Goal: Task Accomplishment & Management: Manage account settings

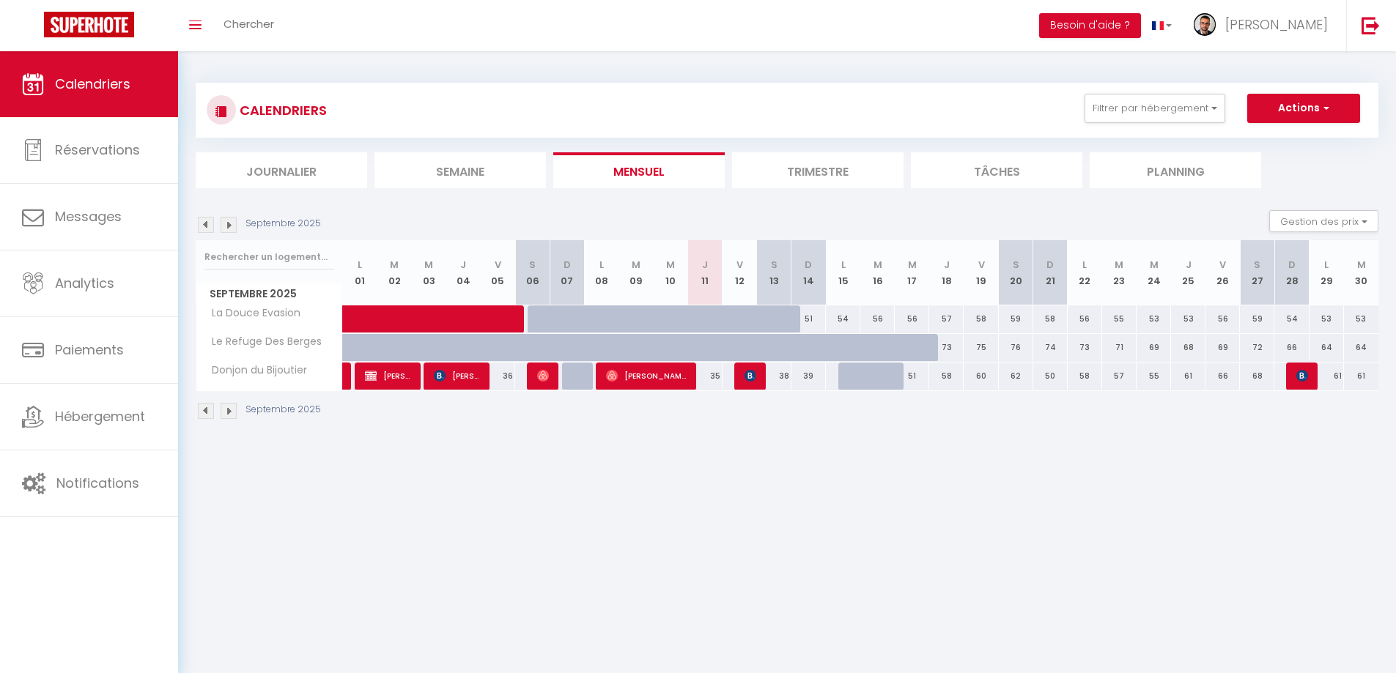
click at [862, 375] on div at bounding box center [877, 377] width 34 height 28
type input "50"
select select "1"
type input "[DATE] Septembre 2025"
type input "Mer 17 Septembre 2025"
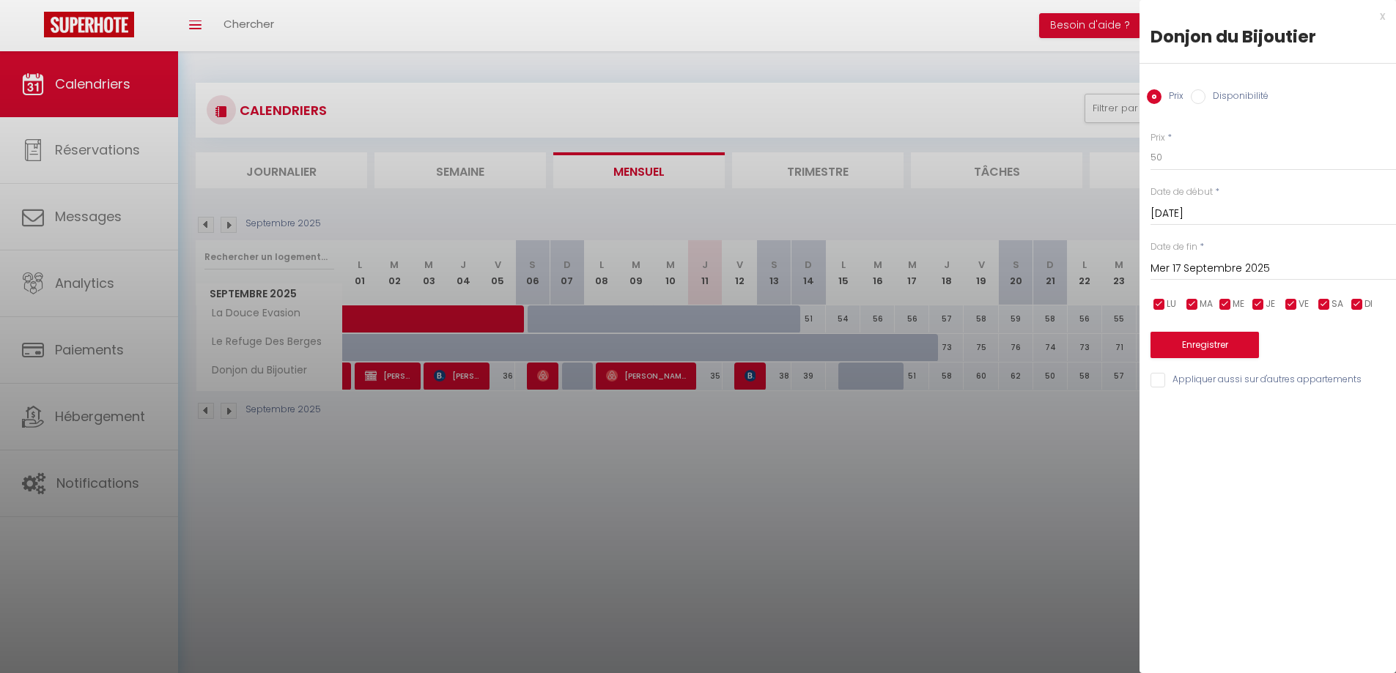
click at [1196, 101] on input "Disponibilité" at bounding box center [1197, 96] width 15 height 15
radio input "true"
radio input "false"
click at [1191, 160] on select "Disponible Indisponible" at bounding box center [1272, 158] width 245 height 28
click at [1226, 136] on div "Statut * Disponible Indisponible" at bounding box center [1272, 152] width 245 height 42
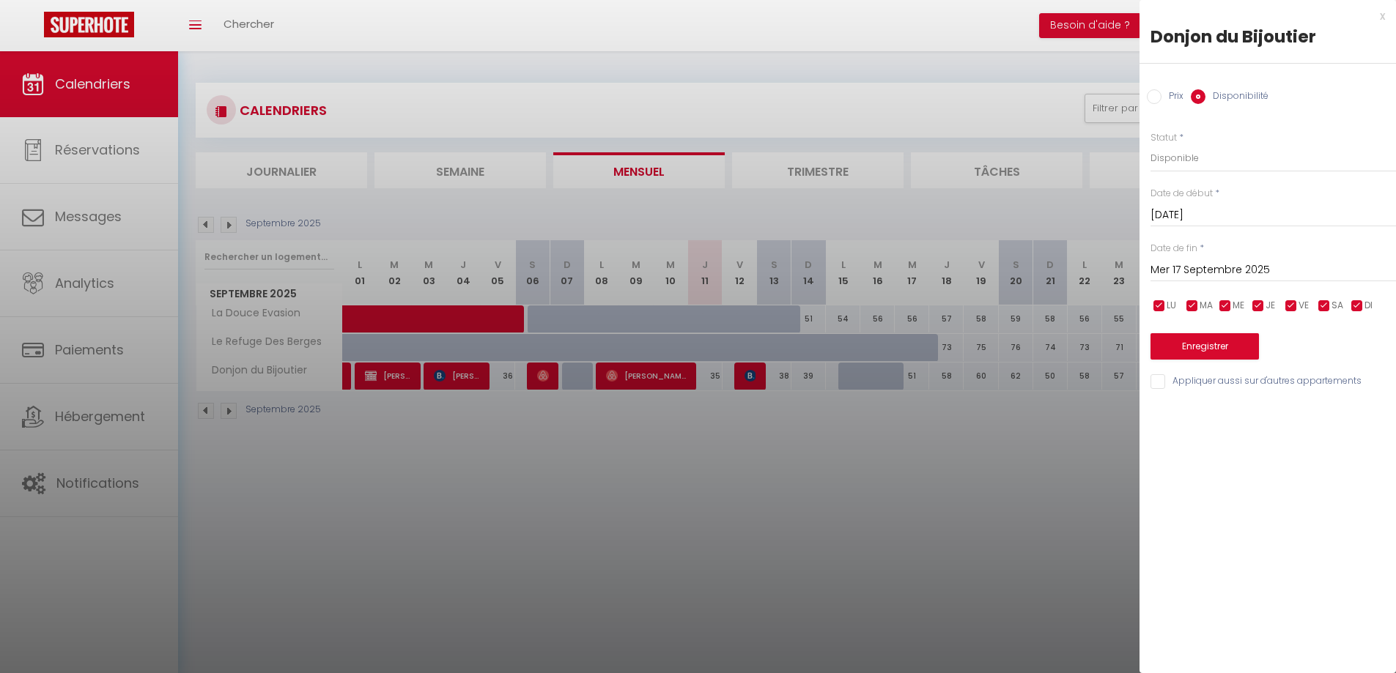
click at [1193, 215] on input "[DATE] Septembre 2025" at bounding box center [1272, 215] width 245 height 19
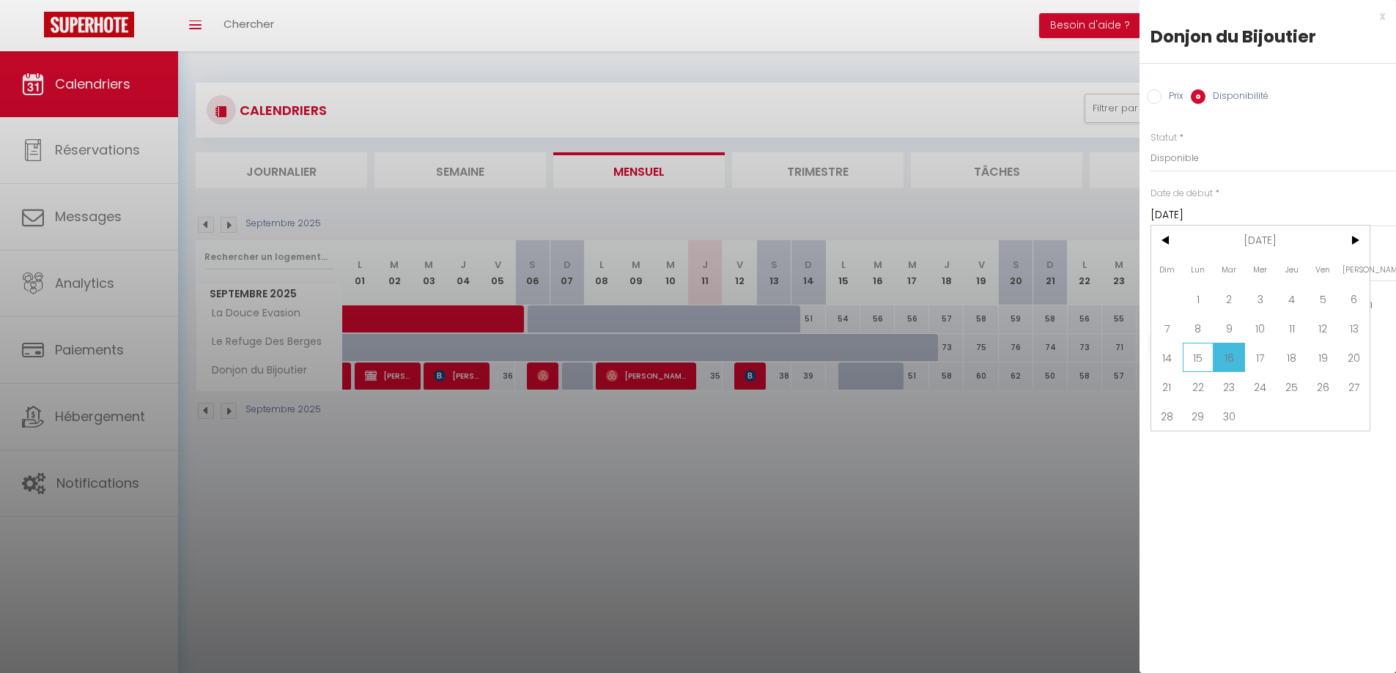
click at [1200, 353] on span "15" at bounding box center [1198, 357] width 32 height 29
type input "Lun 15 Septembre 2025"
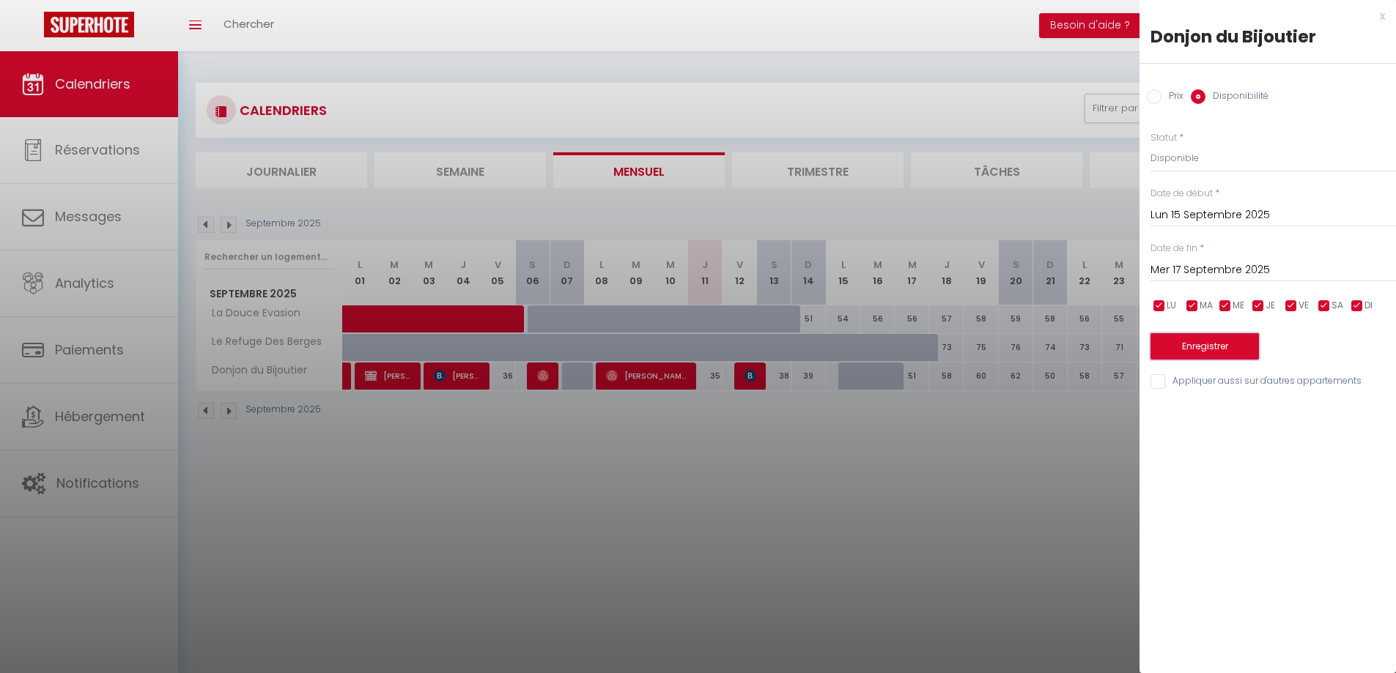
click at [1204, 345] on button "Enregistrer" at bounding box center [1204, 346] width 108 height 26
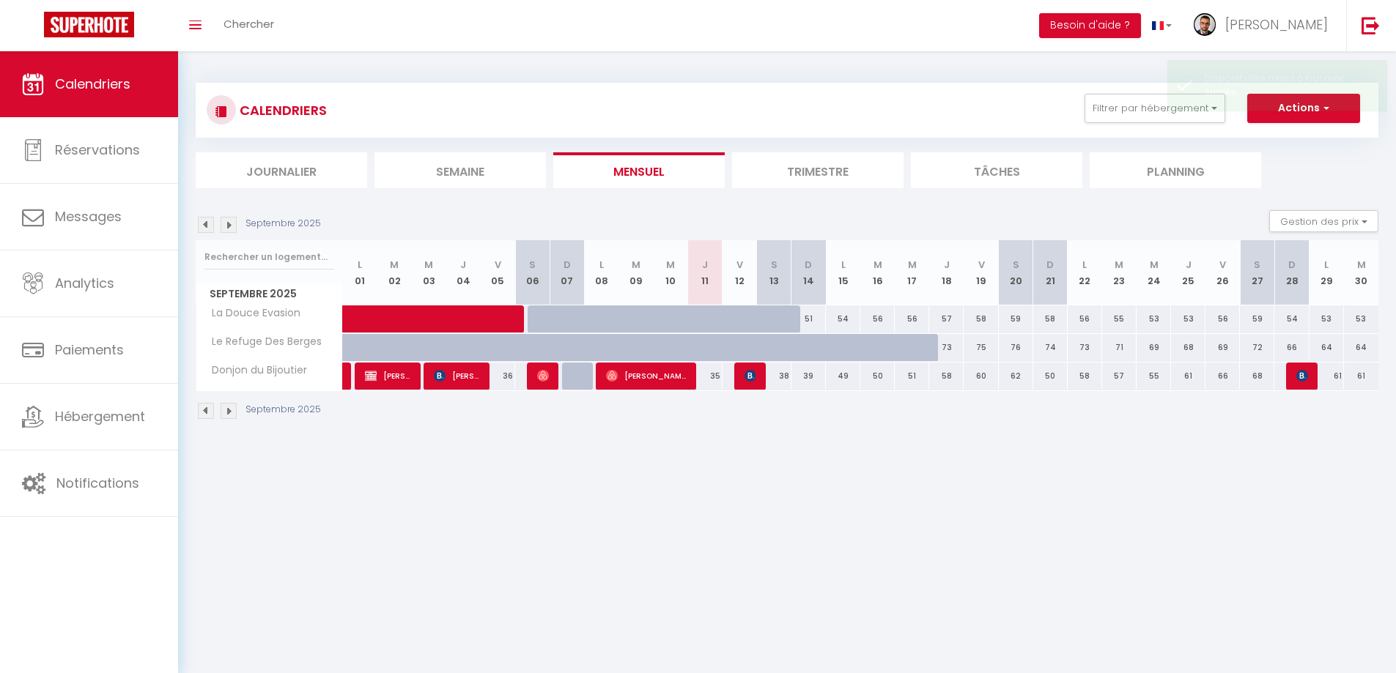
click at [838, 379] on div "49" at bounding box center [843, 376] width 34 height 27
select select "1"
type input "Lun 15 Septembre 2025"
type input "[DATE] Septembre 2025"
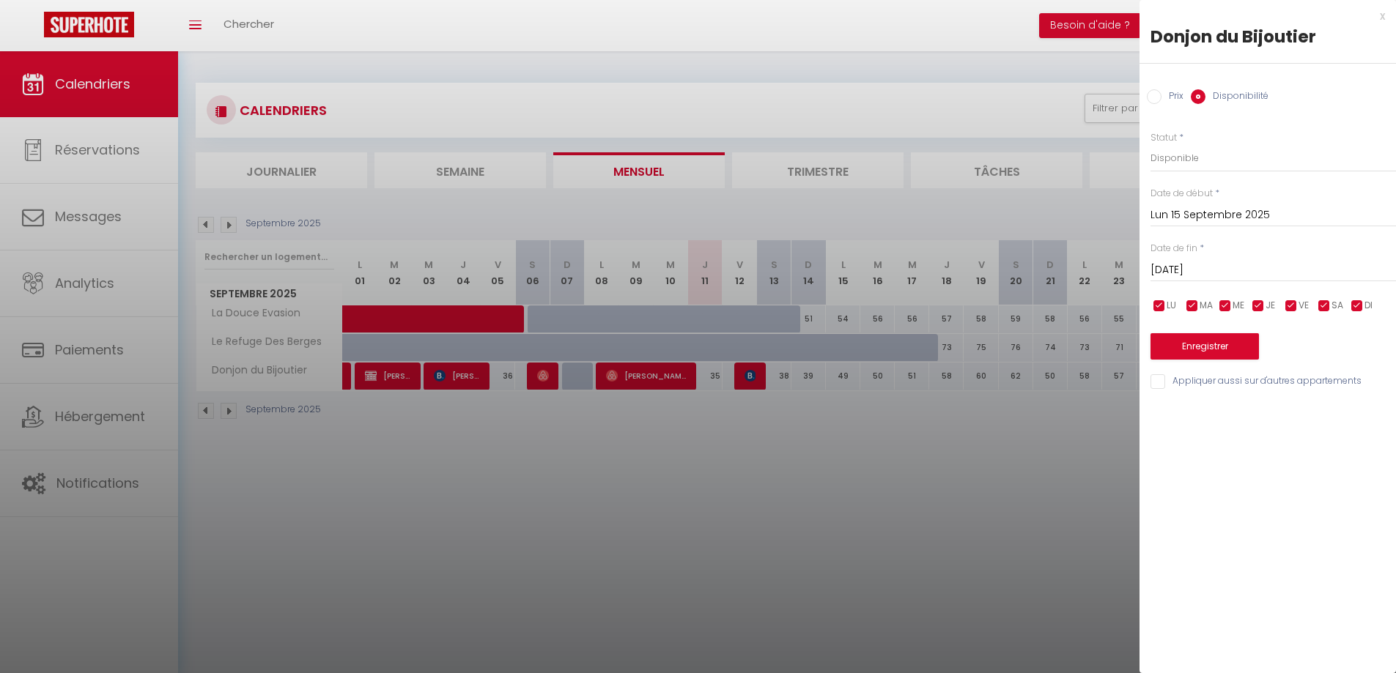
drag, startPoint x: 440, startPoint y: 522, endPoint x: 398, endPoint y: 466, distance: 70.0
click at [440, 521] on div at bounding box center [698, 336] width 1396 height 673
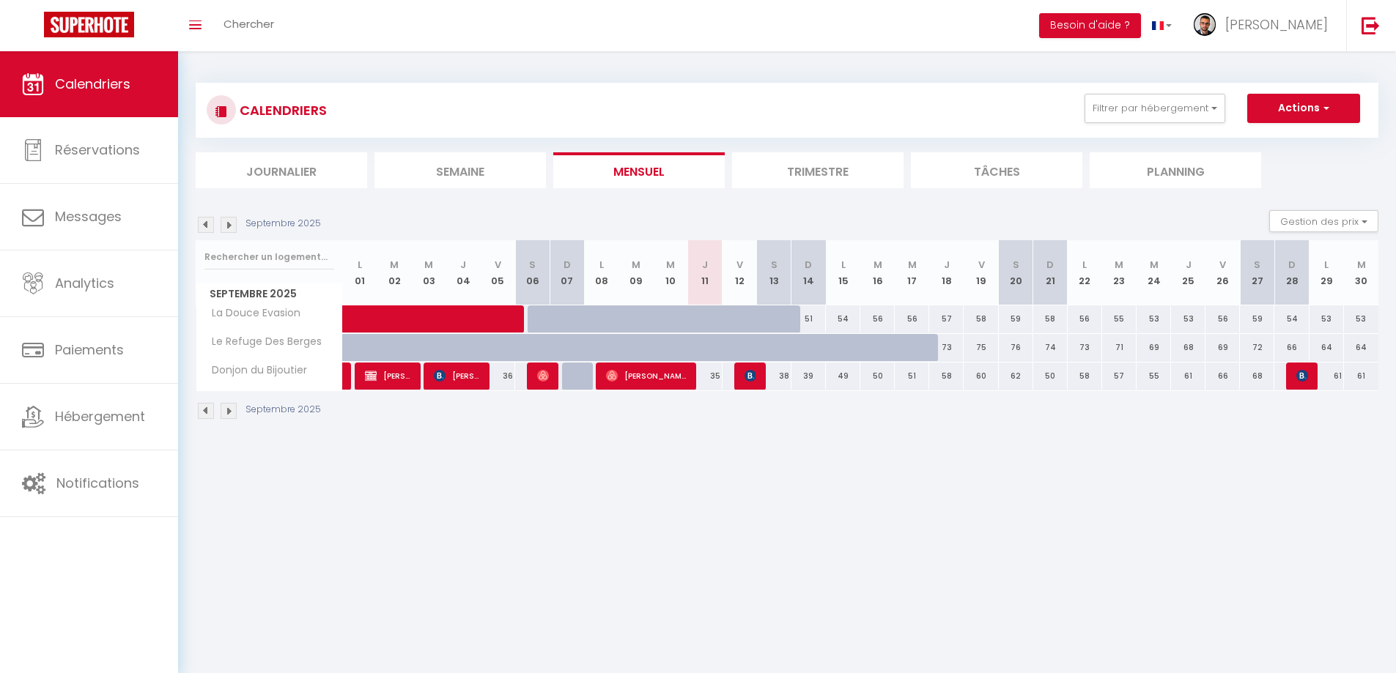
click at [206, 229] on img at bounding box center [206, 225] width 16 height 16
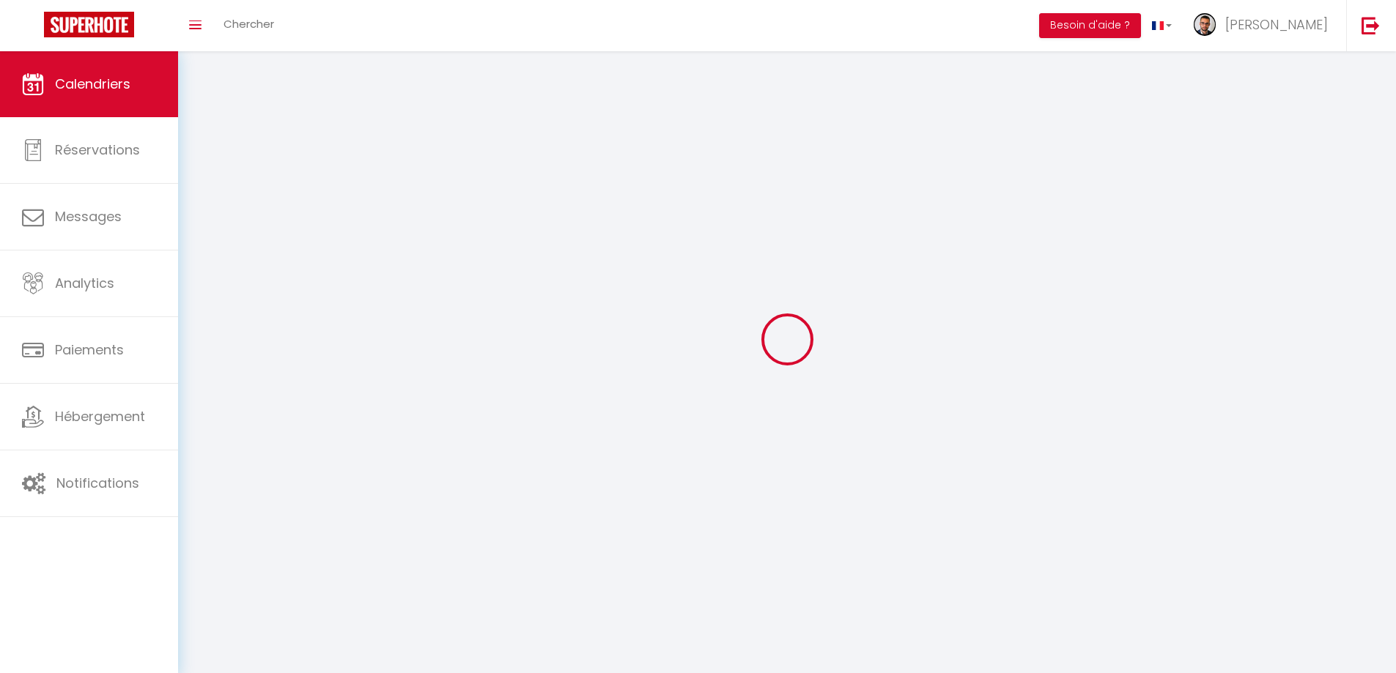
select select
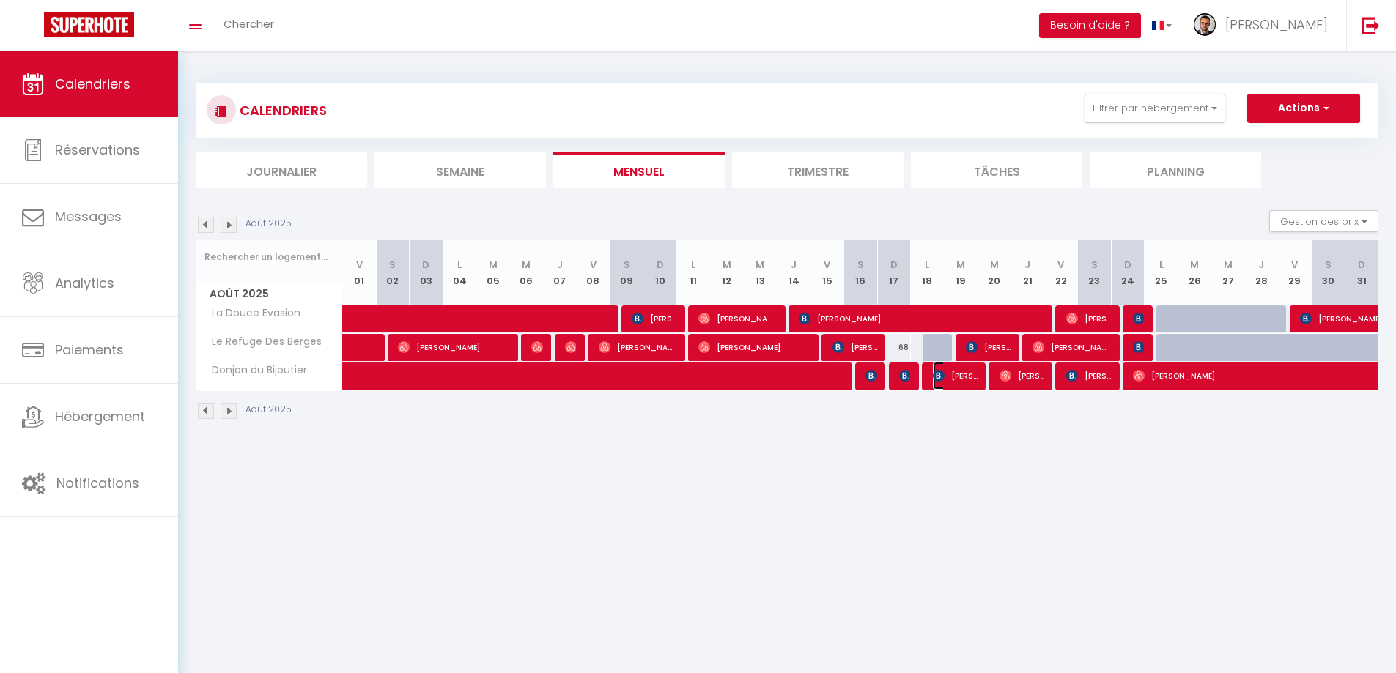
click at [957, 378] on span "Rémi CIOT" at bounding box center [955, 376] width 45 height 28
select select "OK"
select select "0"
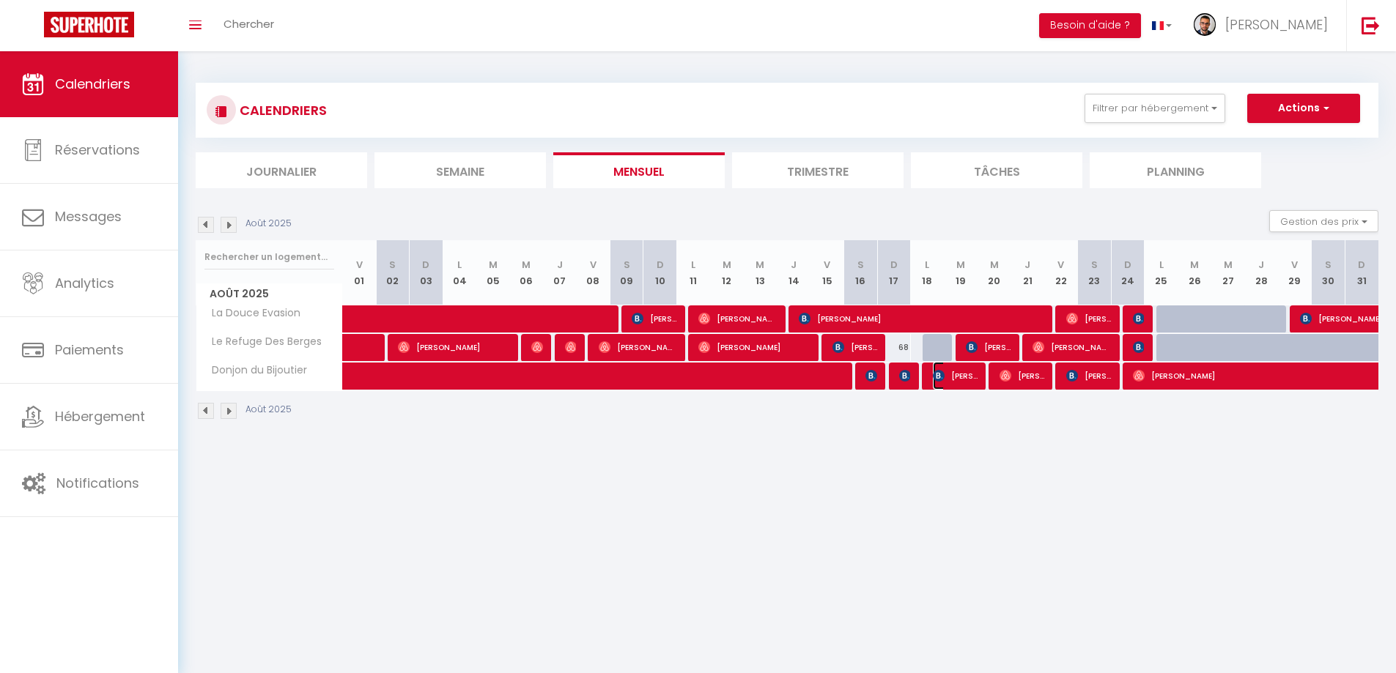
select select "1"
select select
select select "30339"
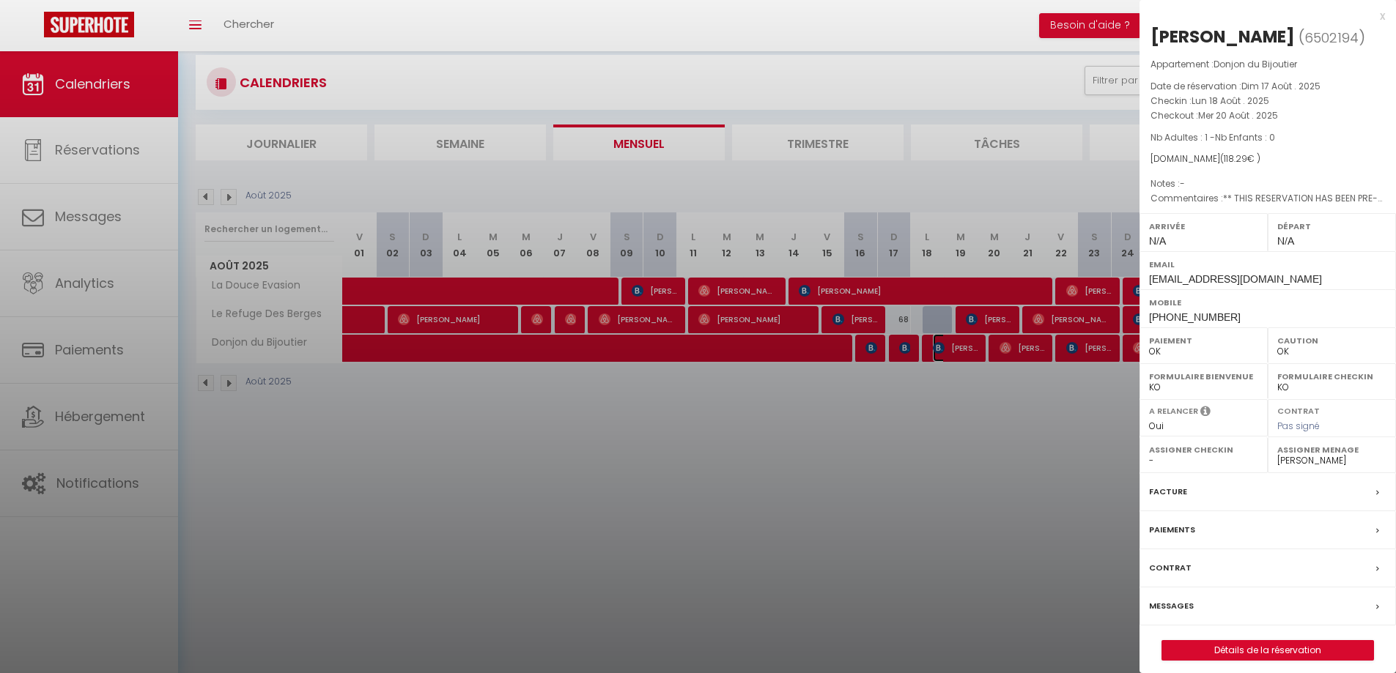
scroll to position [51, 0]
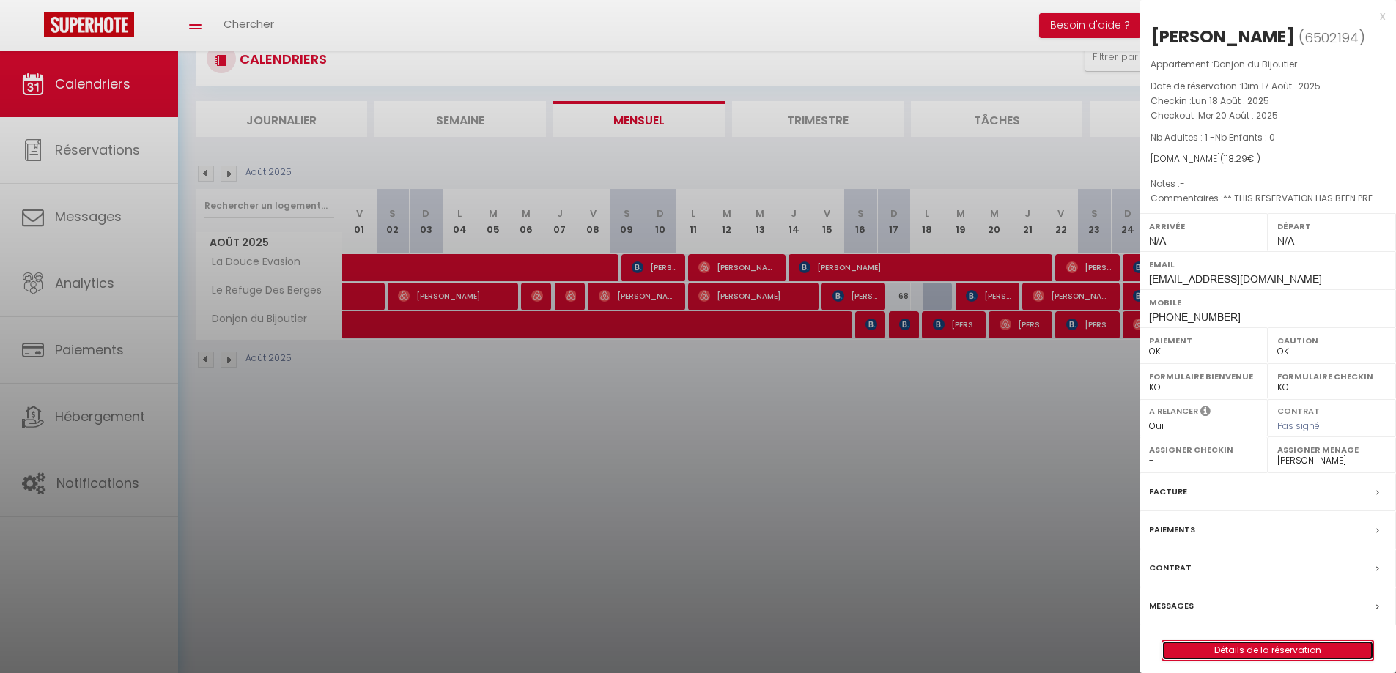
click at [1251, 653] on link "Détails de la réservation" at bounding box center [1267, 650] width 211 height 19
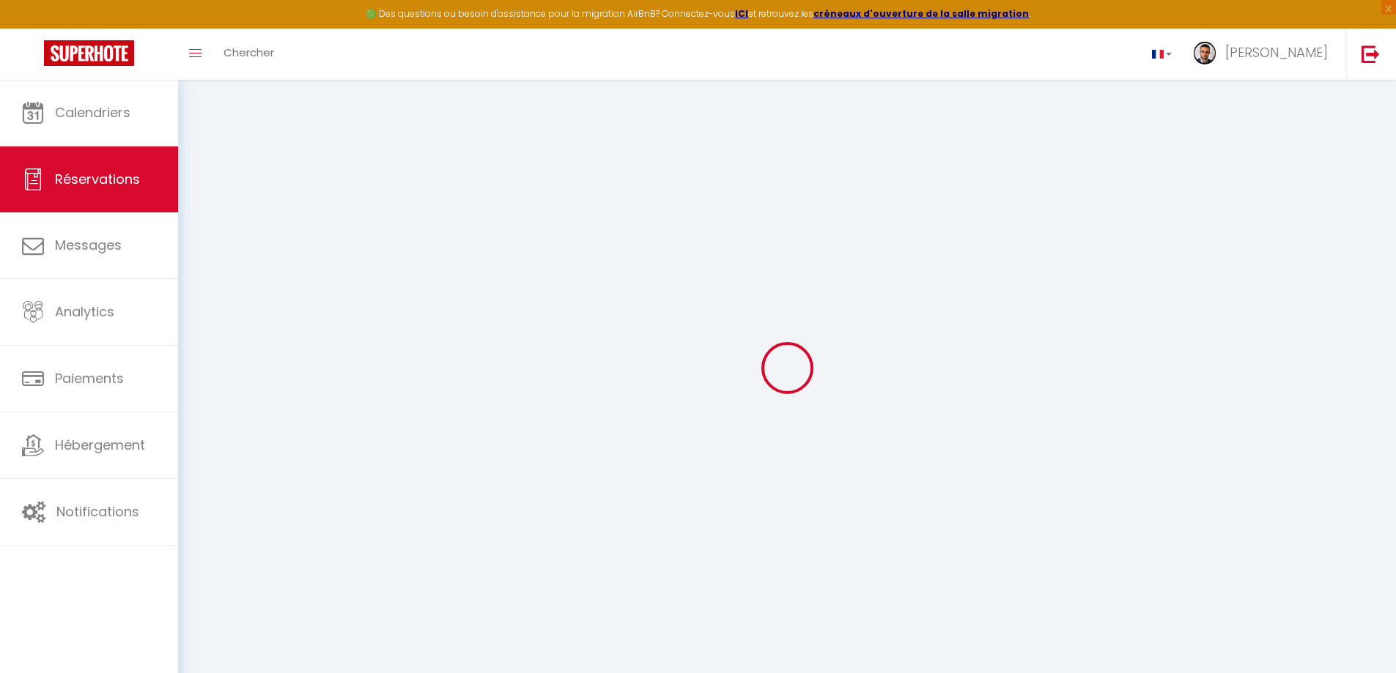
select select
checkbox input "false"
select select
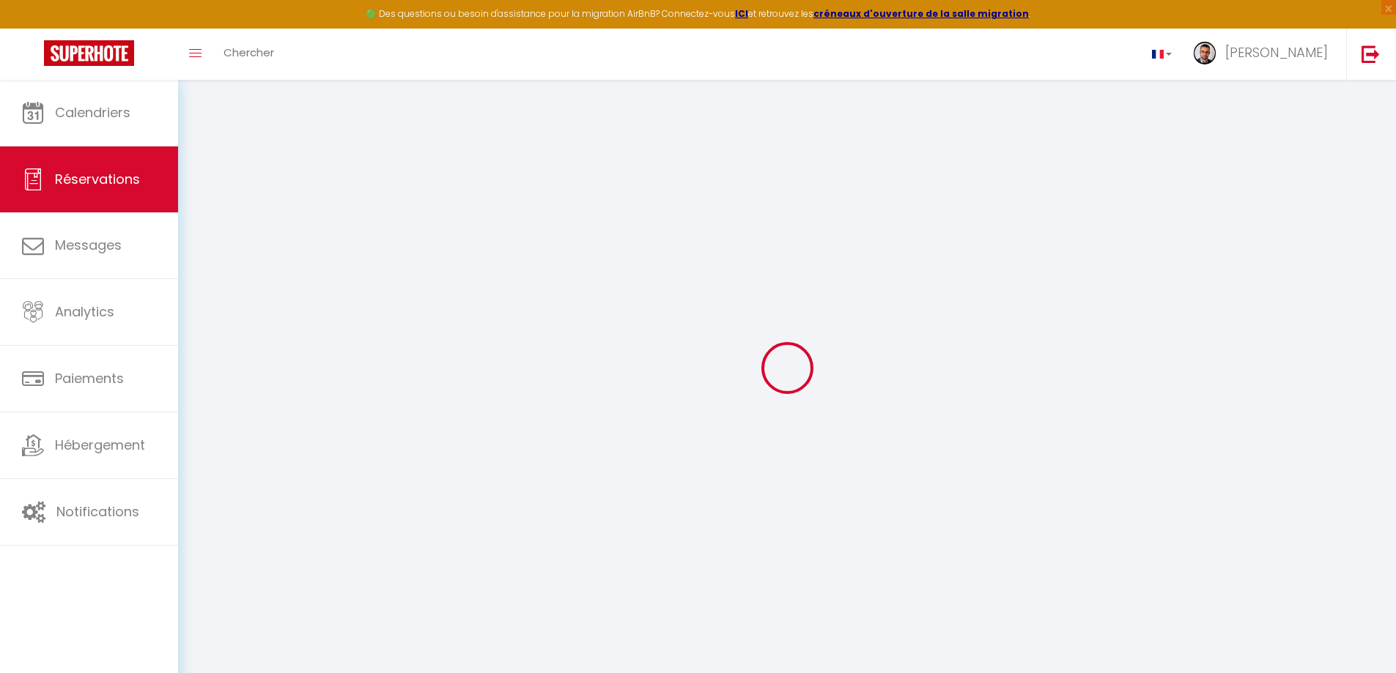
checkbox input "false"
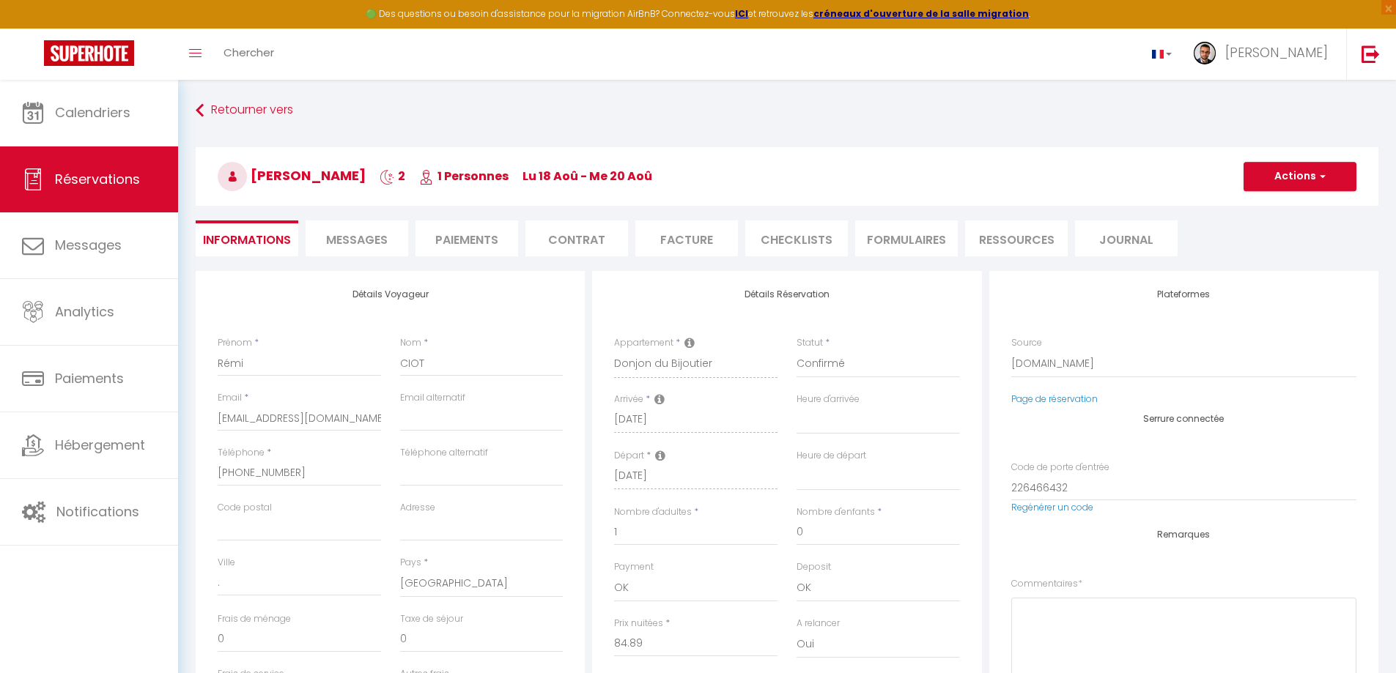
select select
checkbox input "false"
type textarea "** THIS RESERVATION HAS BEEN PRE-PAID ** BOOKING NOTE : Payment charge is EUR 1…"
type input "29"
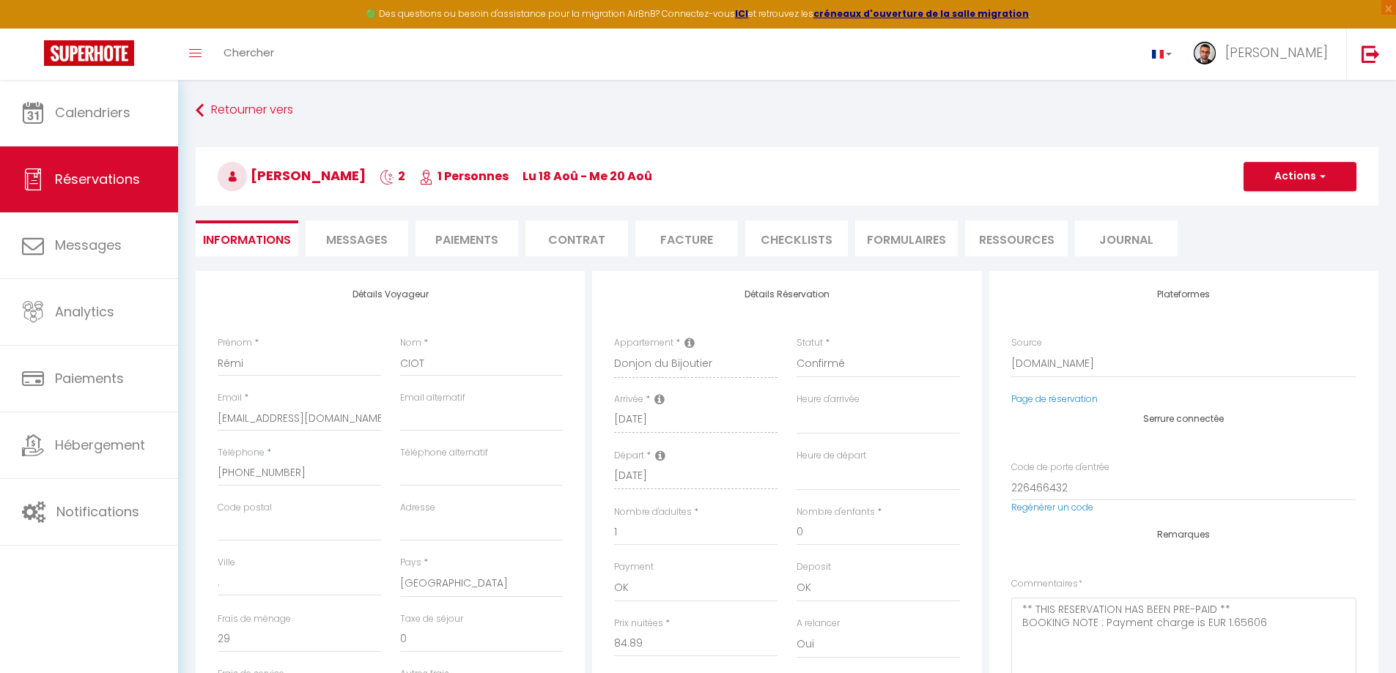
type input "4.4"
select select
checkbox input "false"
select select
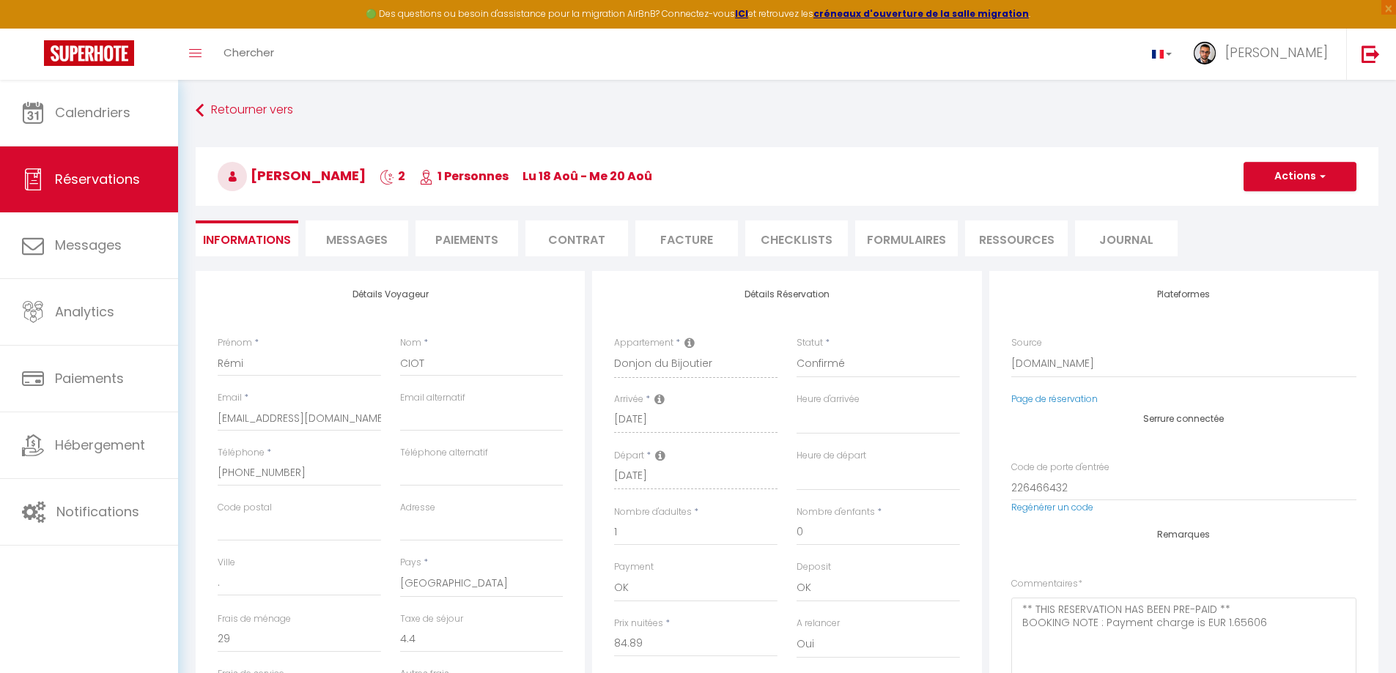
select select
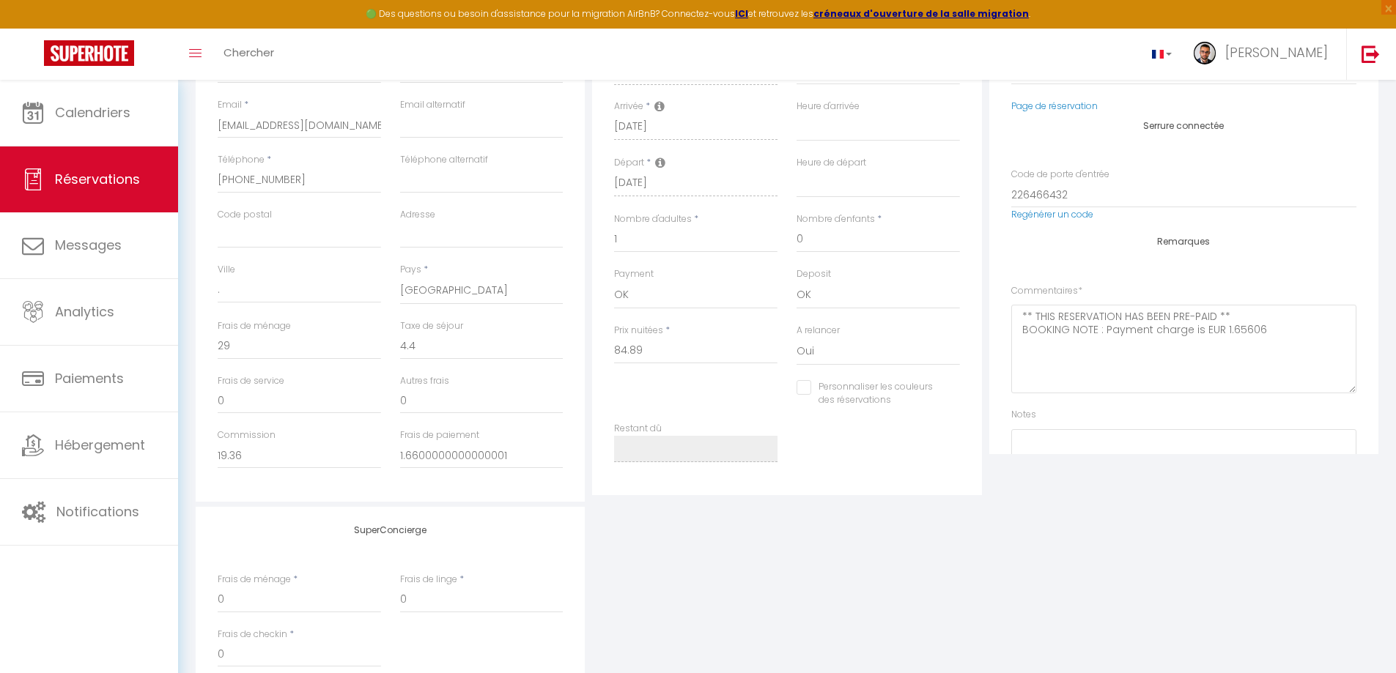
drag, startPoint x: 373, startPoint y: 274, endPoint x: 385, endPoint y: 274, distance: 11.7
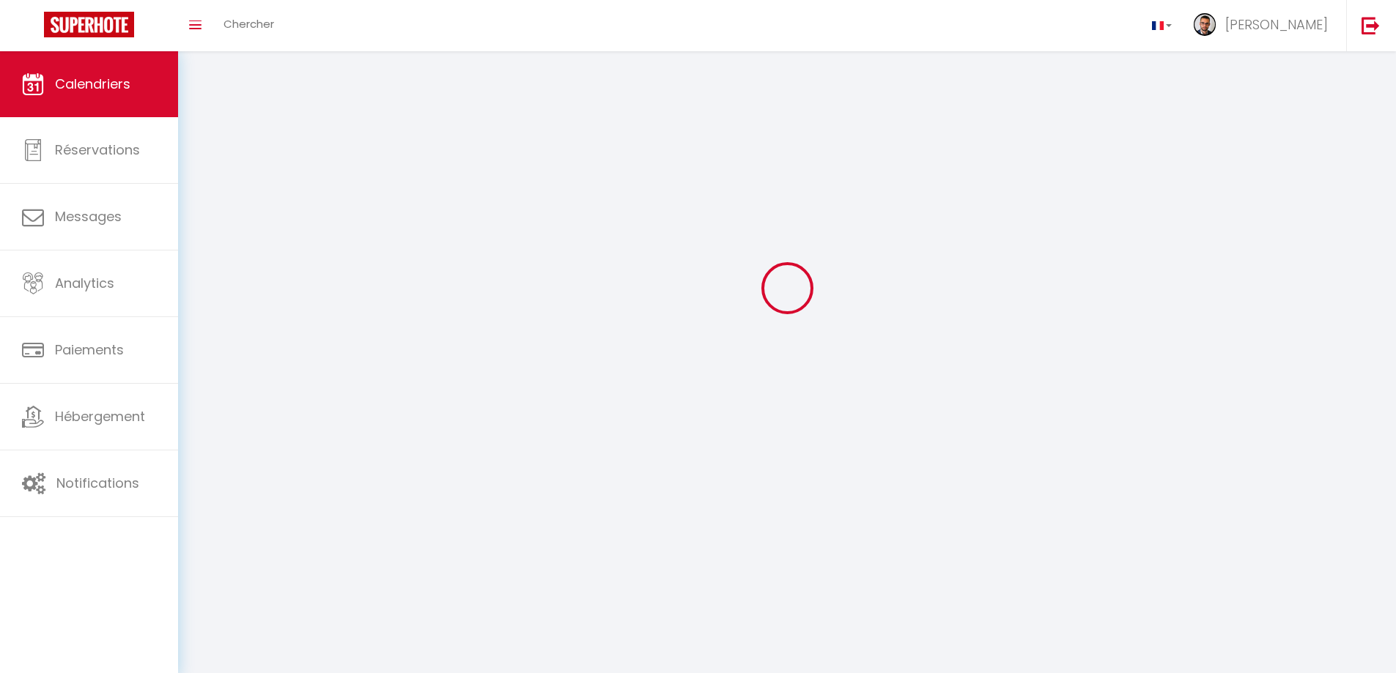
scroll to position [80, 0]
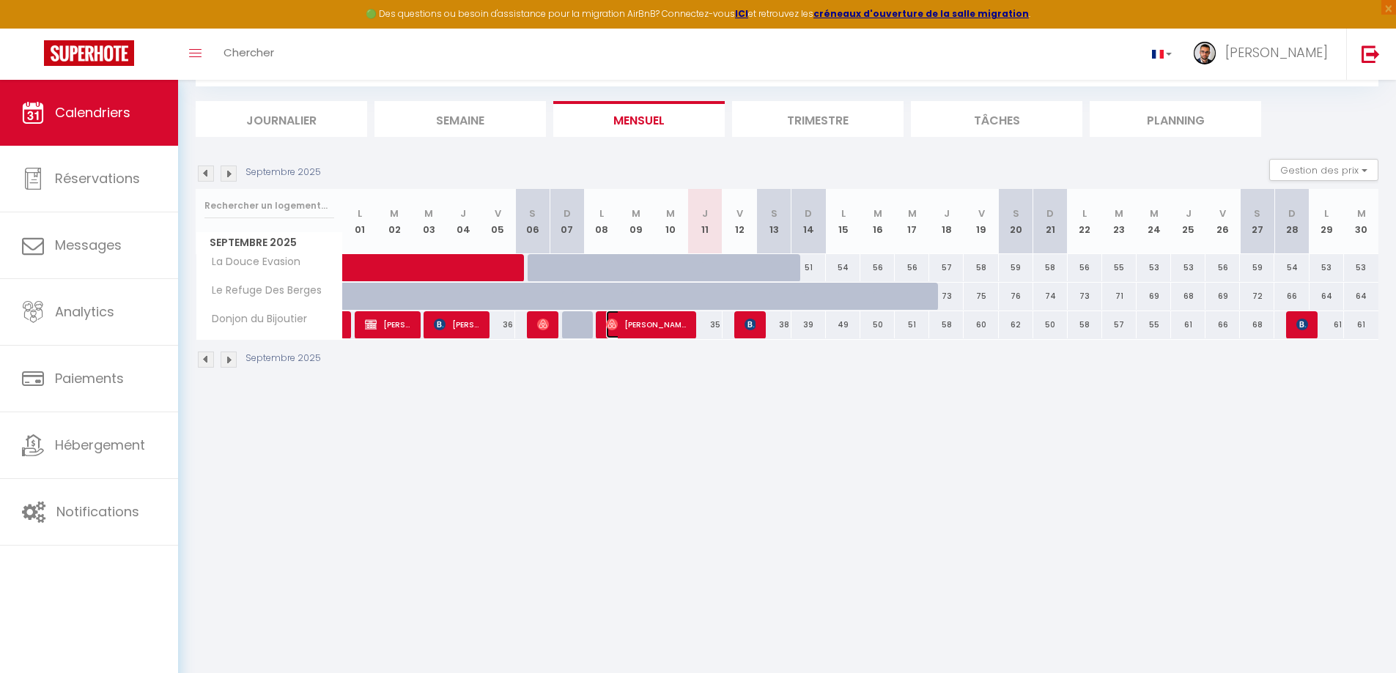
click at [658, 319] on span "[PERSON_NAME]" at bounding box center [646, 325] width 81 height 28
select select "OK"
select select "0"
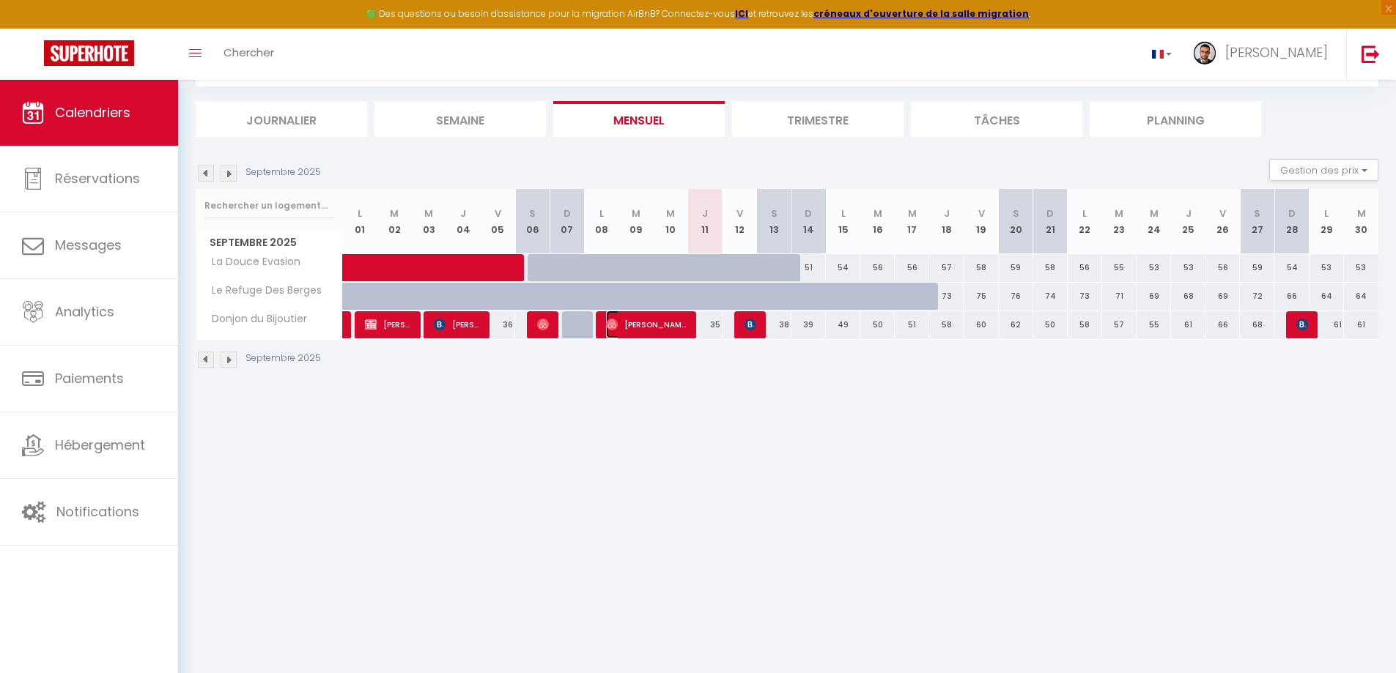
select select "1"
select select
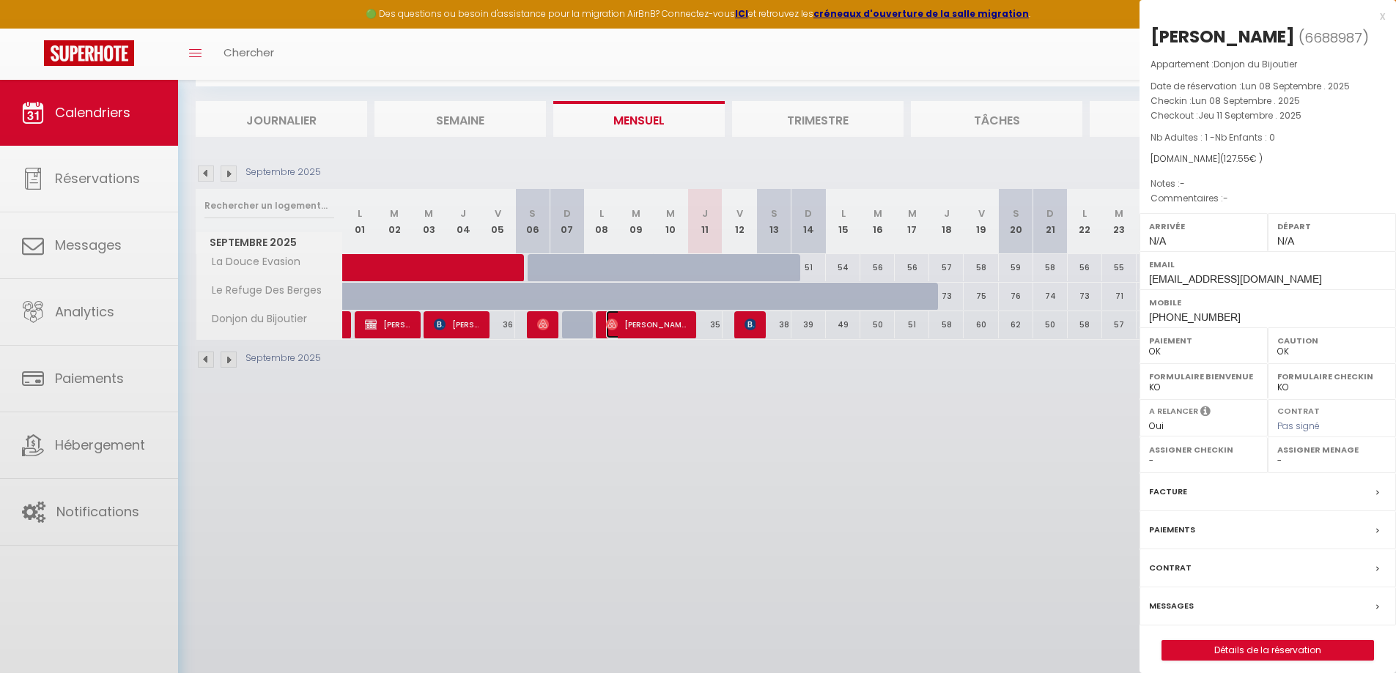
select select "30339"
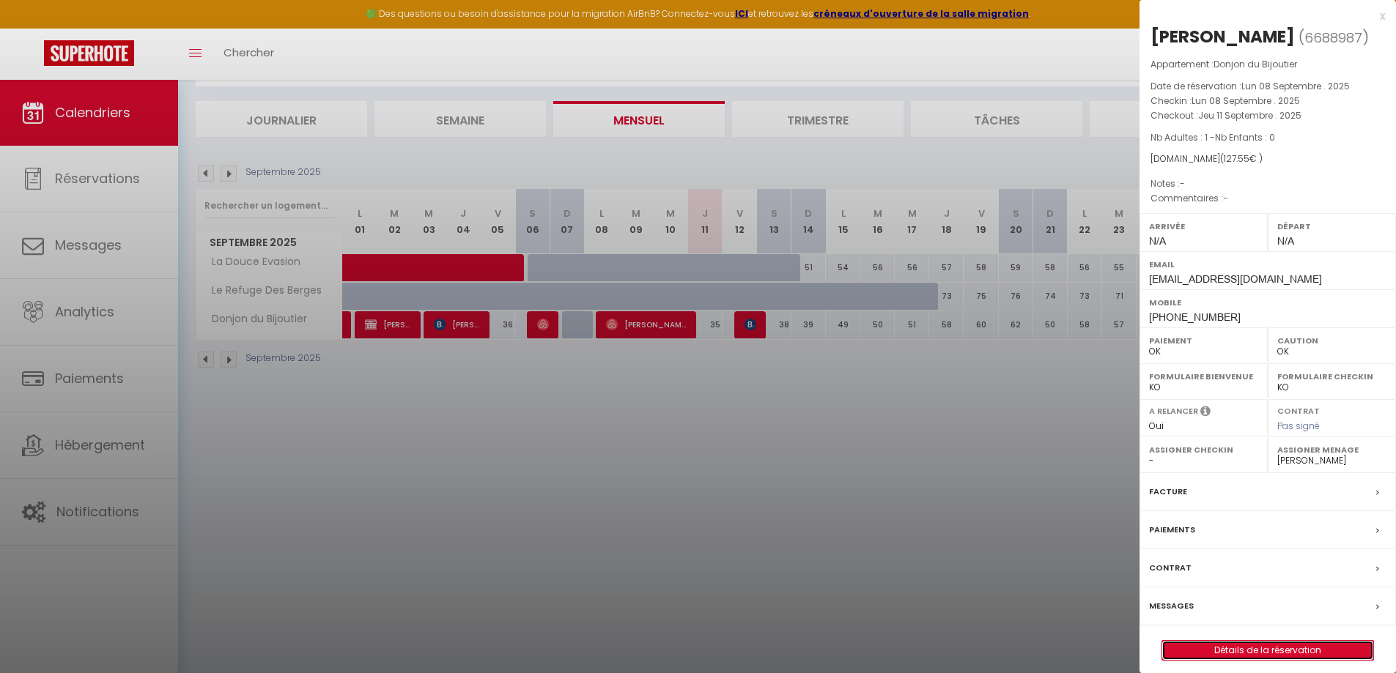
click at [1277, 656] on link "Détails de la réservation" at bounding box center [1267, 650] width 211 height 19
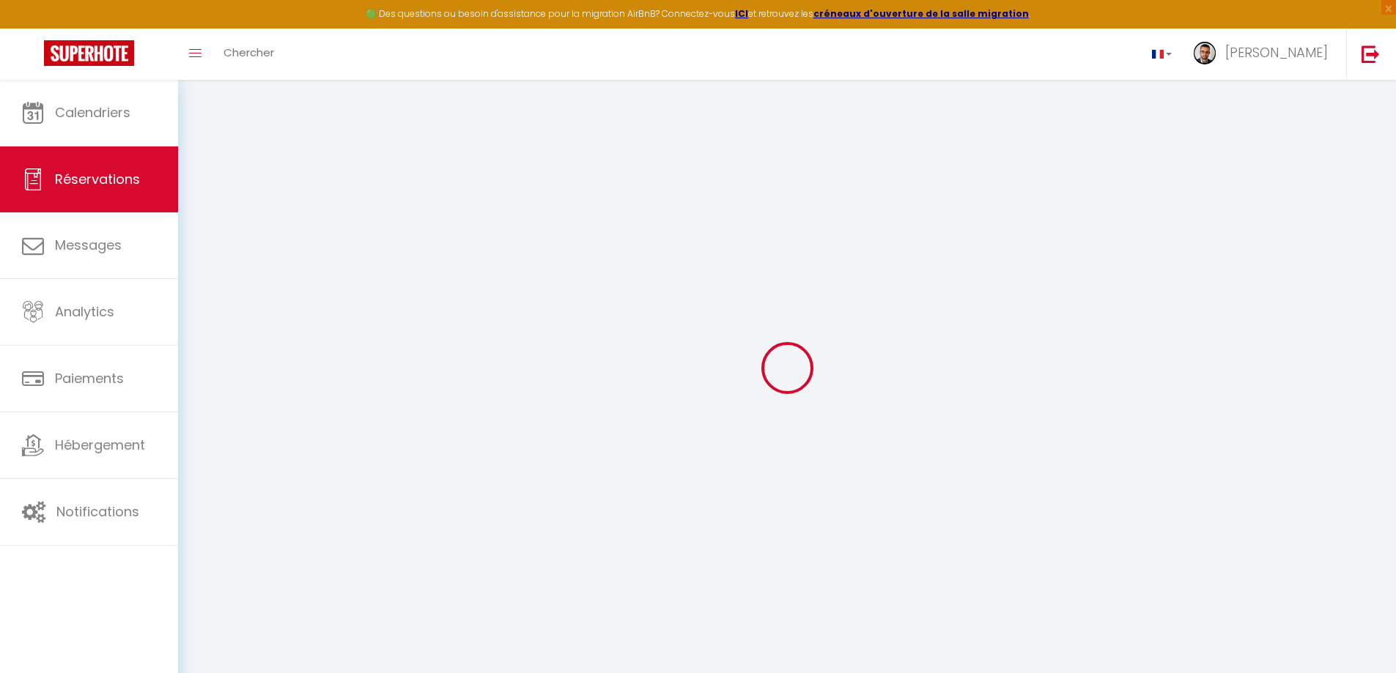
type input "Rémi"
type input "Ciot"
type input "3gk6onnnmoaxv1lx5kdlx04expqj@reply.superhote.com"
type input "+33646501976"
select select
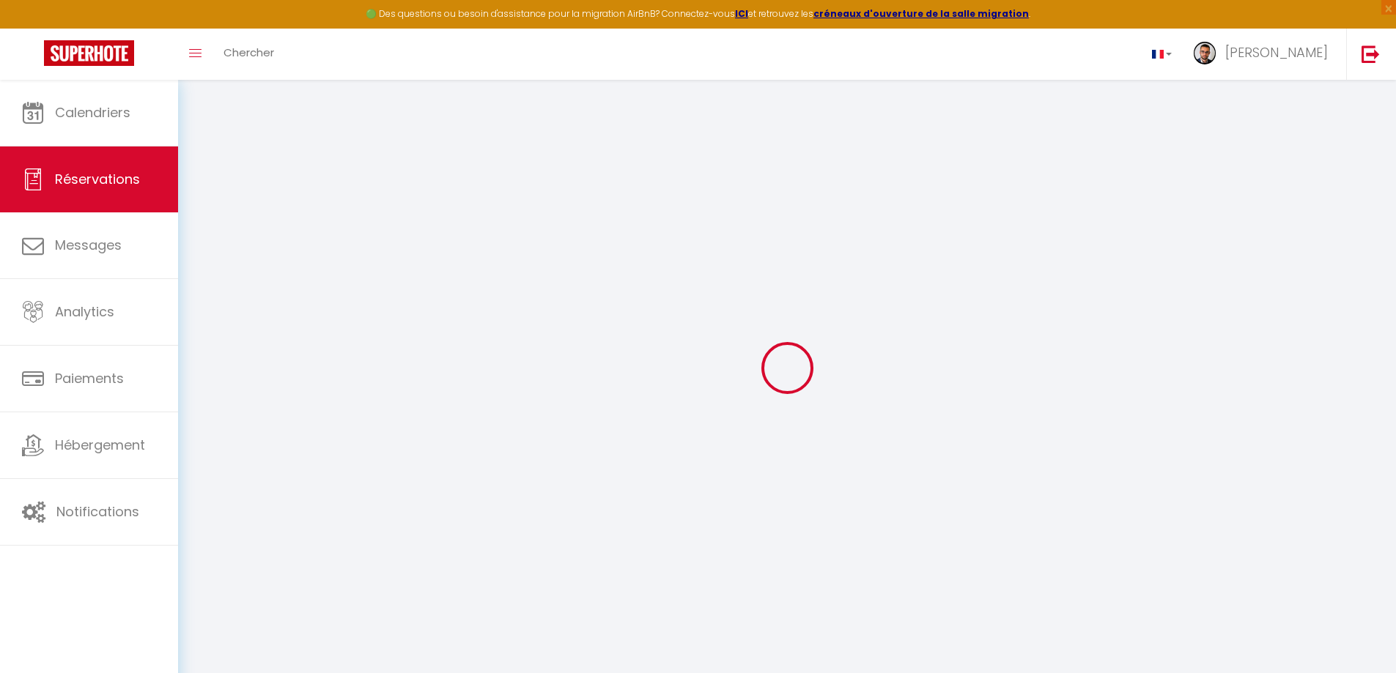
type input "4.4"
select select "41156"
select select "1"
select select
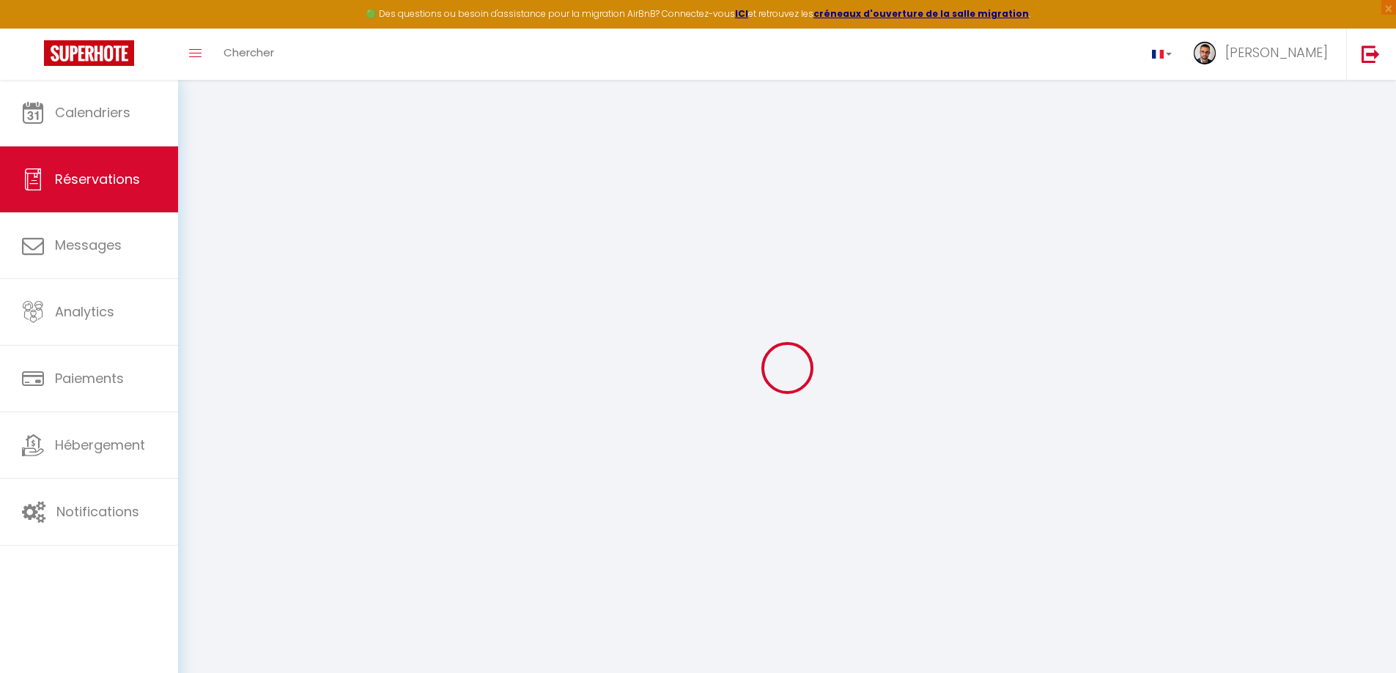
type input "1"
select select "12"
select select
type input "97.2"
checkbox input "false"
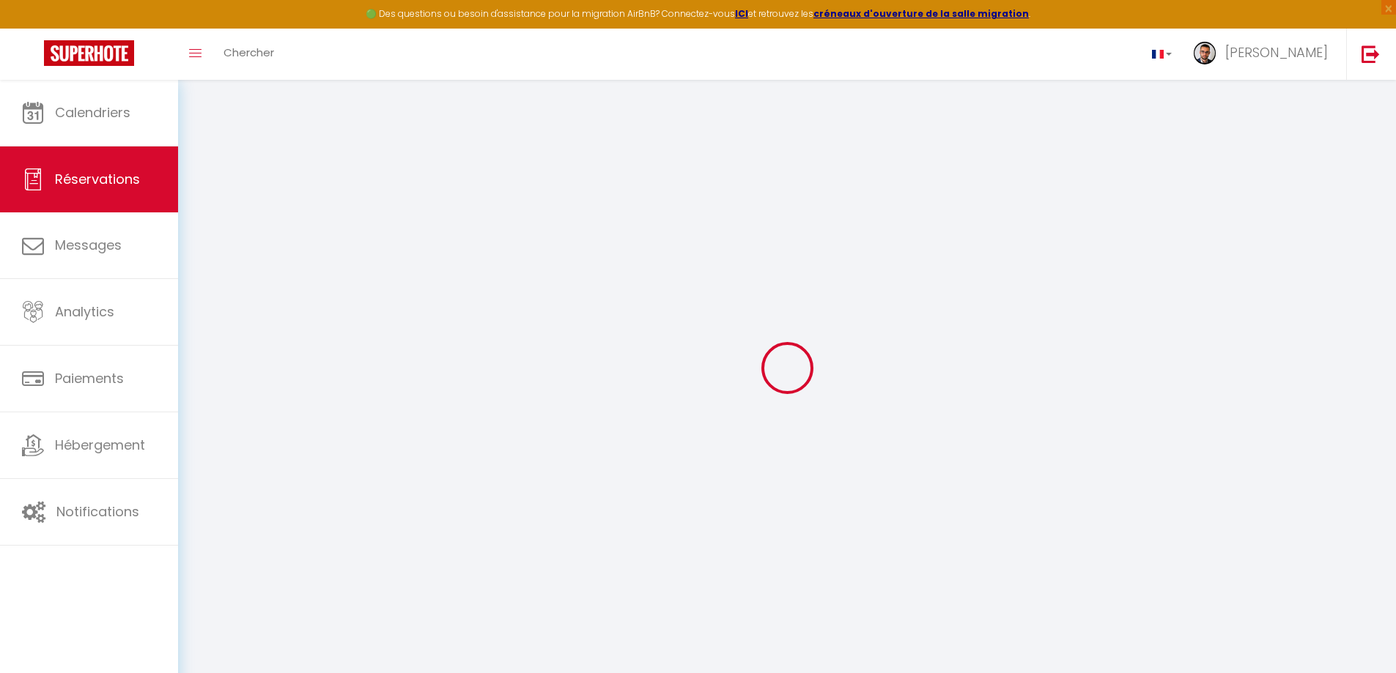
select select "1"
type input "0"
select select
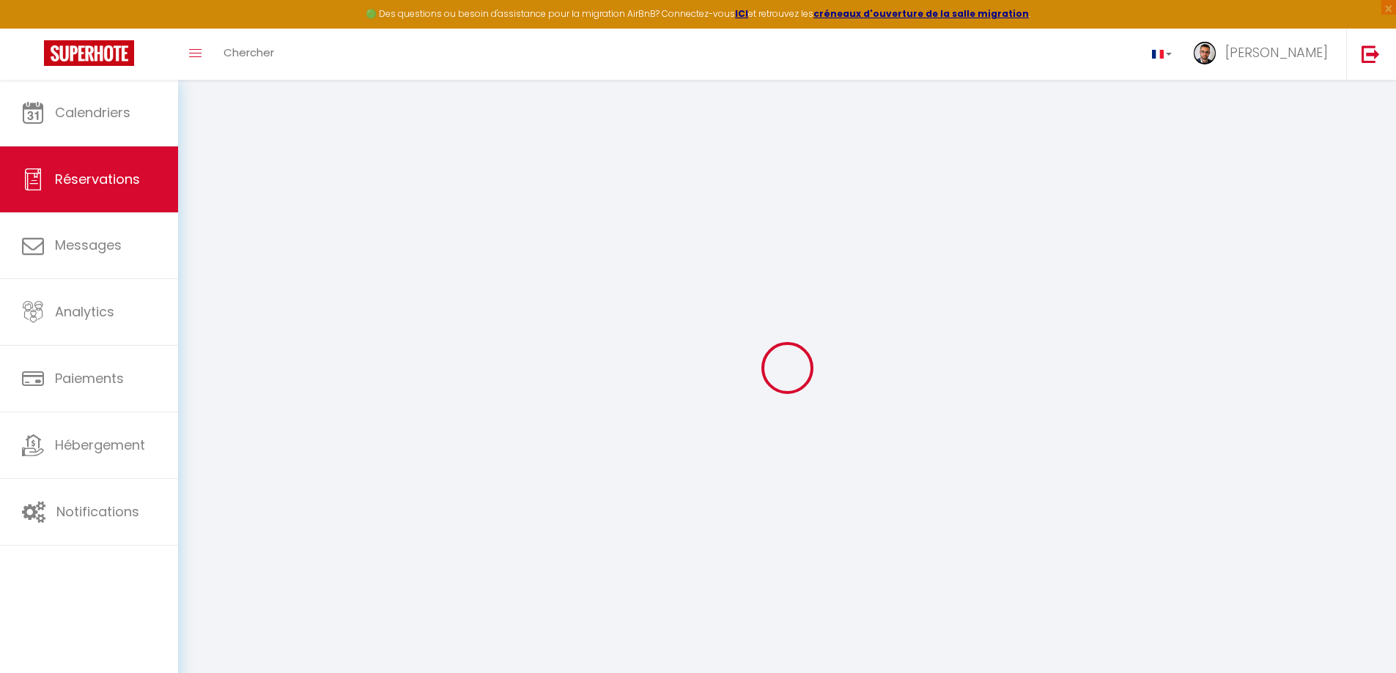
select select
select select "15"
checkbox input "false"
select select
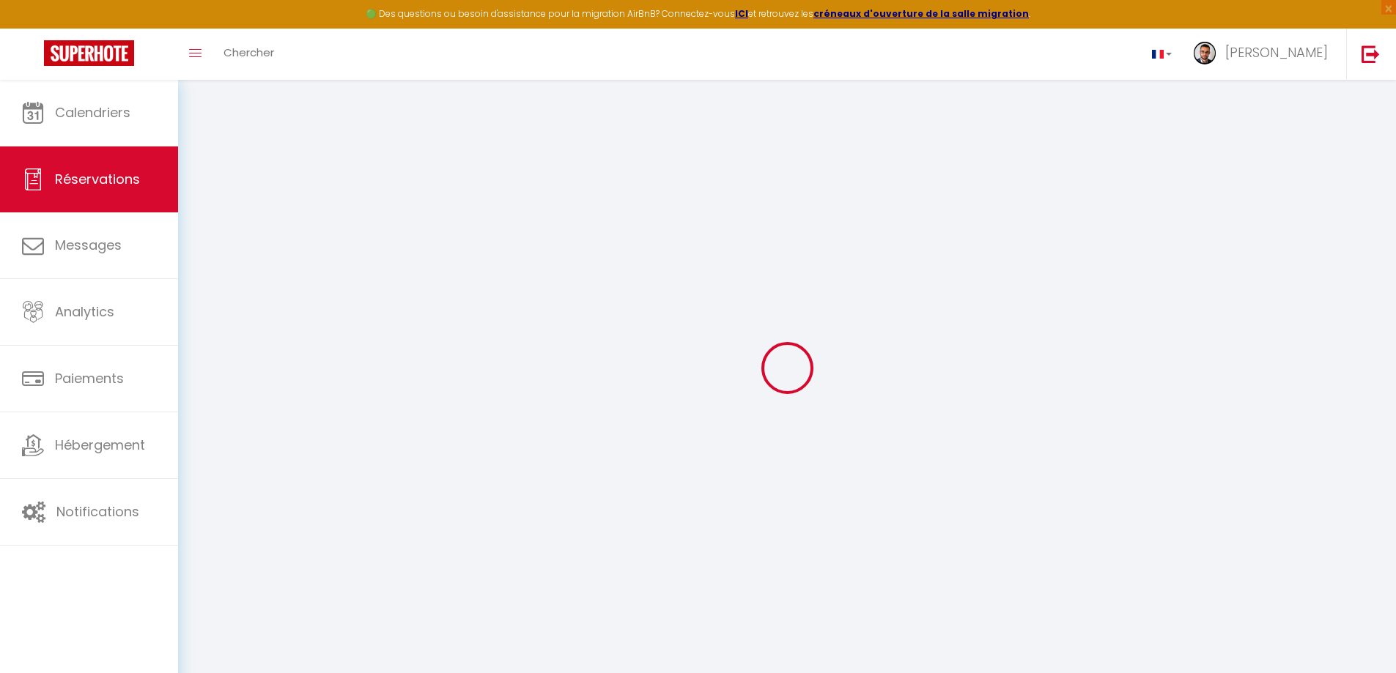
select select
checkbox input "false"
select select
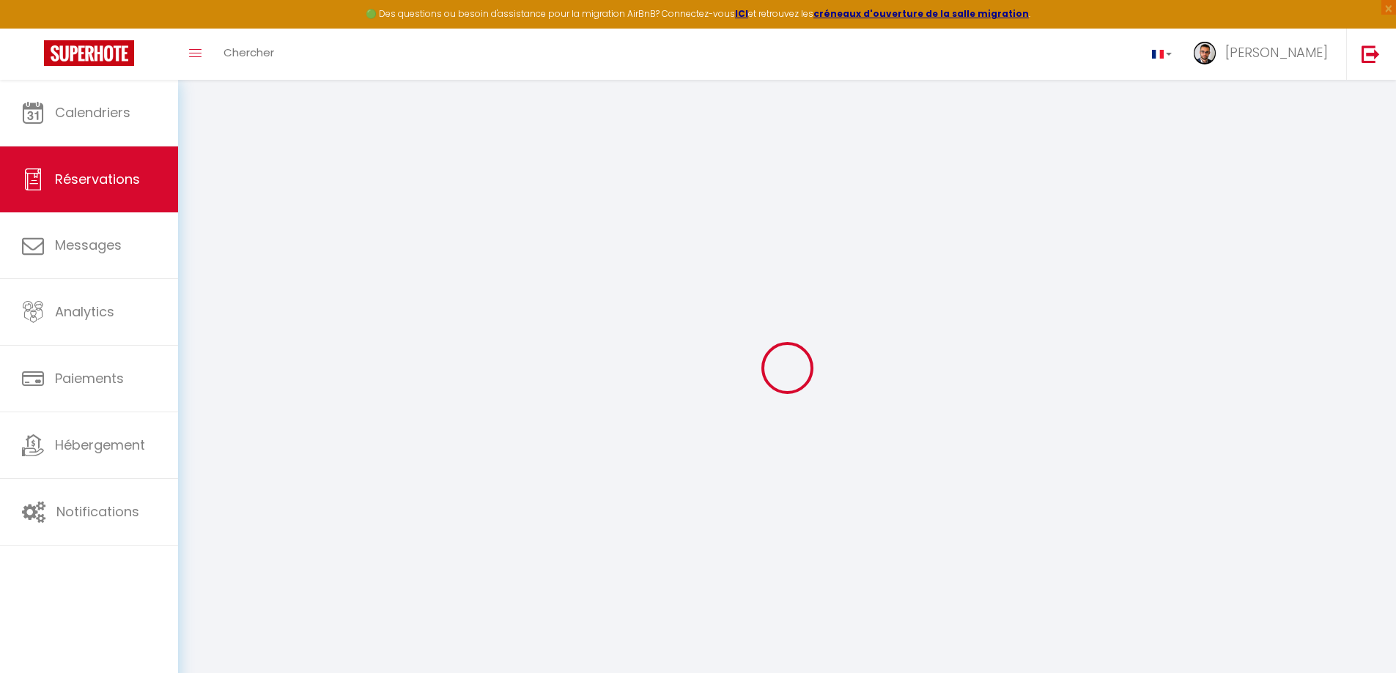
select select
checkbox input "false"
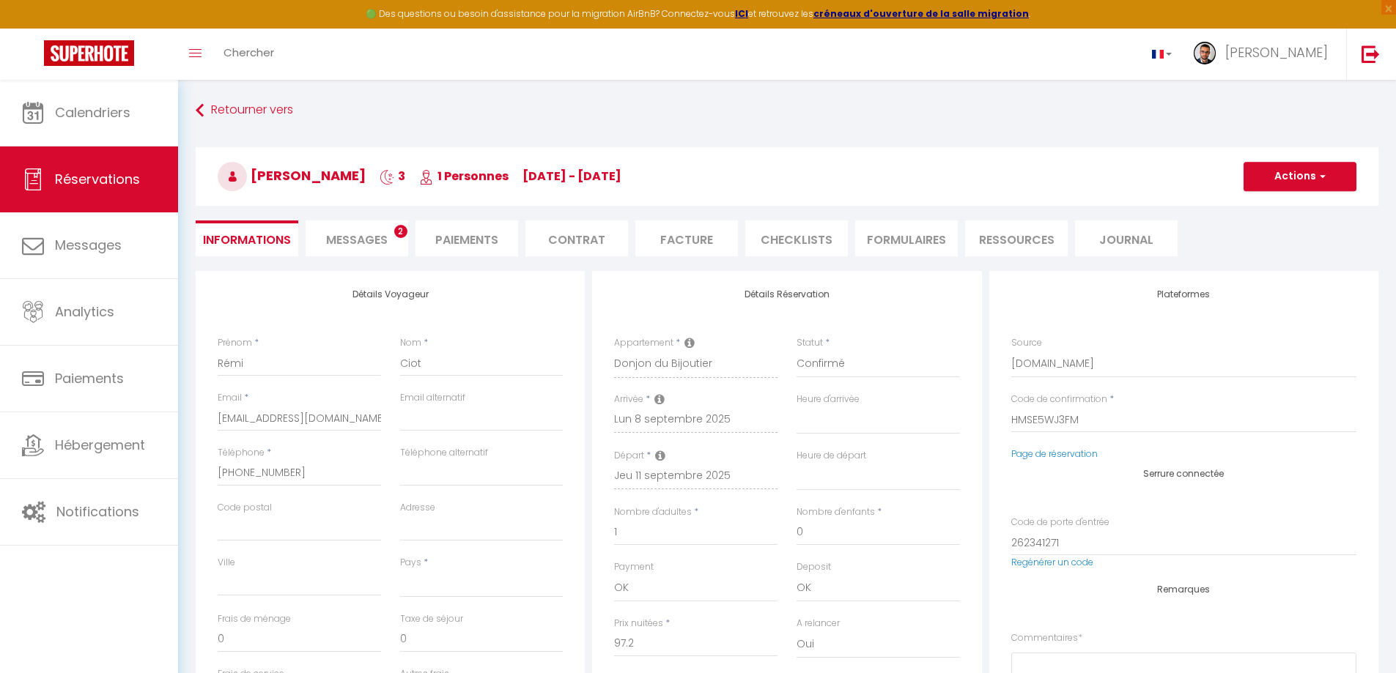
select select
checkbox input "false"
select select
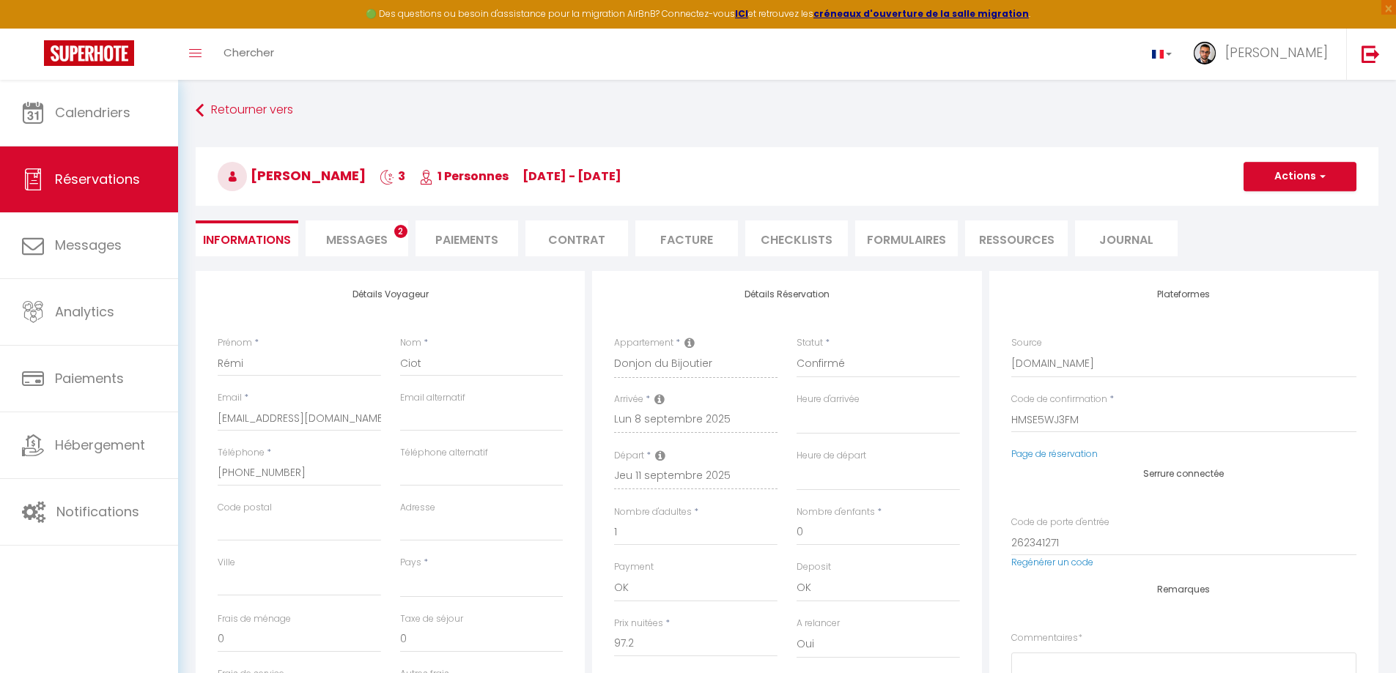
type input "25"
type input "5.35"
select select
checkbox input "false"
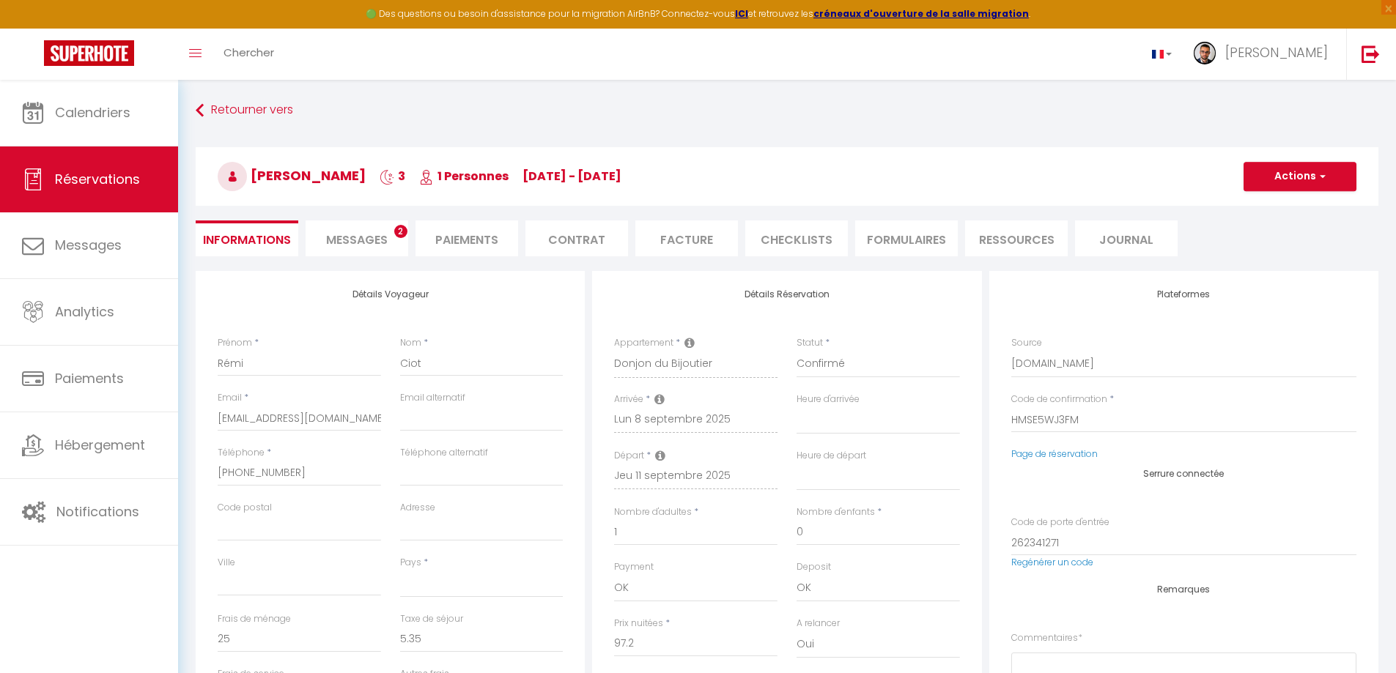
select select
checkbox input "false"
select select
drag, startPoint x: 243, startPoint y: 369, endPoint x: 199, endPoint y: 365, distance: 44.9
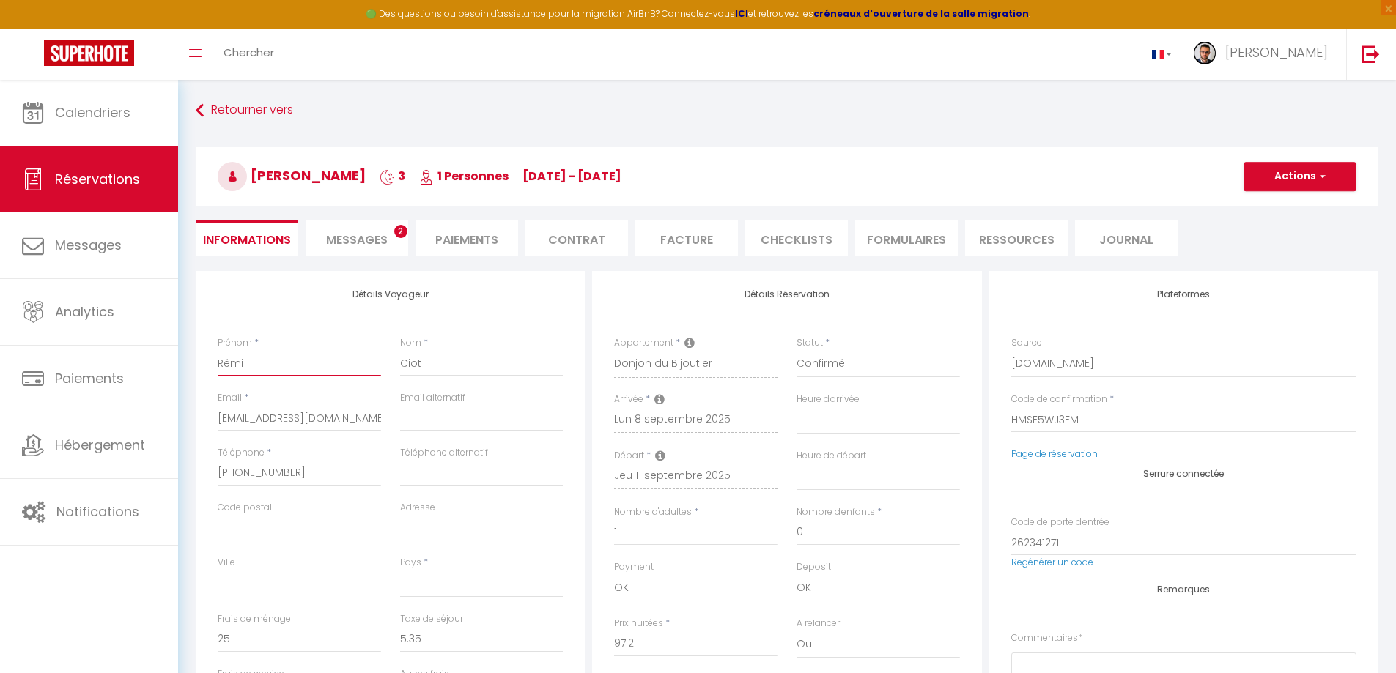
click at [199, 365] on div "Détails Voyageur Prénom * Rémi Nom * Ciot Email * 3gk6onnnmoaxv1lx5kdlx04expqj@…" at bounding box center [390, 533] width 389 height 524
drag, startPoint x: 215, startPoint y: 365, endPoint x: 252, endPoint y: 378, distance: 38.9
click at [251, 377] on div "Prénom * Rémi" at bounding box center [299, 363] width 182 height 55
drag, startPoint x: 253, startPoint y: 371, endPoint x: 210, endPoint y: 358, distance: 44.3
click at [210, 358] on div "Prénom * Rémi" at bounding box center [299, 363] width 182 height 55
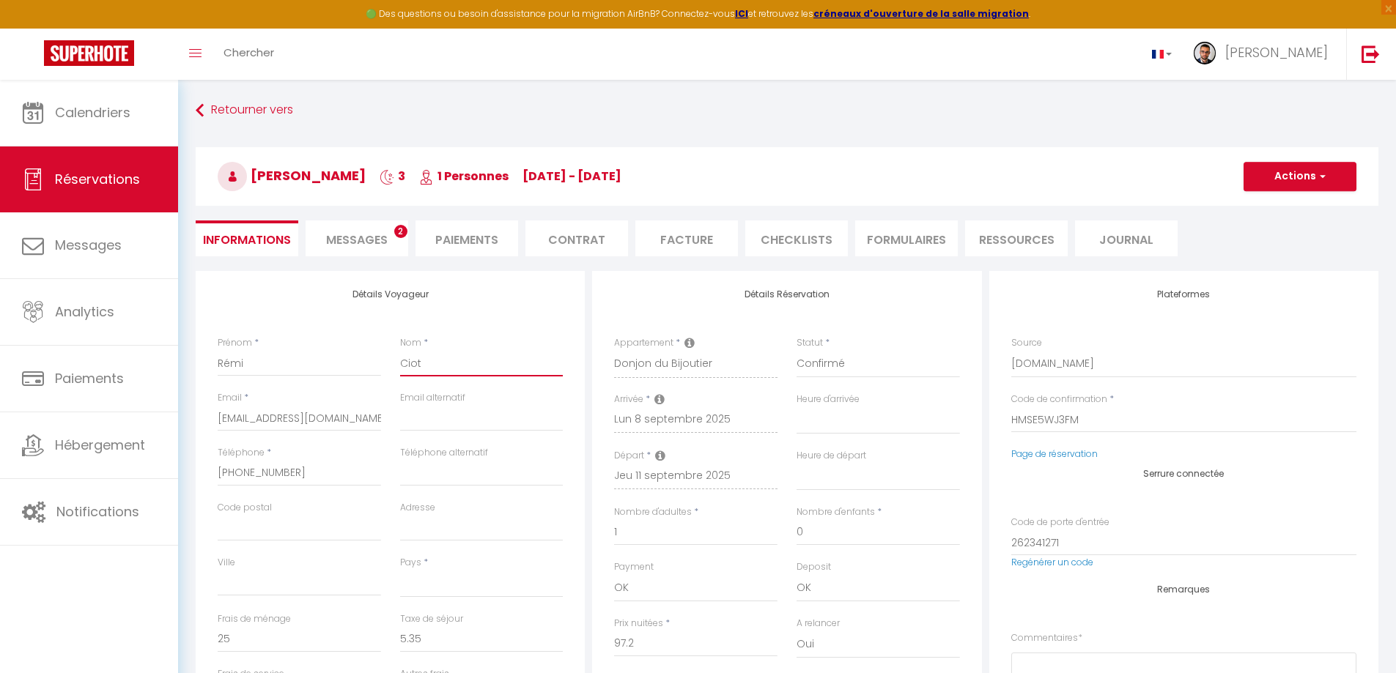
drag, startPoint x: 440, startPoint y: 363, endPoint x: 391, endPoint y: 363, distance: 48.4
click at [391, 363] on div "Nom * Ciot" at bounding box center [481, 363] width 182 height 55
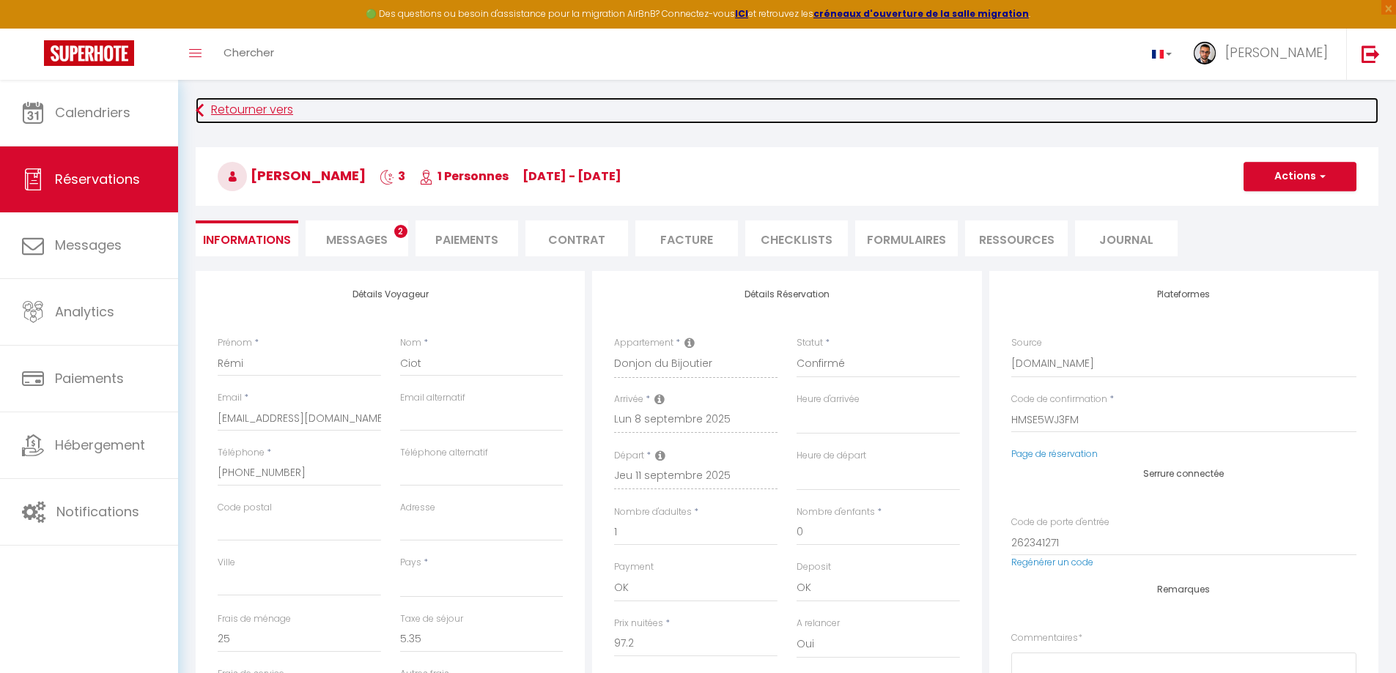
click at [213, 111] on link "Retourner vers" at bounding box center [787, 110] width 1182 height 26
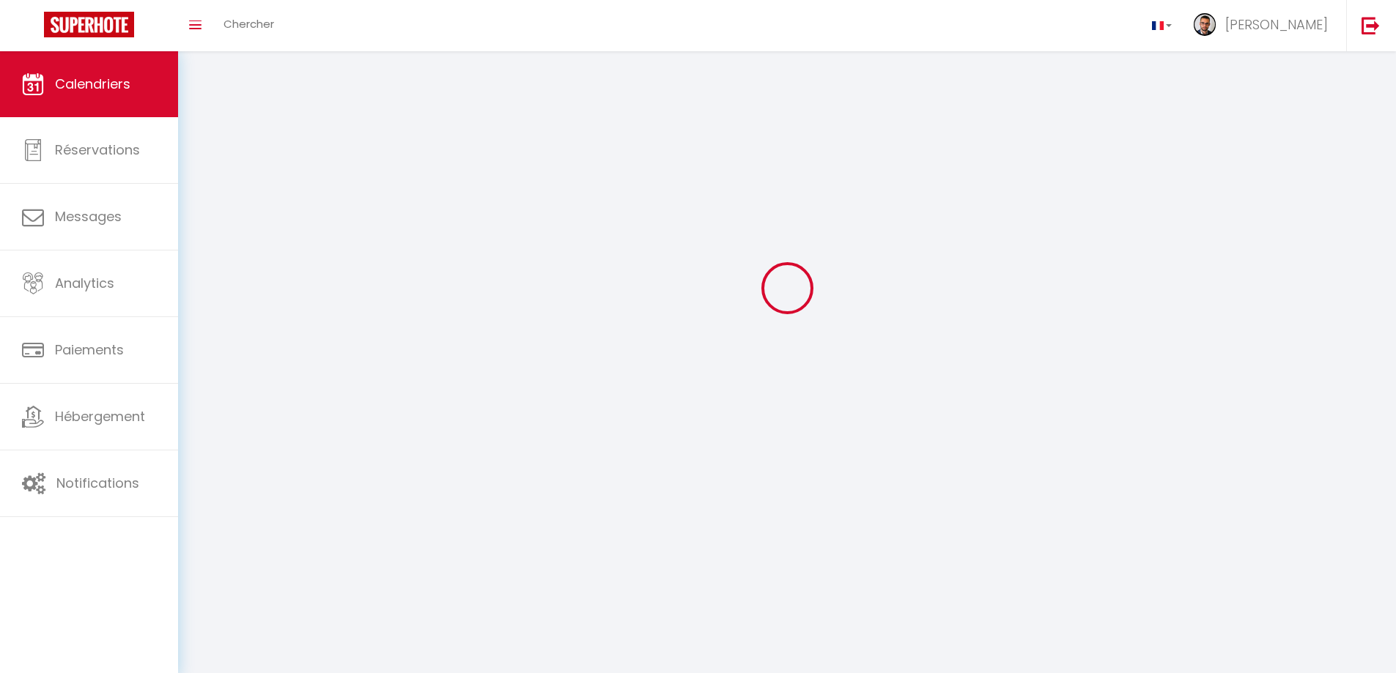
scroll to position [80, 0]
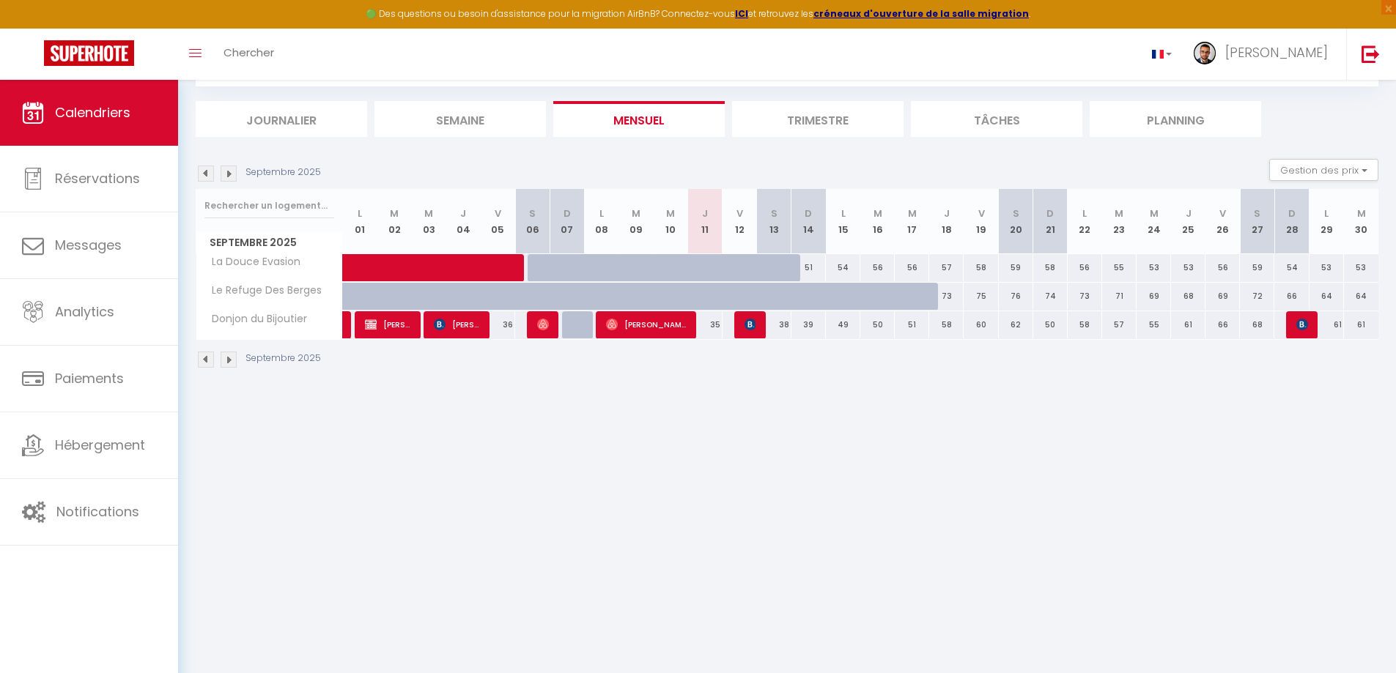
click at [207, 175] on img at bounding box center [206, 174] width 16 height 16
select select
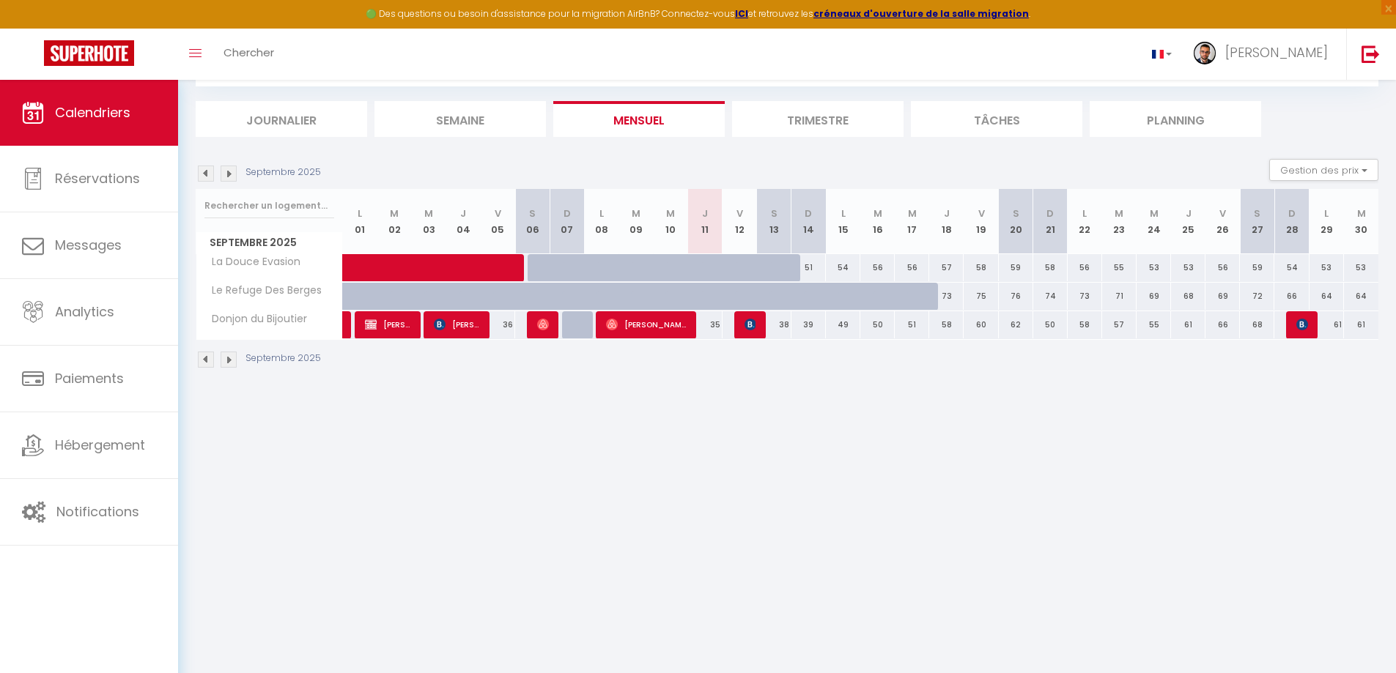
select select
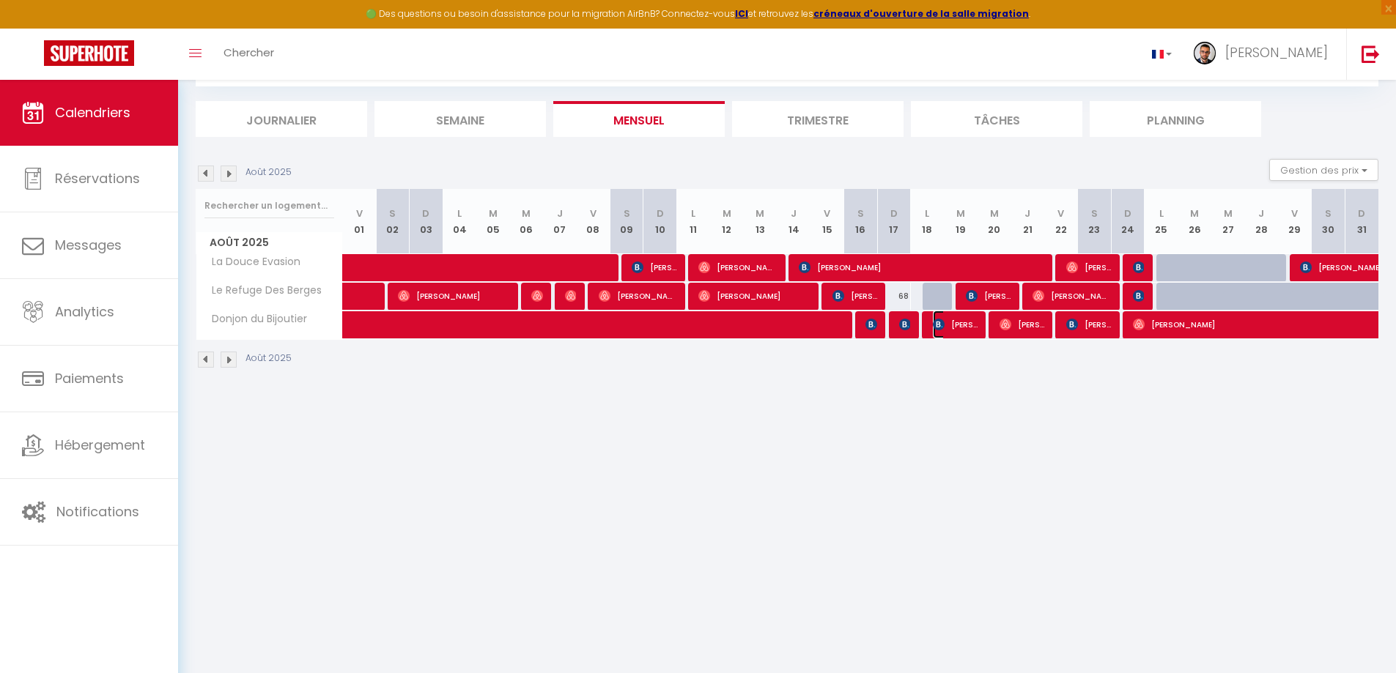
click at [957, 328] on span "Rémi CIOT" at bounding box center [955, 325] width 45 height 28
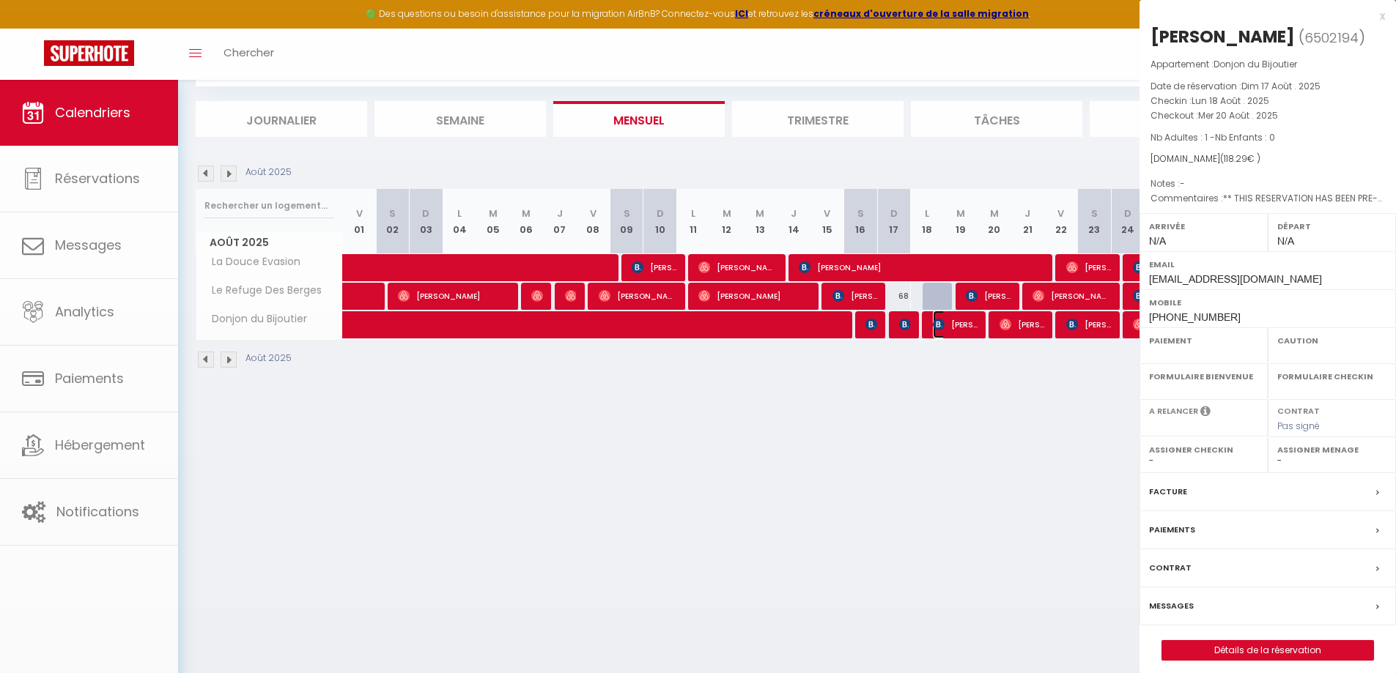
select select "OK"
select select "0"
select select "1"
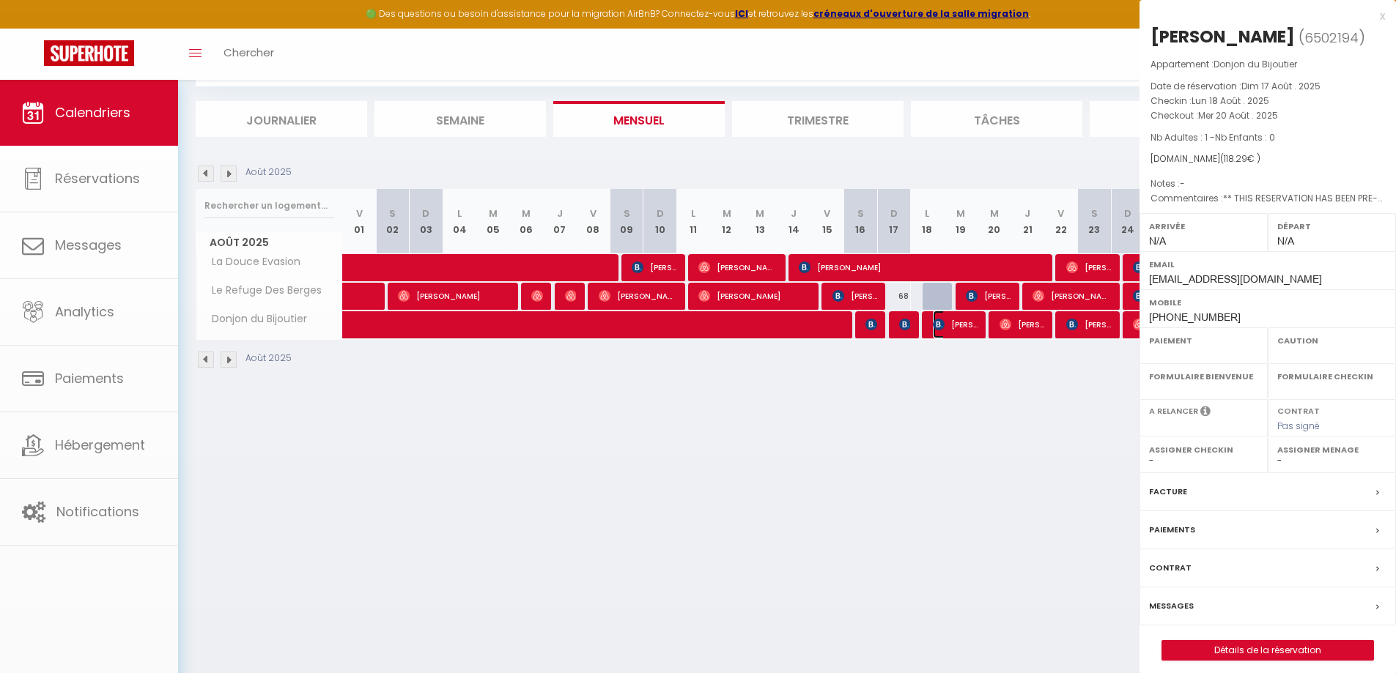
select select
select select "30339"
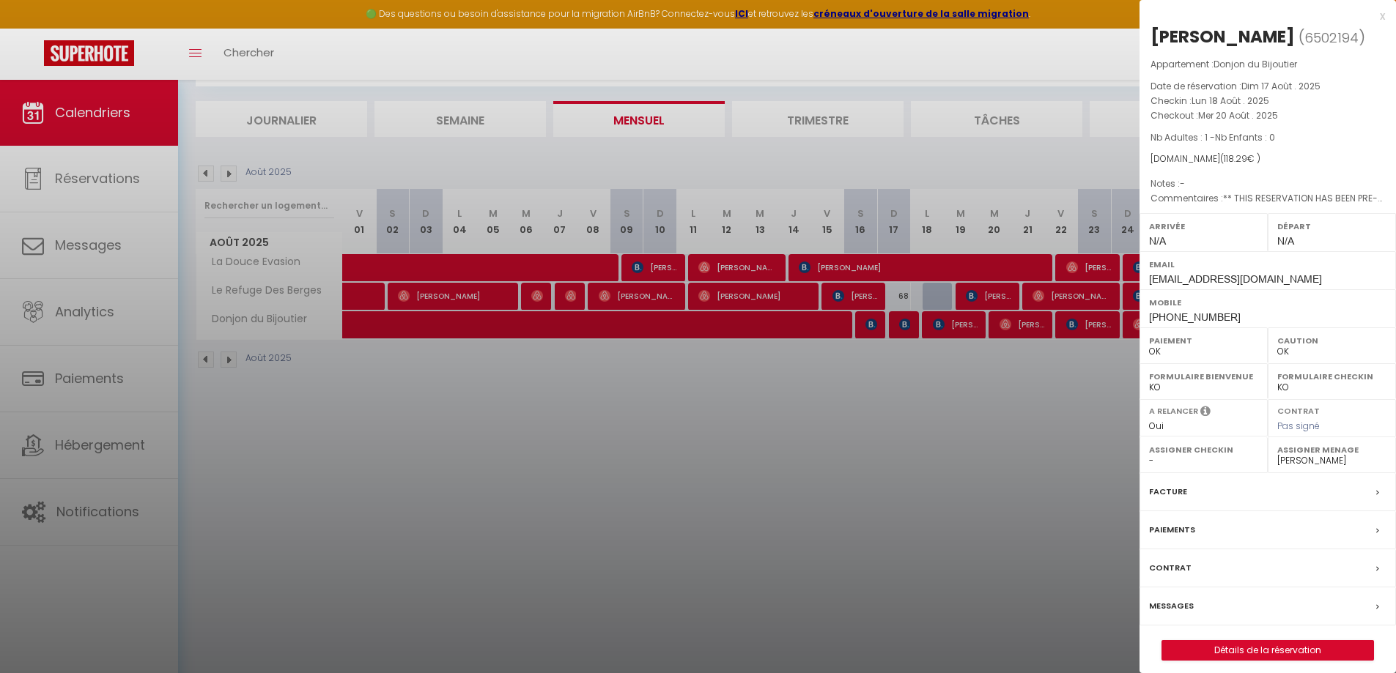
click at [990, 500] on div at bounding box center [698, 336] width 1396 height 673
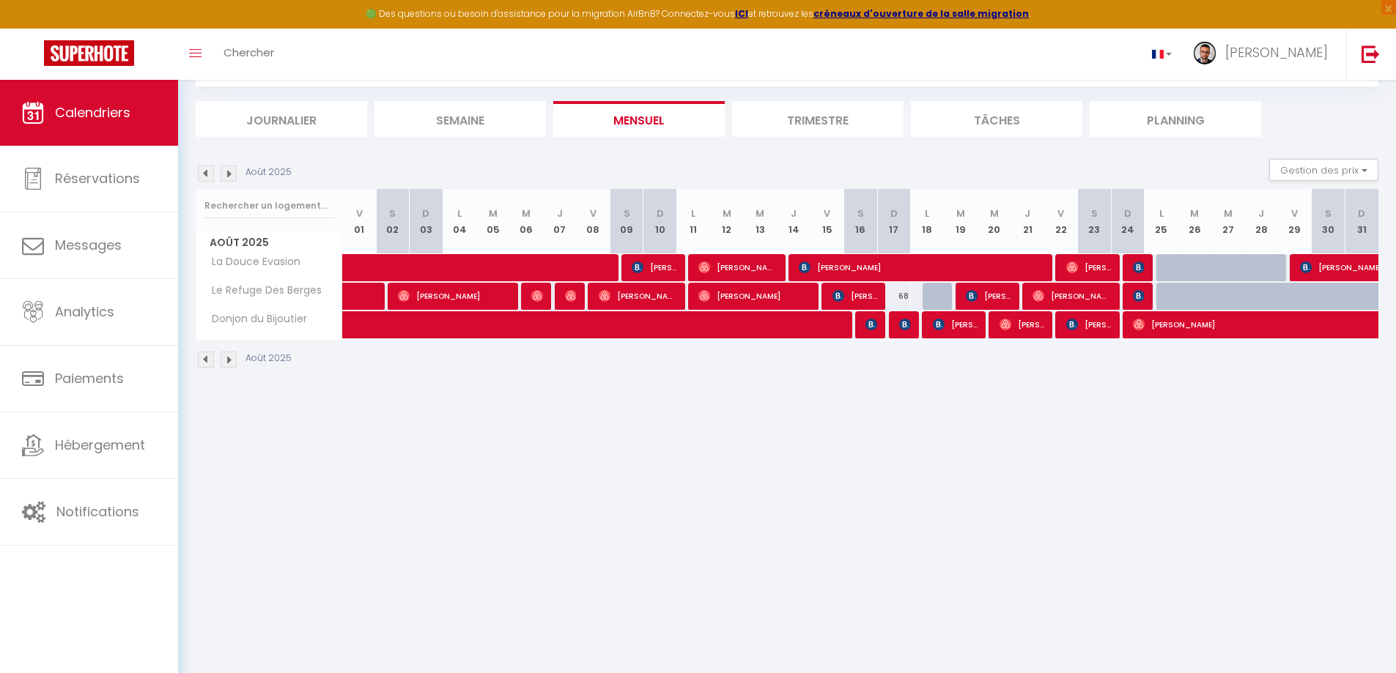
click at [226, 177] on img at bounding box center [229, 174] width 16 height 16
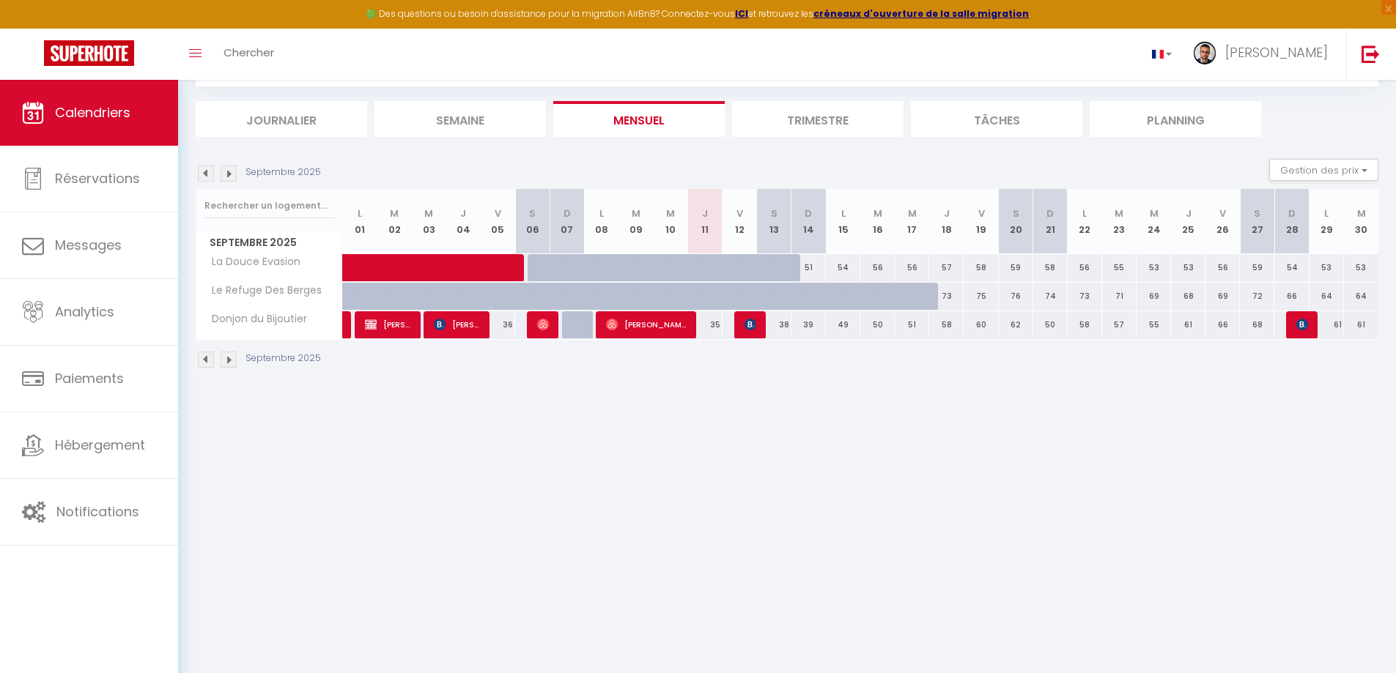
click at [844, 327] on div "49" at bounding box center [843, 324] width 34 height 27
type input "49"
type input "Lun 15 Septembre 2025"
type input "[DATE] Septembre 2025"
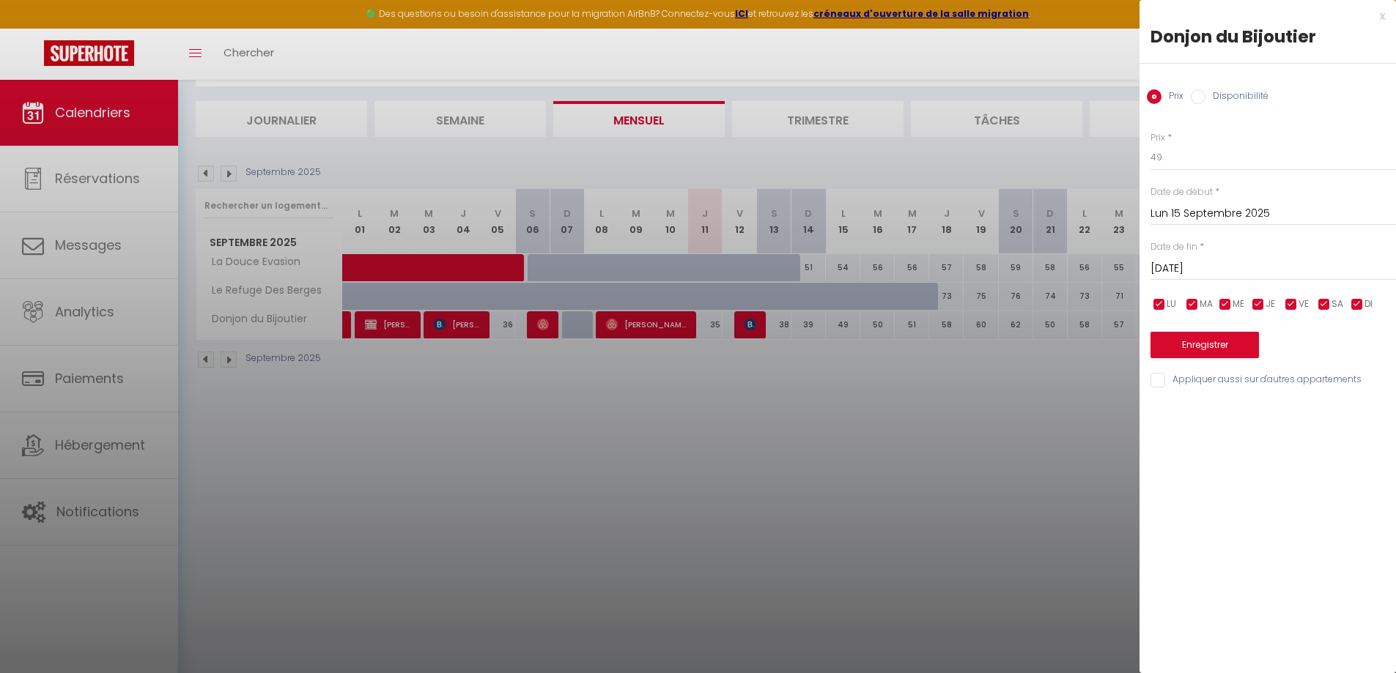
click at [1195, 94] on input "Disponibilité" at bounding box center [1197, 96] width 15 height 15
radio input "true"
radio input "false"
click at [1215, 153] on select "Disponible Indisponible" at bounding box center [1272, 158] width 245 height 28
click at [1218, 153] on select "Disponible Indisponible" at bounding box center [1272, 158] width 245 height 28
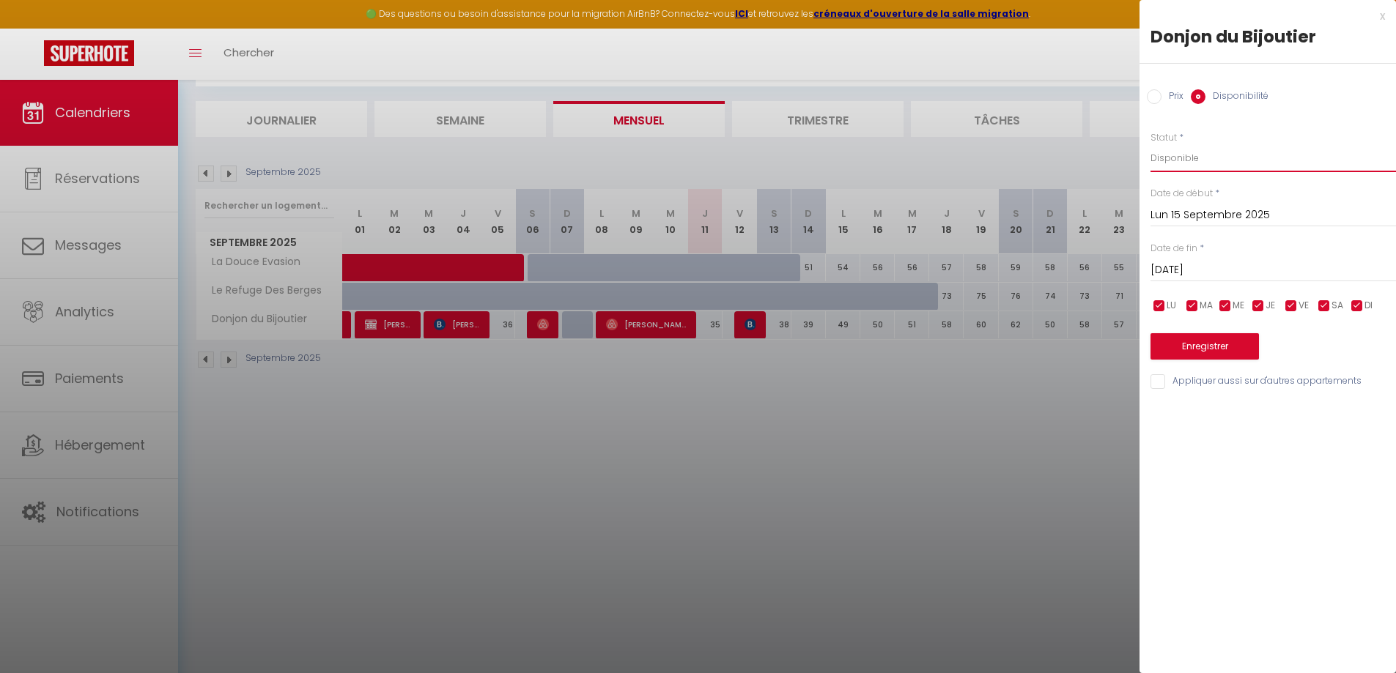
click at [1218, 153] on select "Disponible Indisponible" at bounding box center [1272, 158] width 245 height 28
click at [1219, 153] on select "Disponible Indisponible" at bounding box center [1272, 158] width 245 height 28
click at [1217, 161] on select "Disponible Indisponible" at bounding box center [1272, 158] width 245 height 28
select select "0"
click at [1150, 144] on select "Disponible Indisponible" at bounding box center [1272, 158] width 245 height 28
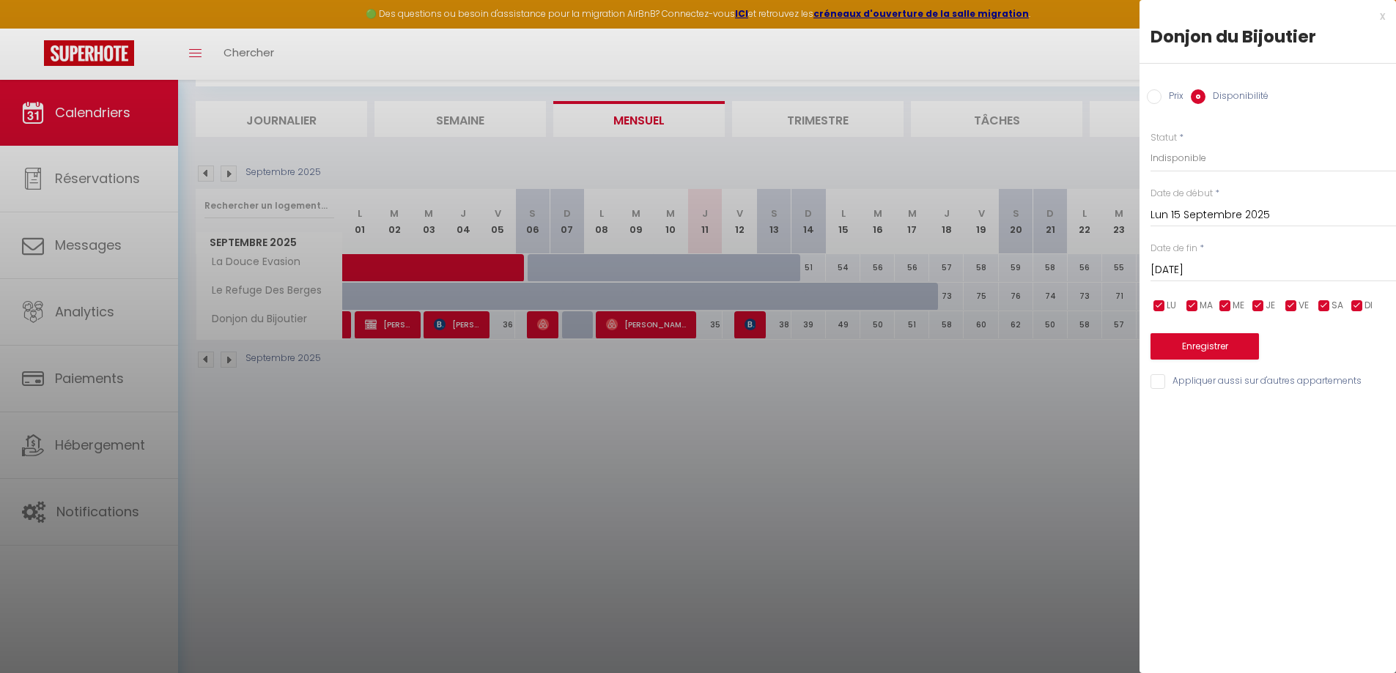
click at [1226, 273] on input "[DATE] Septembre 2025" at bounding box center [1272, 270] width 245 height 19
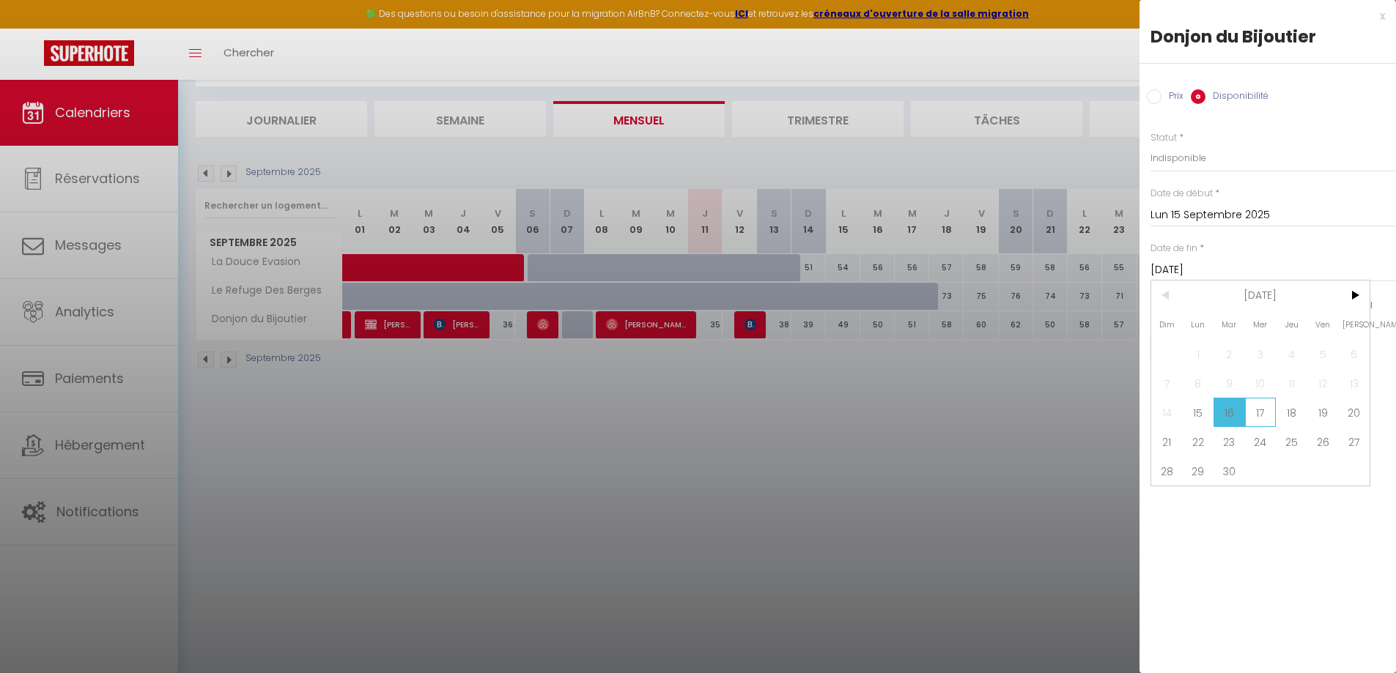
click at [1259, 407] on span "17" at bounding box center [1261, 412] width 32 height 29
type input "Mer 17 Septembre 2025"
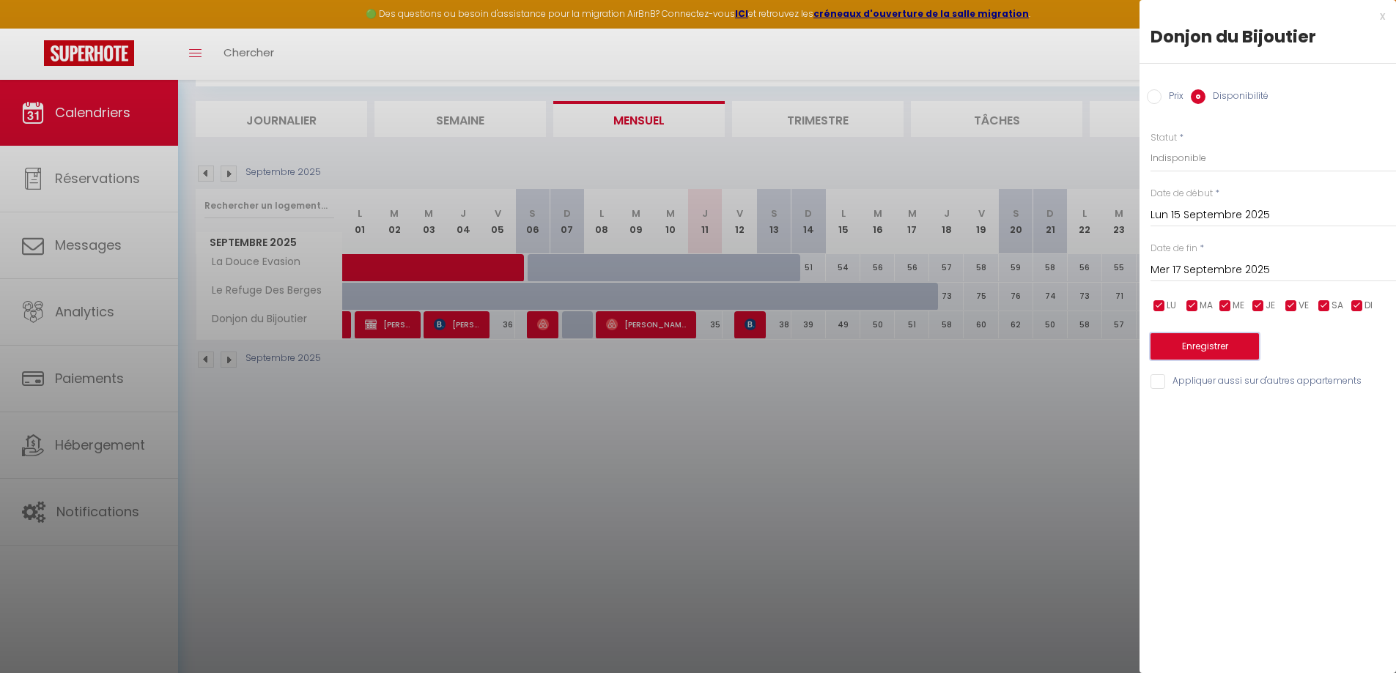
click at [1225, 339] on button "Enregistrer" at bounding box center [1204, 346] width 108 height 26
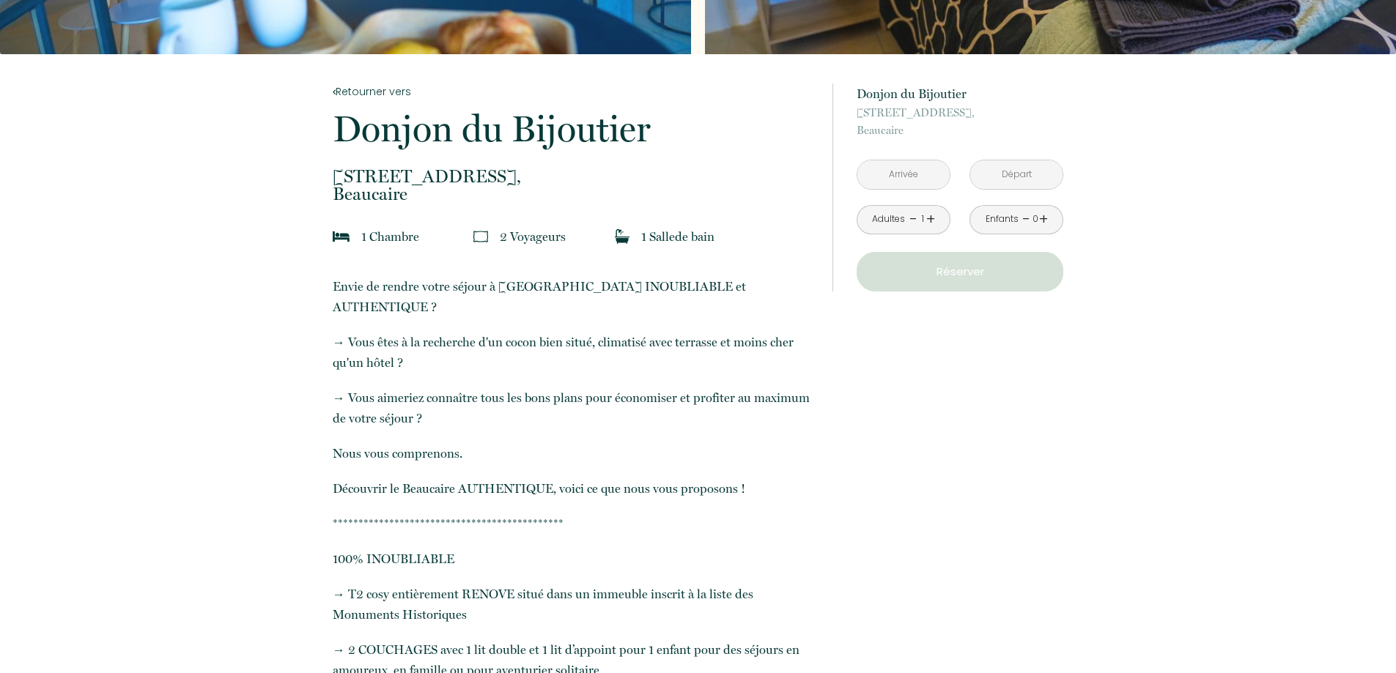
scroll to position [220, 0]
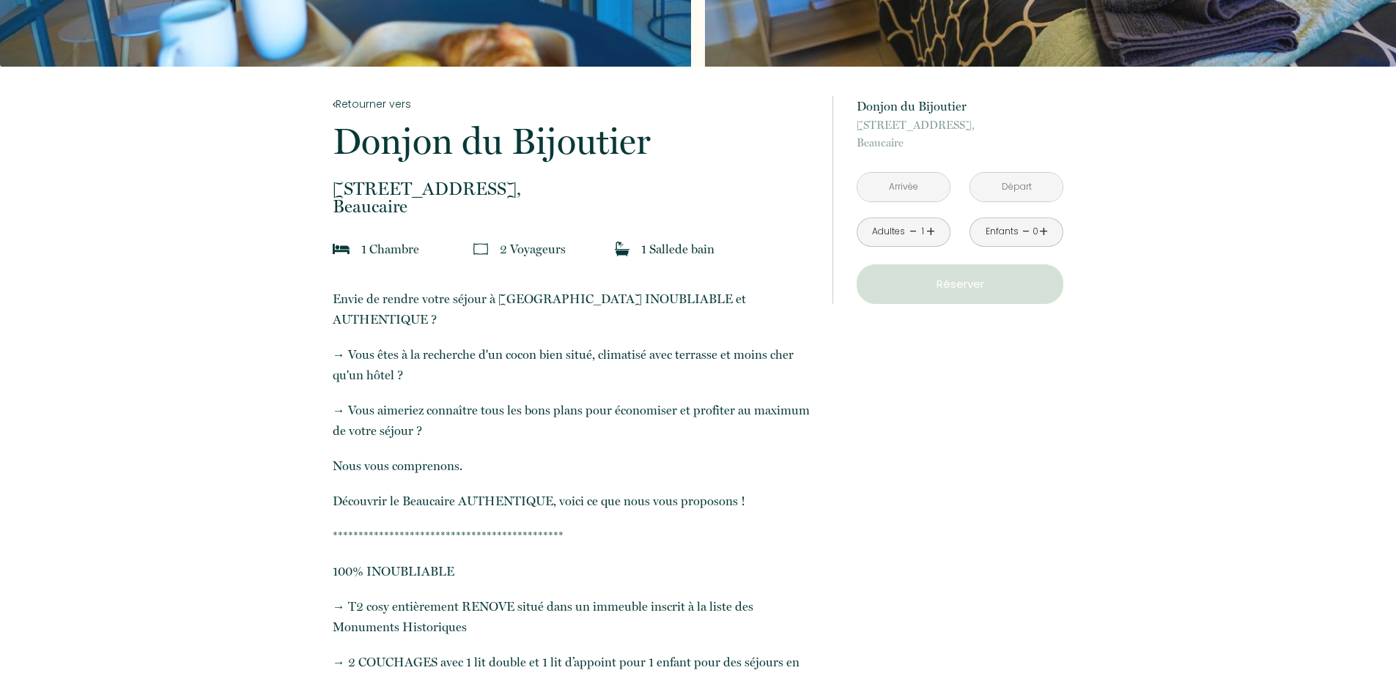
click at [920, 186] on input "text" at bounding box center [903, 187] width 92 height 29
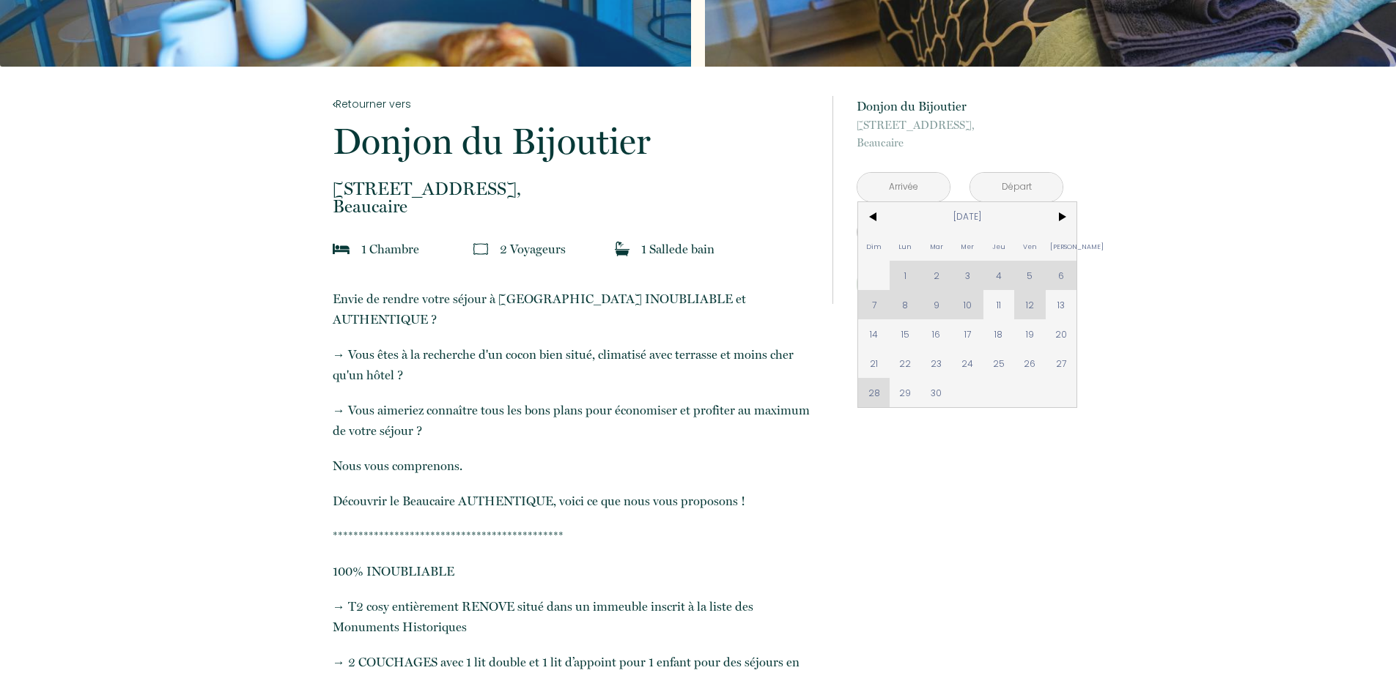
drag, startPoint x: 897, startPoint y: 334, endPoint x: 962, endPoint y: 336, distance: 64.5
click at [897, 334] on span "15" at bounding box center [905, 333] width 32 height 29
type input "Lun 15 Sep 2025"
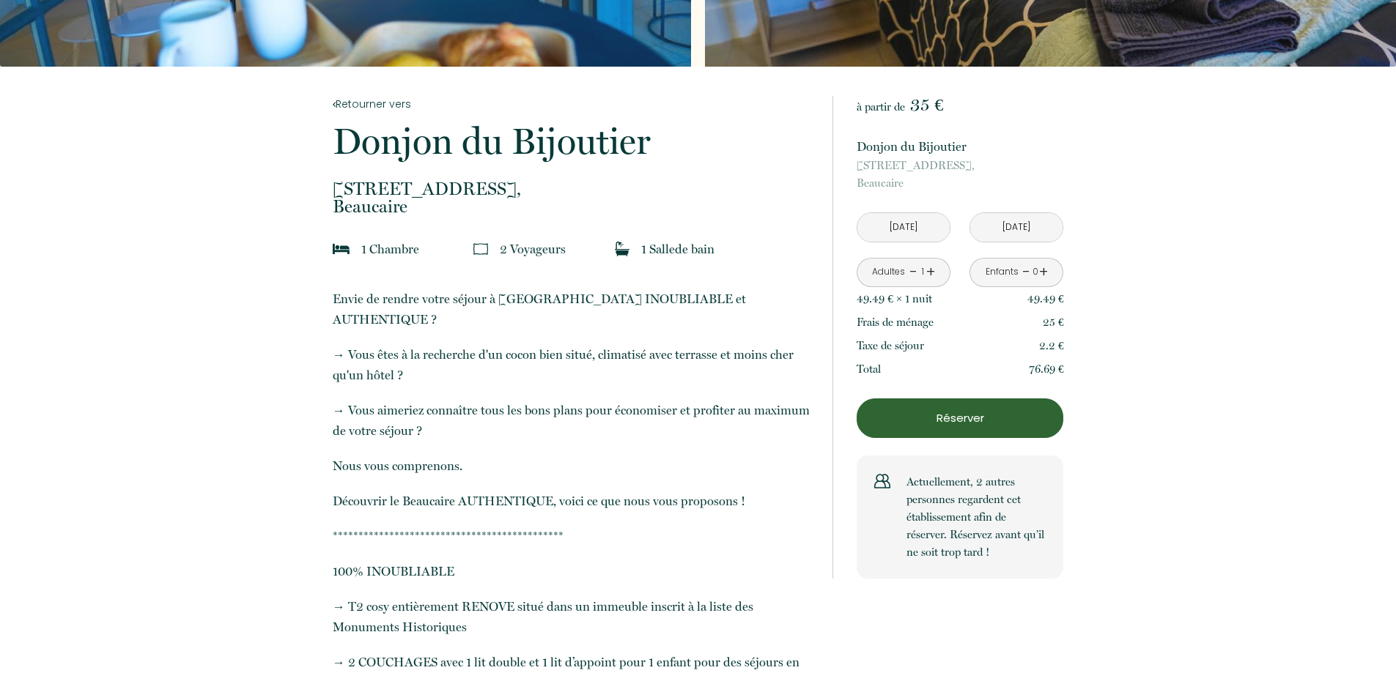
click at [1008, 226] on input "Mar 16 Sep 2025" at bounding box center [1016, 227] width 92 height 29
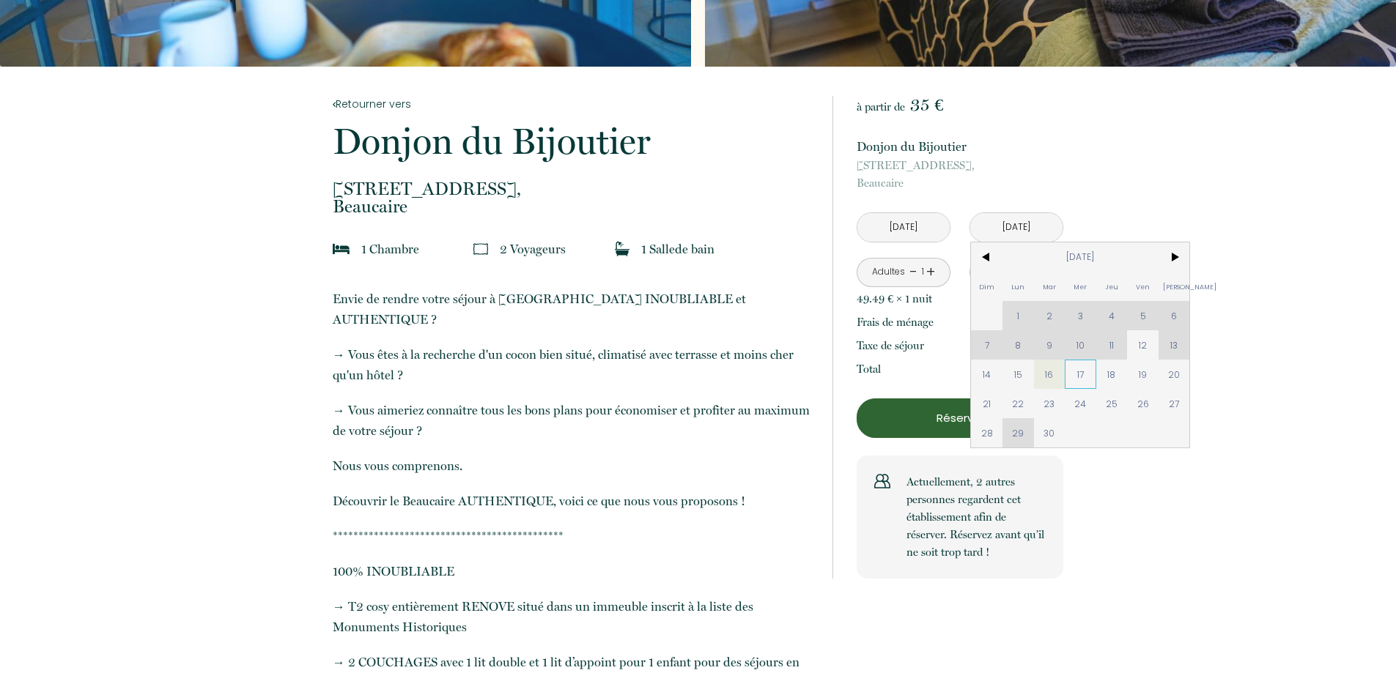
click at [1073, 375] on span "17" at bounding box center [1080, 374] width 32 height 29
type input "Mer 17 Sep 2025"
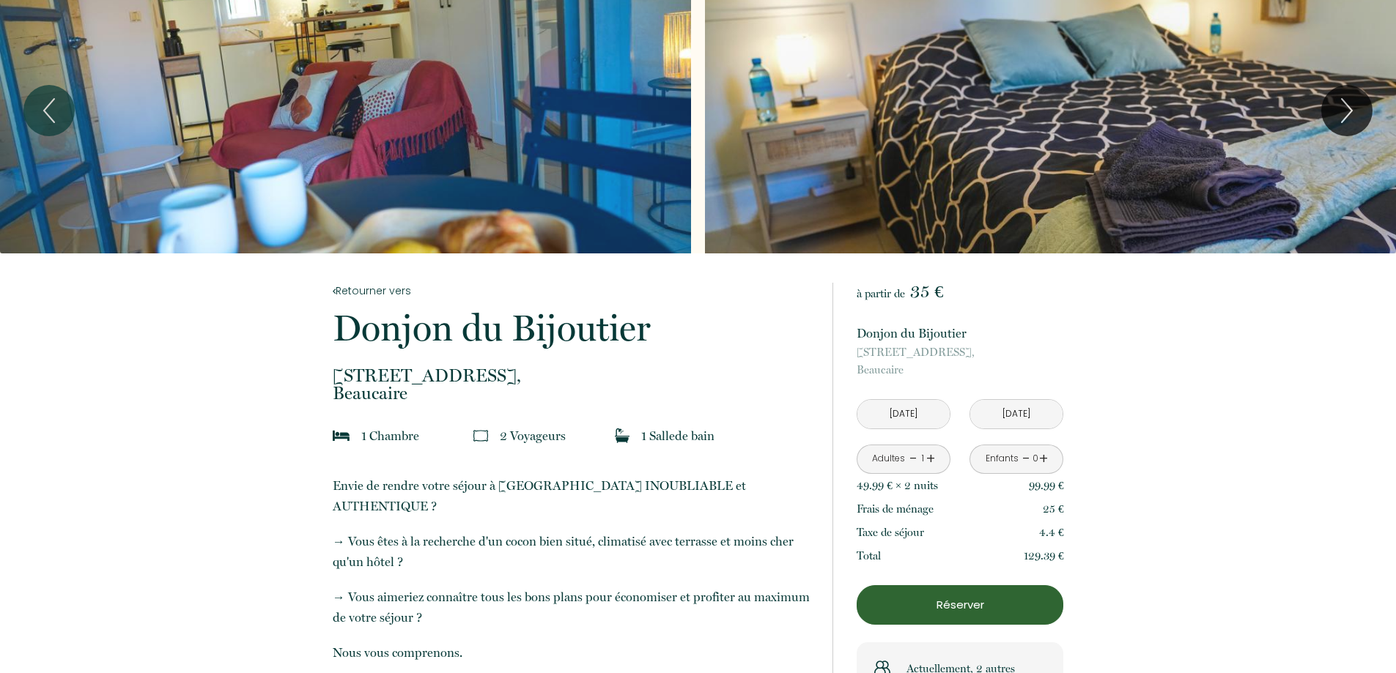
scroll to position [0, 0]
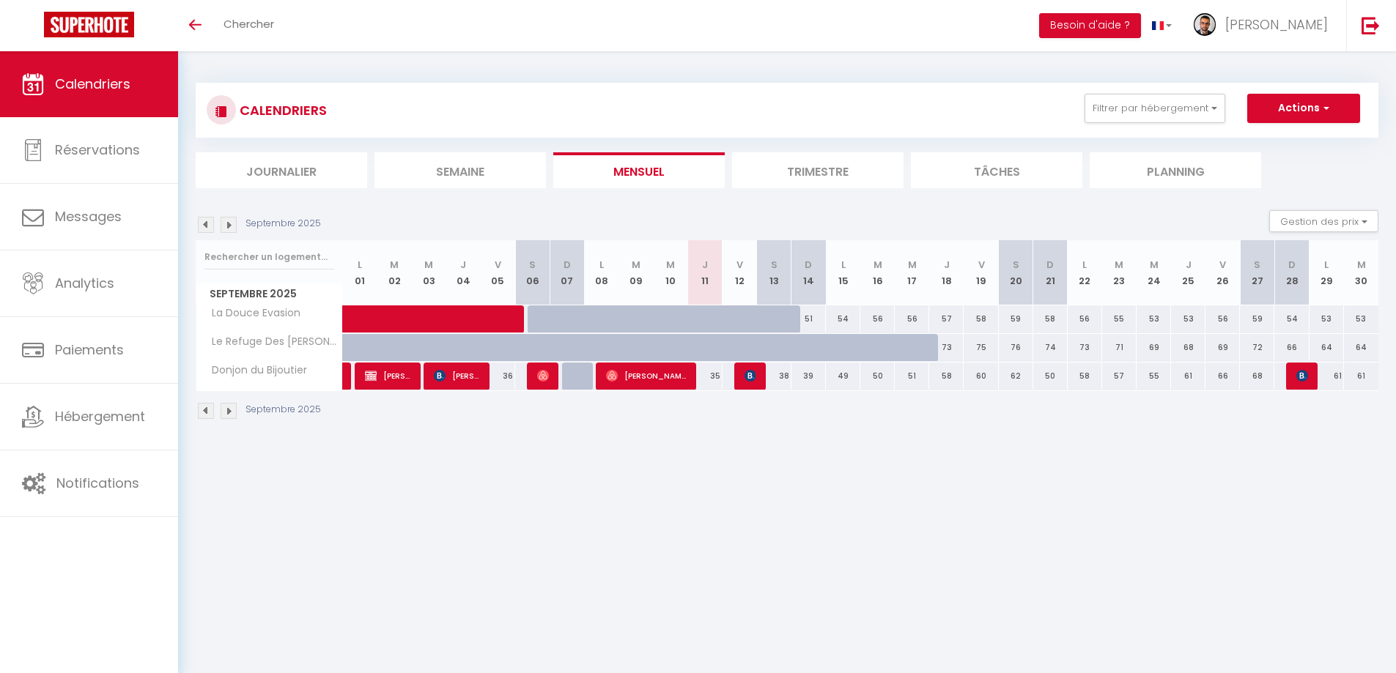
click at [842, 375] on div "49" at bounding box center [843, 376] width 34 height 27
type input "49"
type input "Lun 15 Septembre 2025"
type input "[DATE] Septembre 2025"
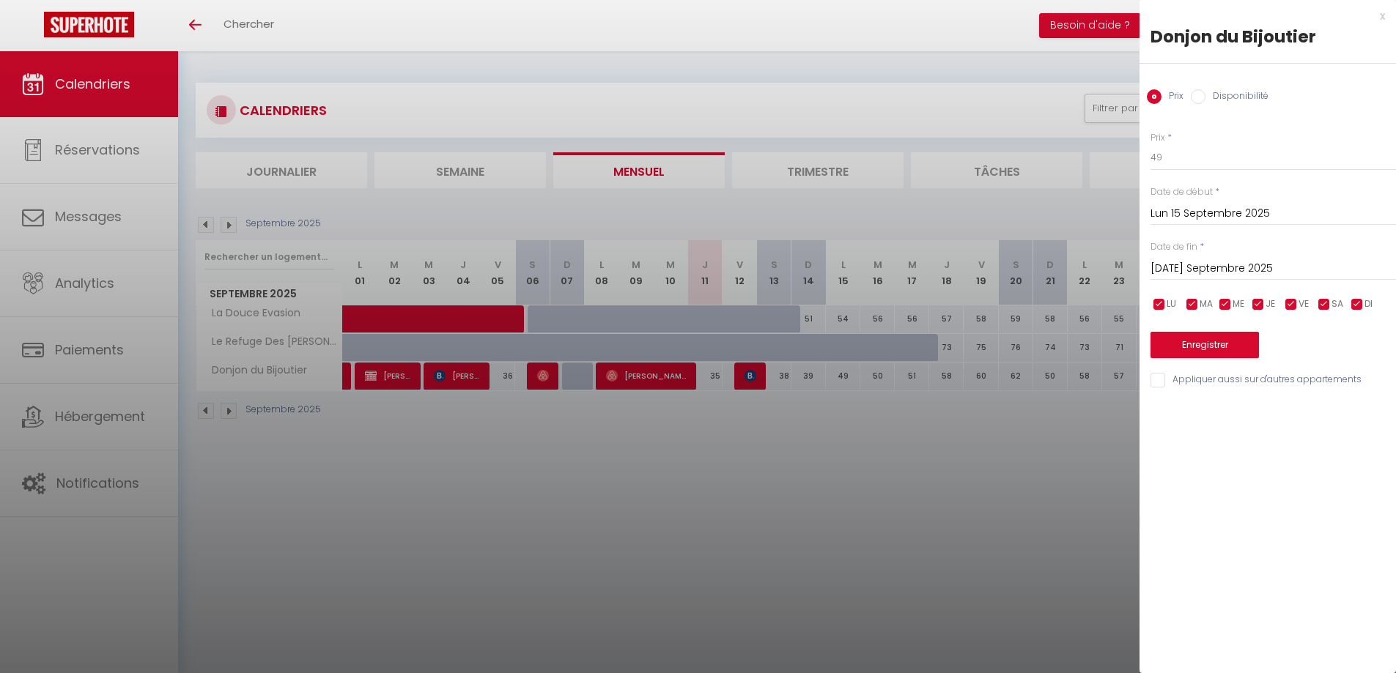
click at [141, 150] on div at bounding box center [698, 336] width 1396 height 673
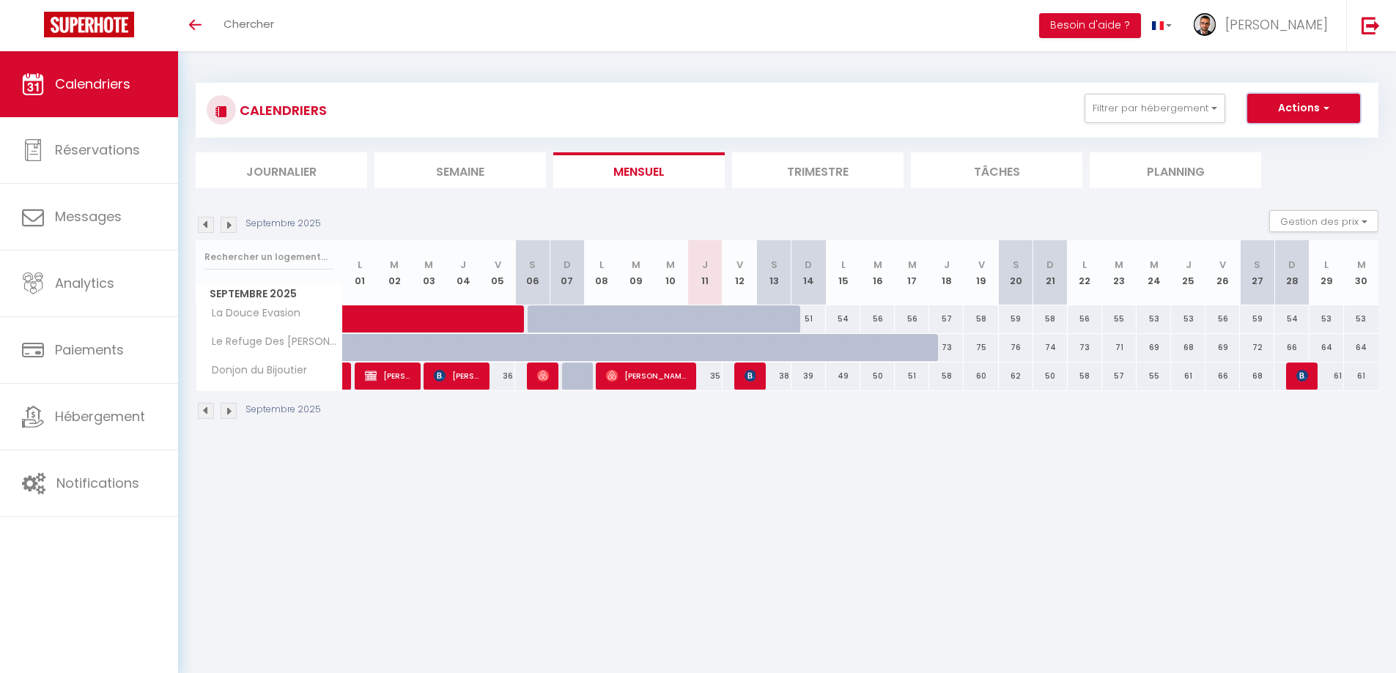
click at [1306, 111] on button "Actions" at bounding box center [1303, 108] width 113 height 29
click at [1292, 141] on link "Nouvelle réservation" at bounding box center [1287, 142] width 127 height 22
select select
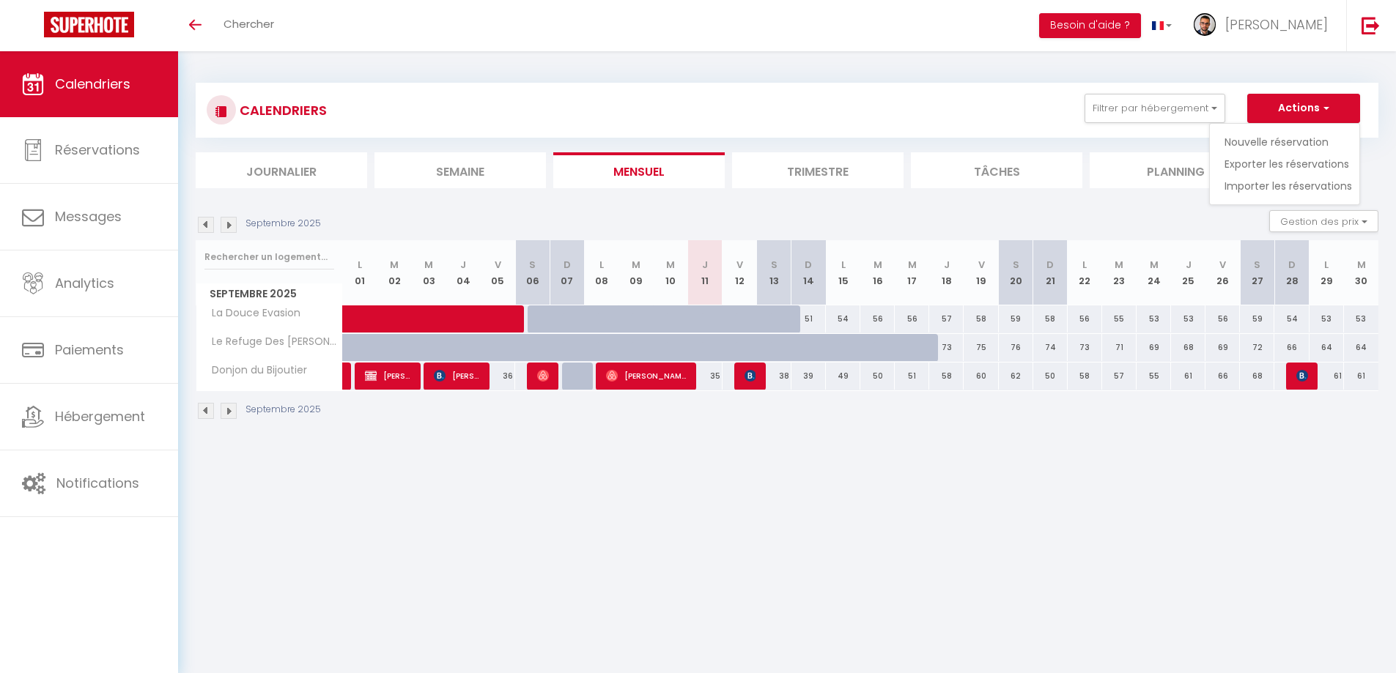
select select
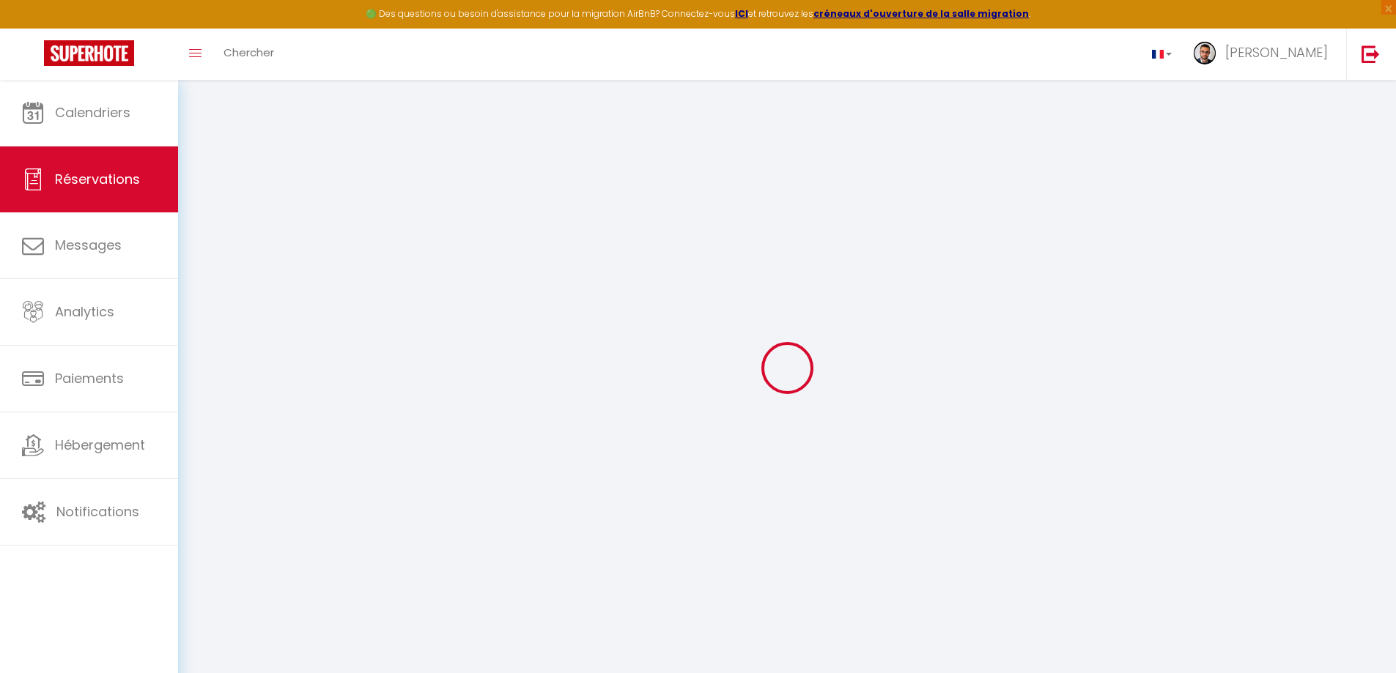
select select
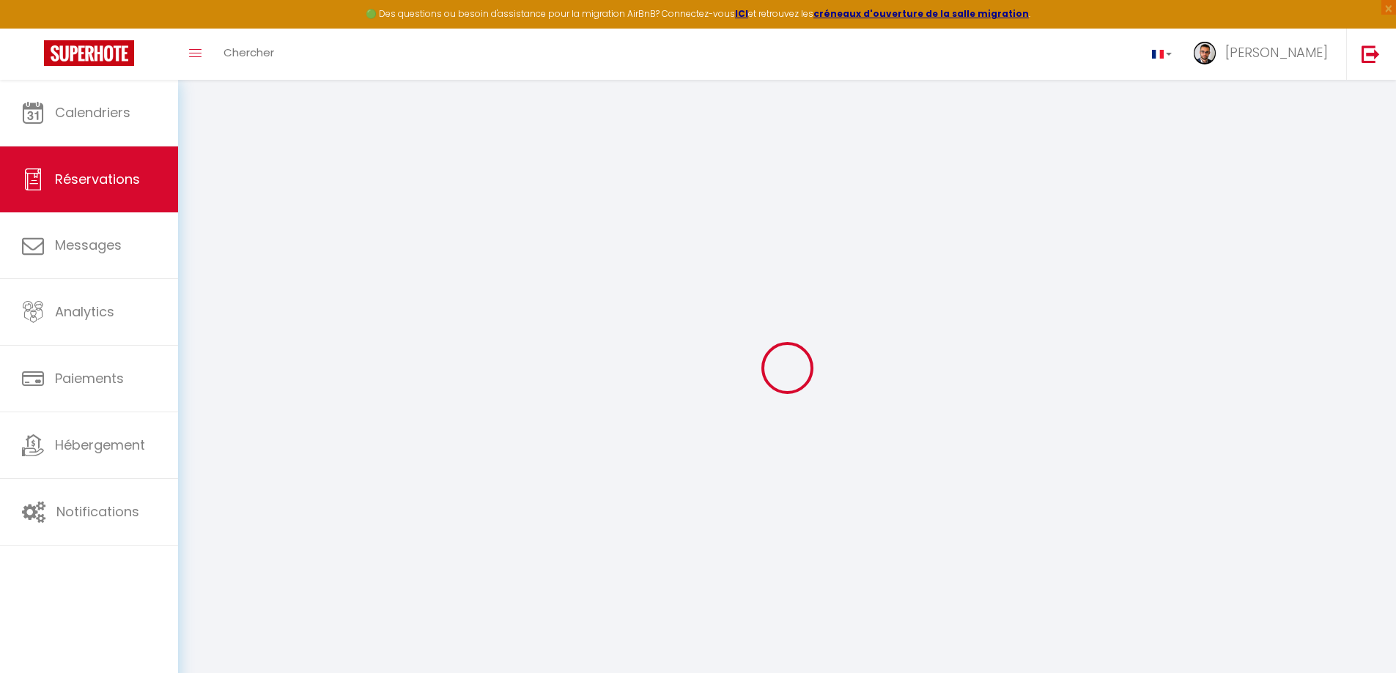
select select
checkbox input "false"
select select
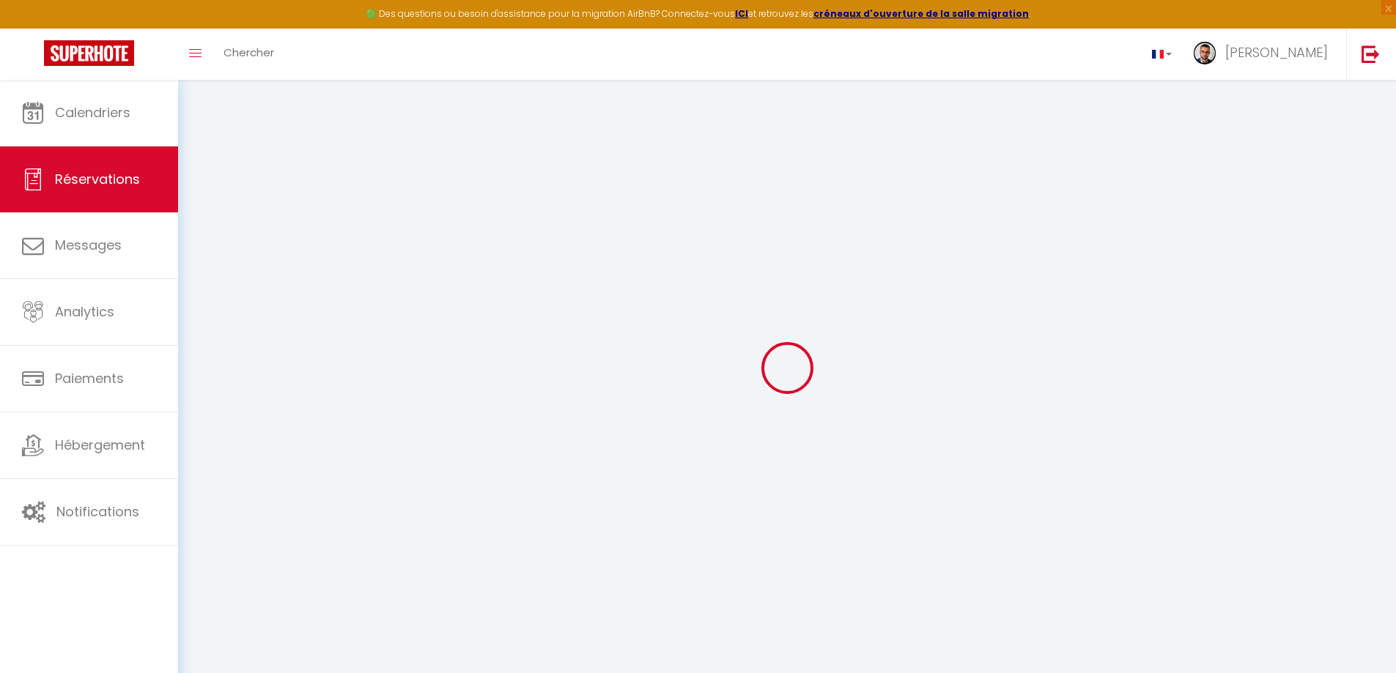
select select
checkbox input "false"
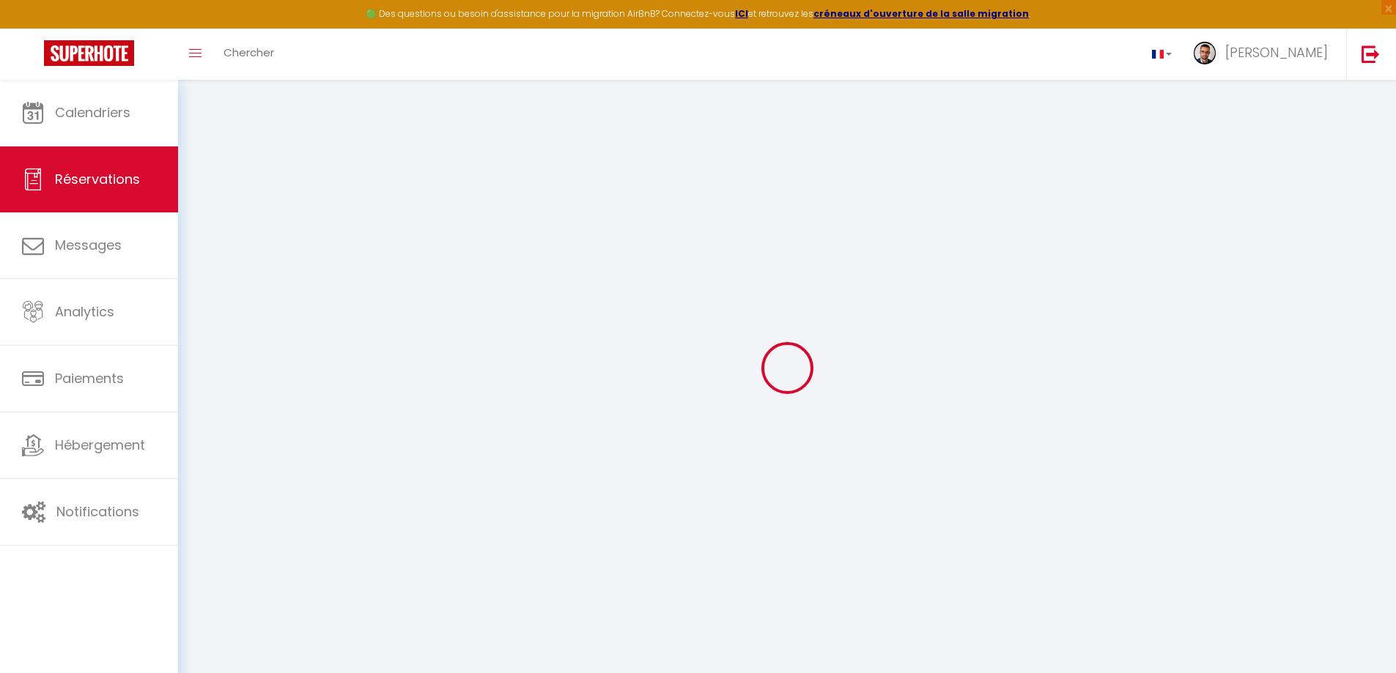
select select
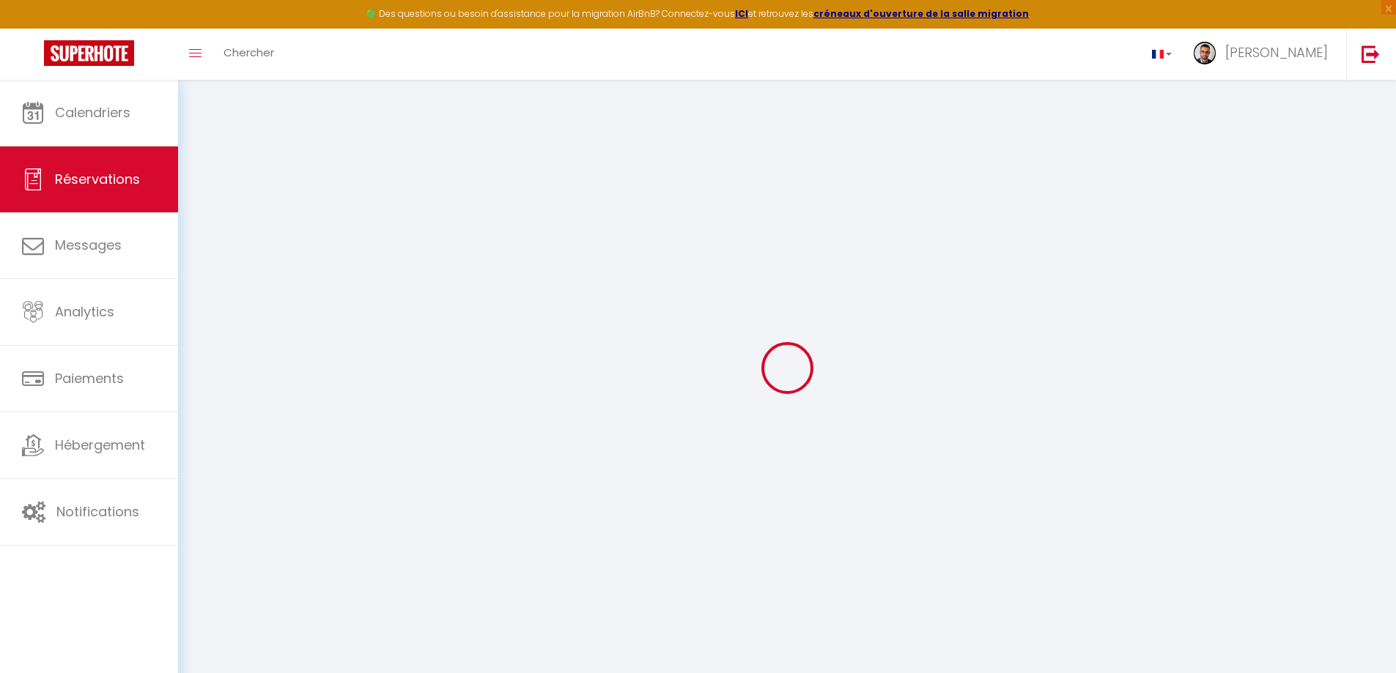
select select
checkbox input "false"
select select
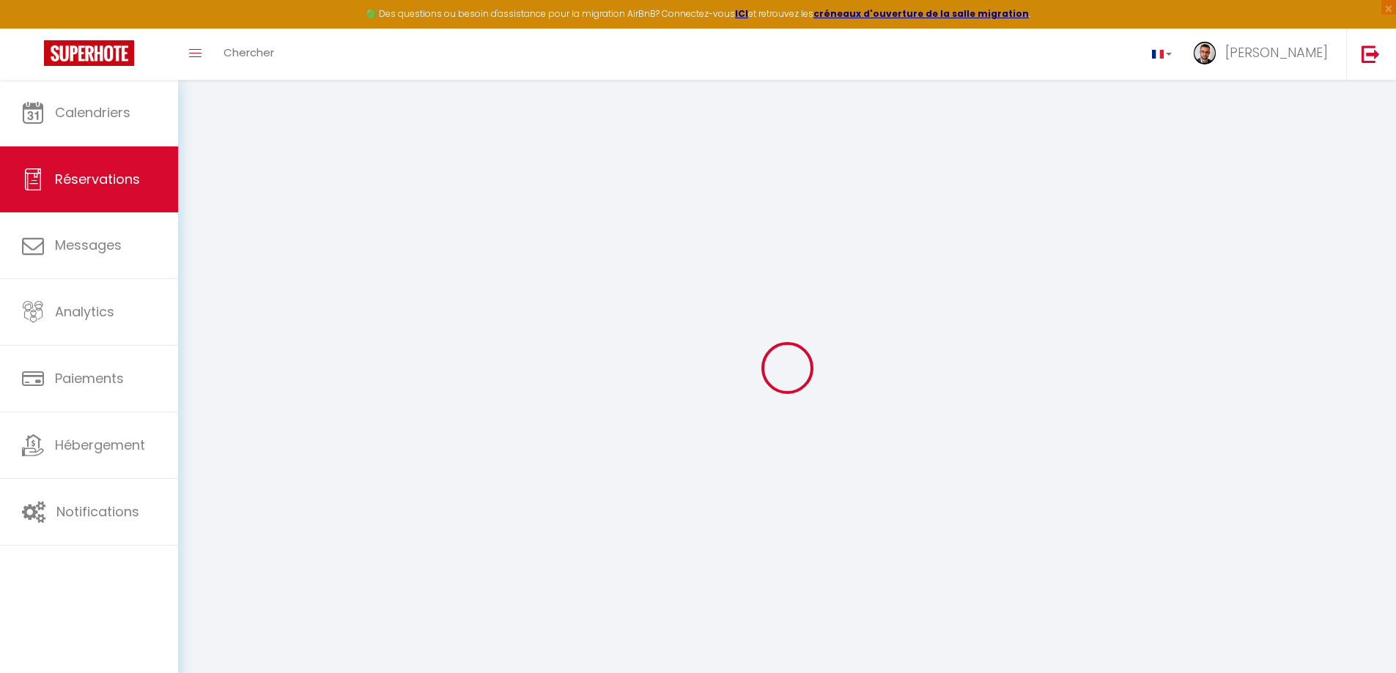
select select
checkbox input "false"
select select
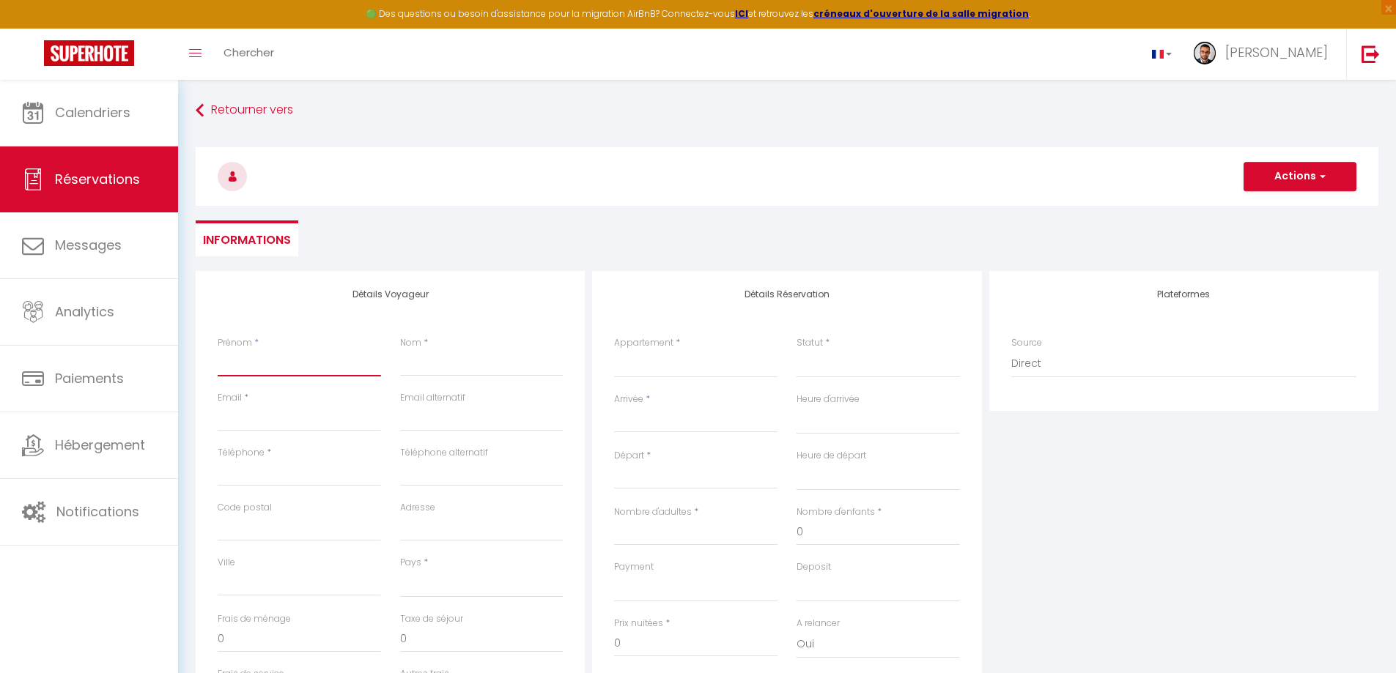
click at [330, 373] on input "Prénom" at bounding box center [299, 363] width 163 height 26
paste input "Rémi"
type input "Rémi"
select select
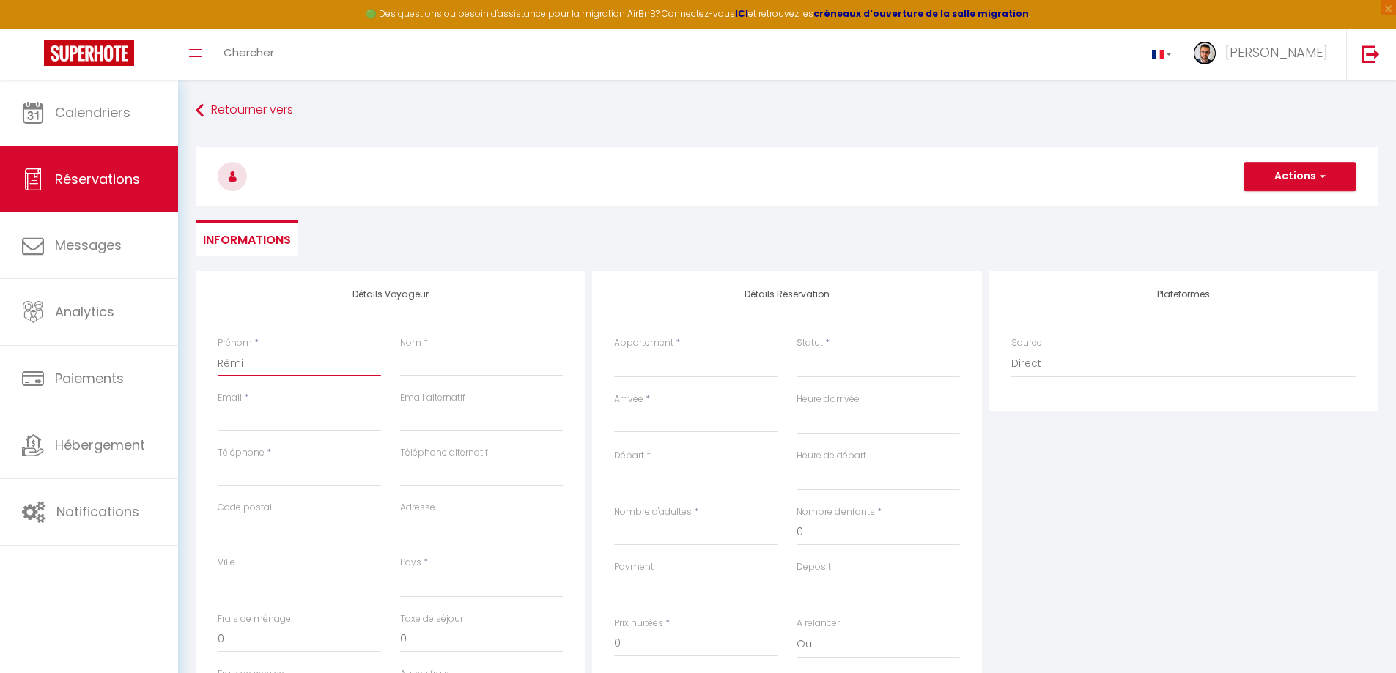
select select
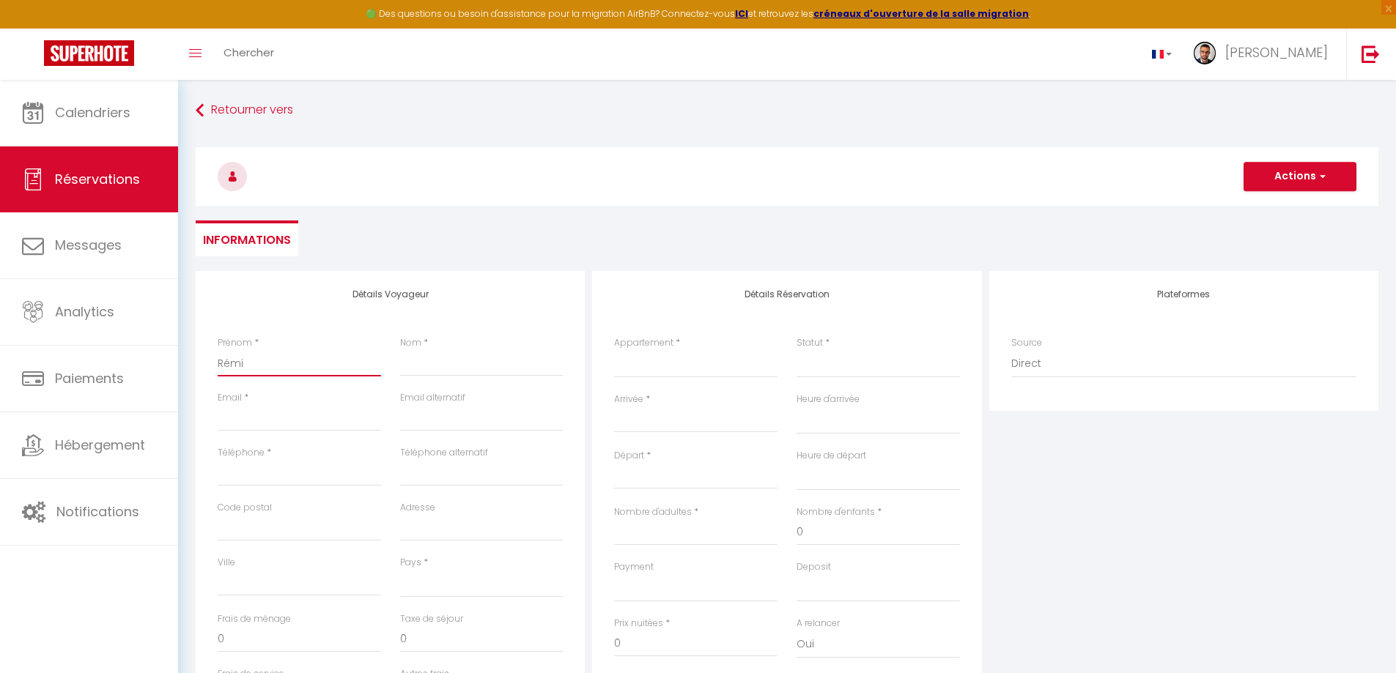
checkbox input "false"
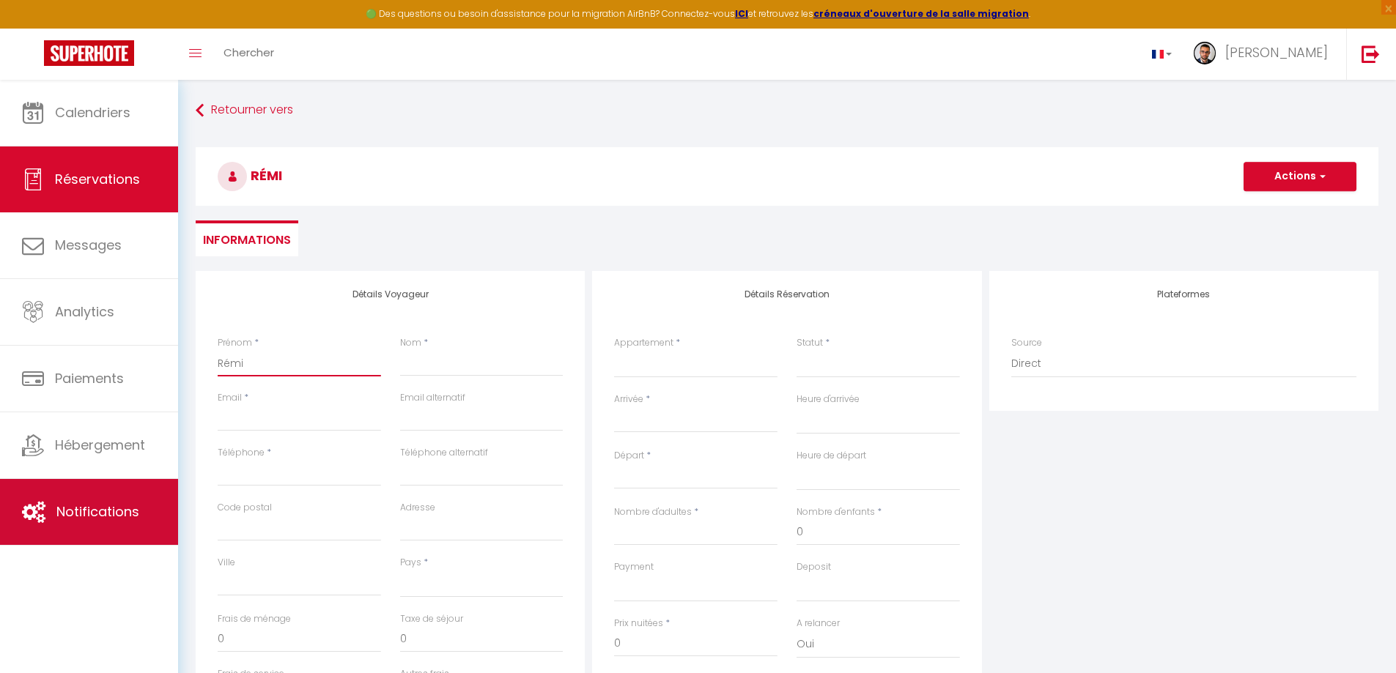
type input "Rémi"
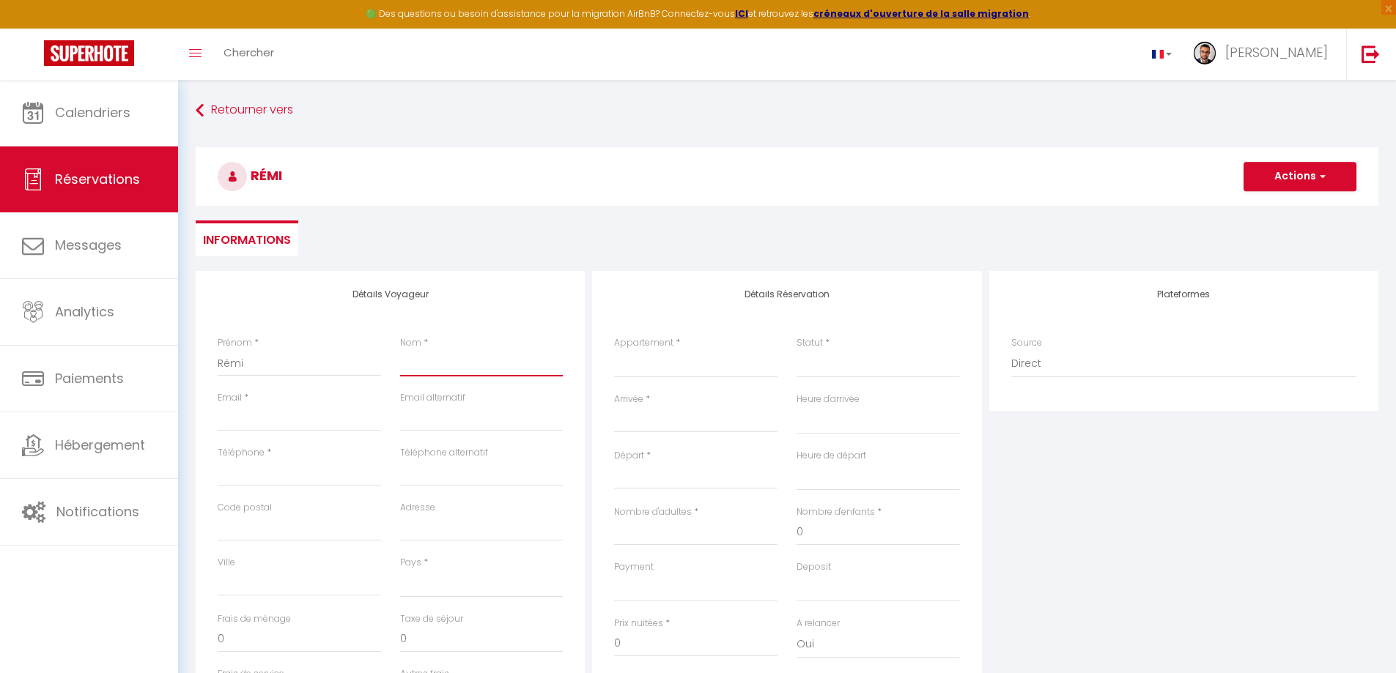
click at [514, 369] on input "Nom" at bounding box center [481, 363] width 163 height 26
paste input "Ciot"
type input "Ciot"
select select
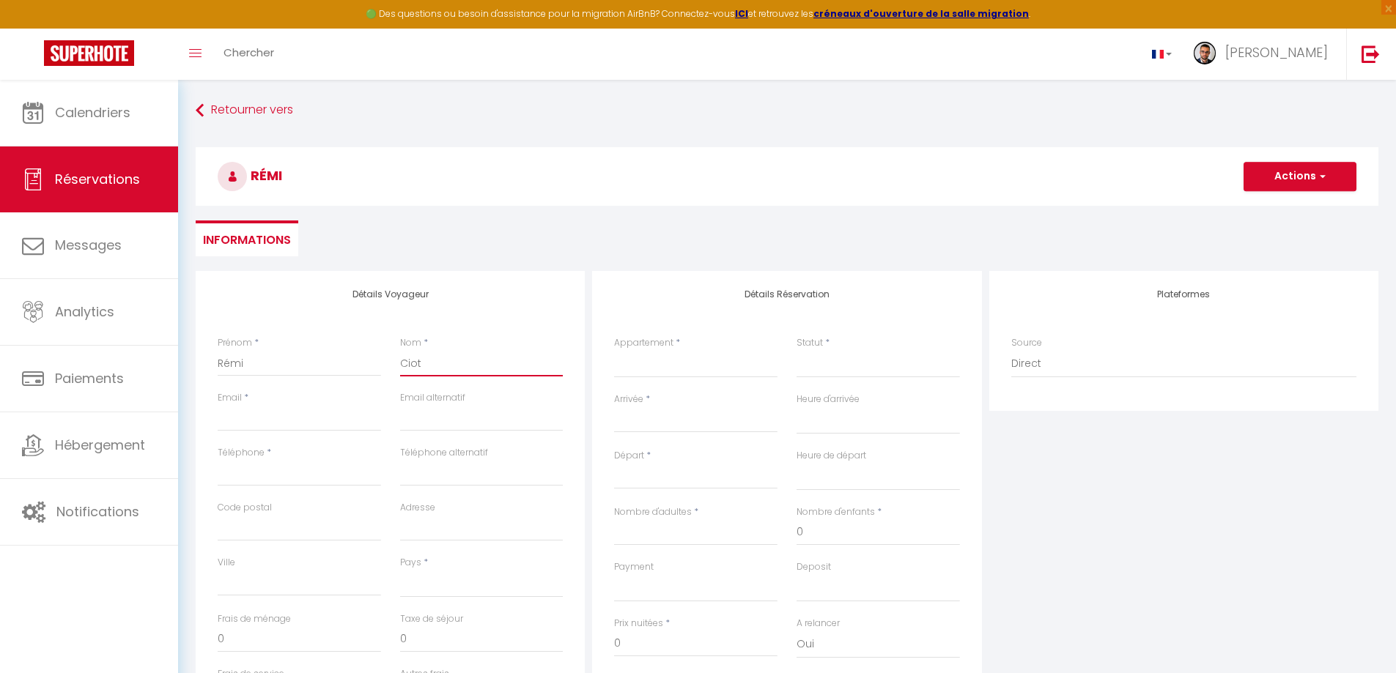
select select
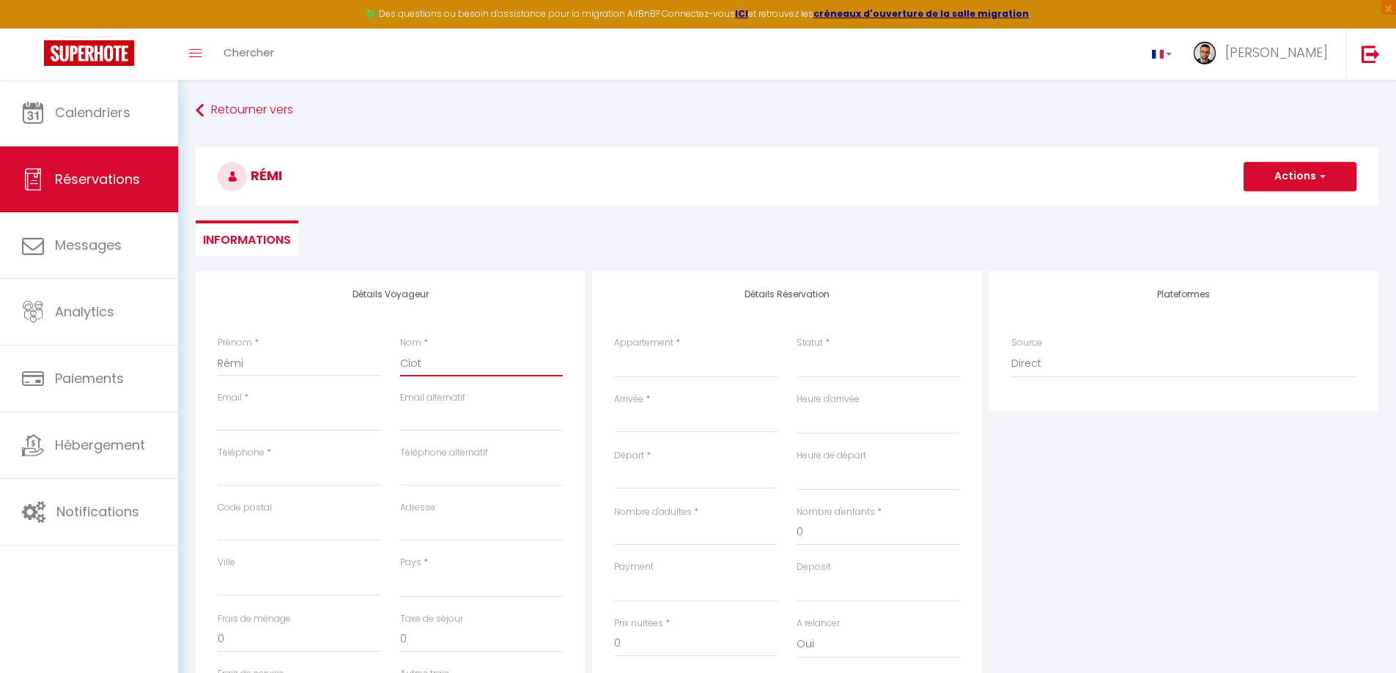
checkbox input "false"
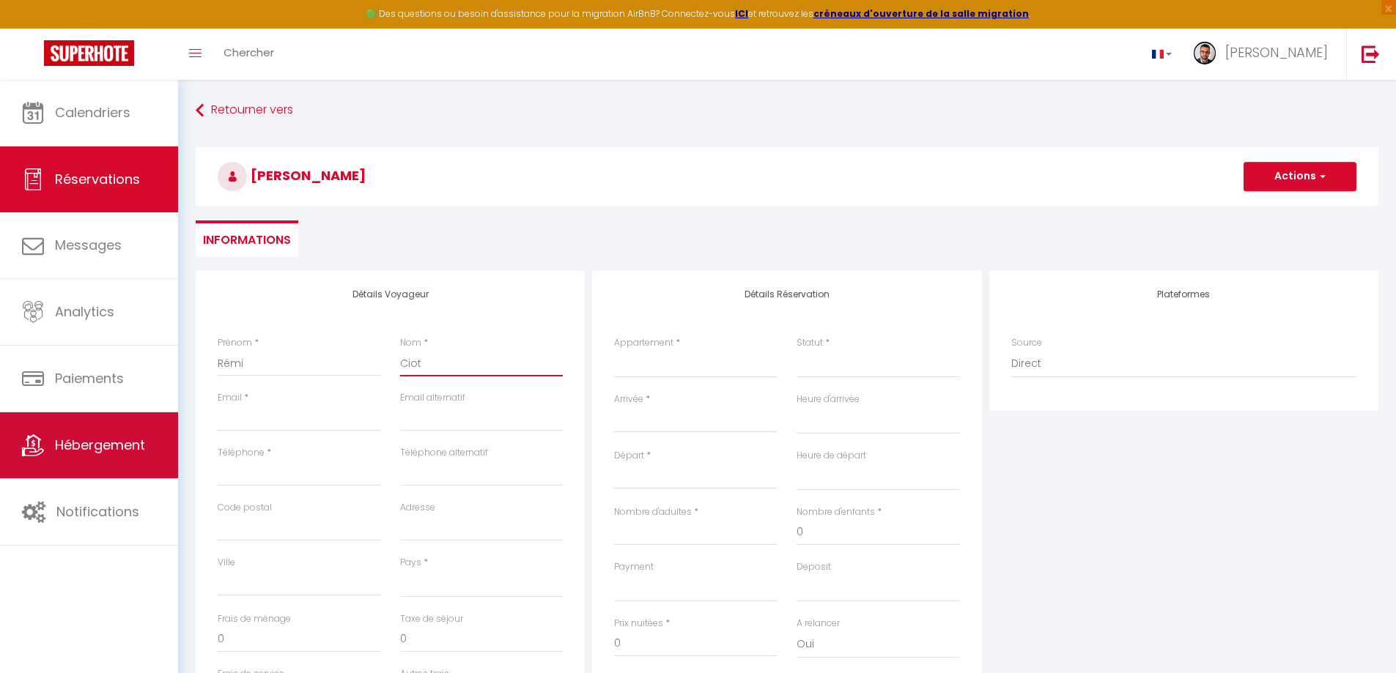
type input "Ciot"
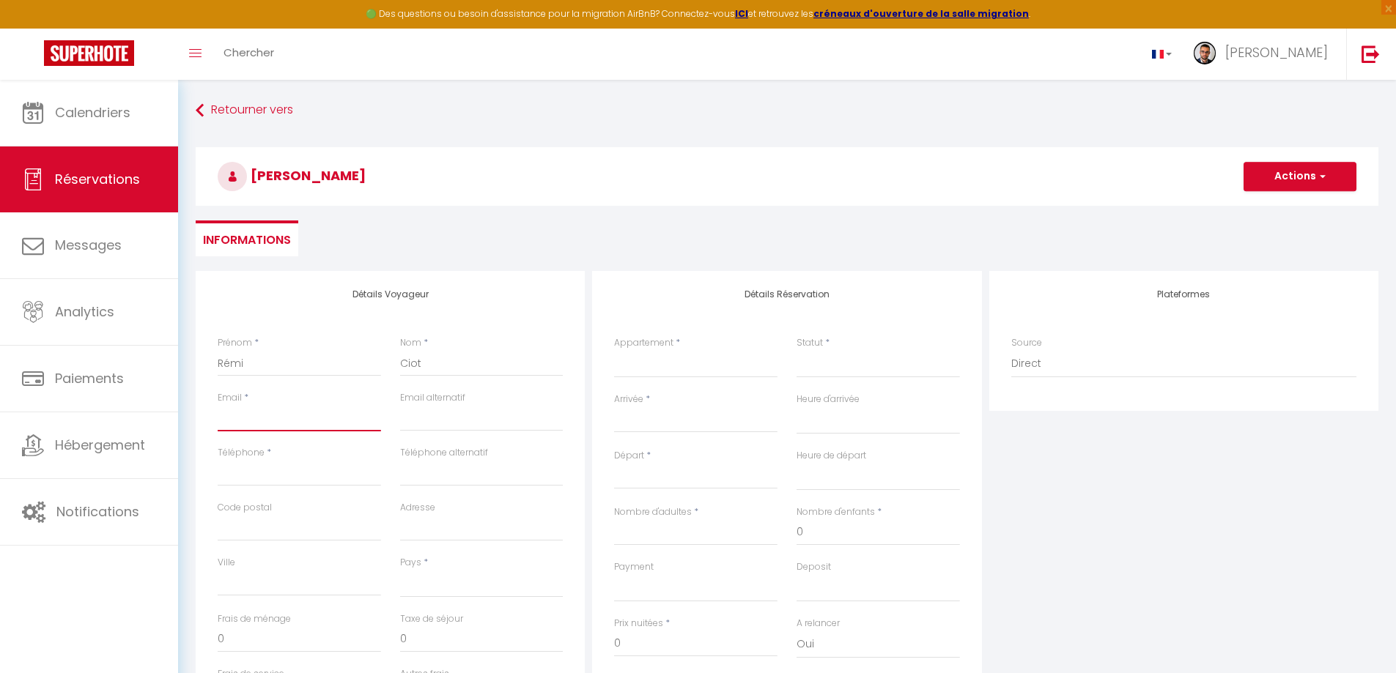
click at [305, 407] on input "Email" at bounding box center [299, 418] width 163 height 26
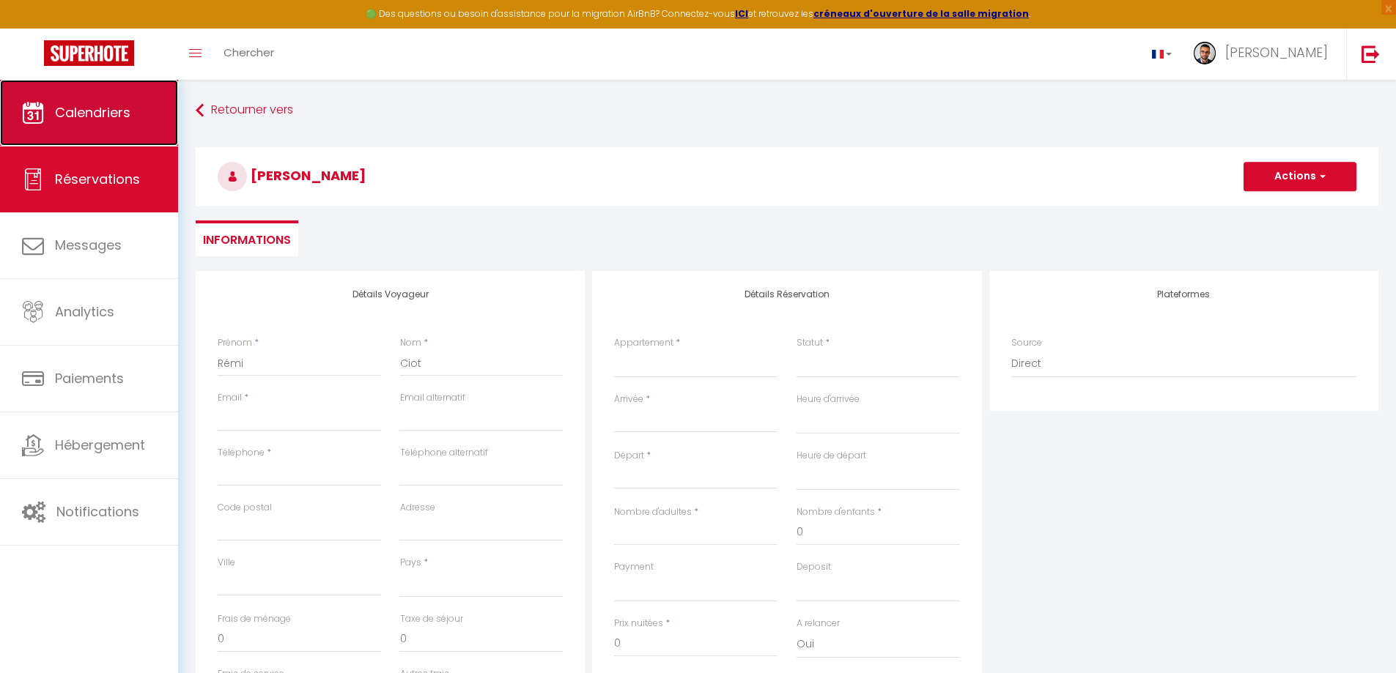
click at [64, 111] on span "Calendriers" at bounding box center [92, 112] width 75 height 18
